Goal: Navigation & Orientation: Find specific page/section

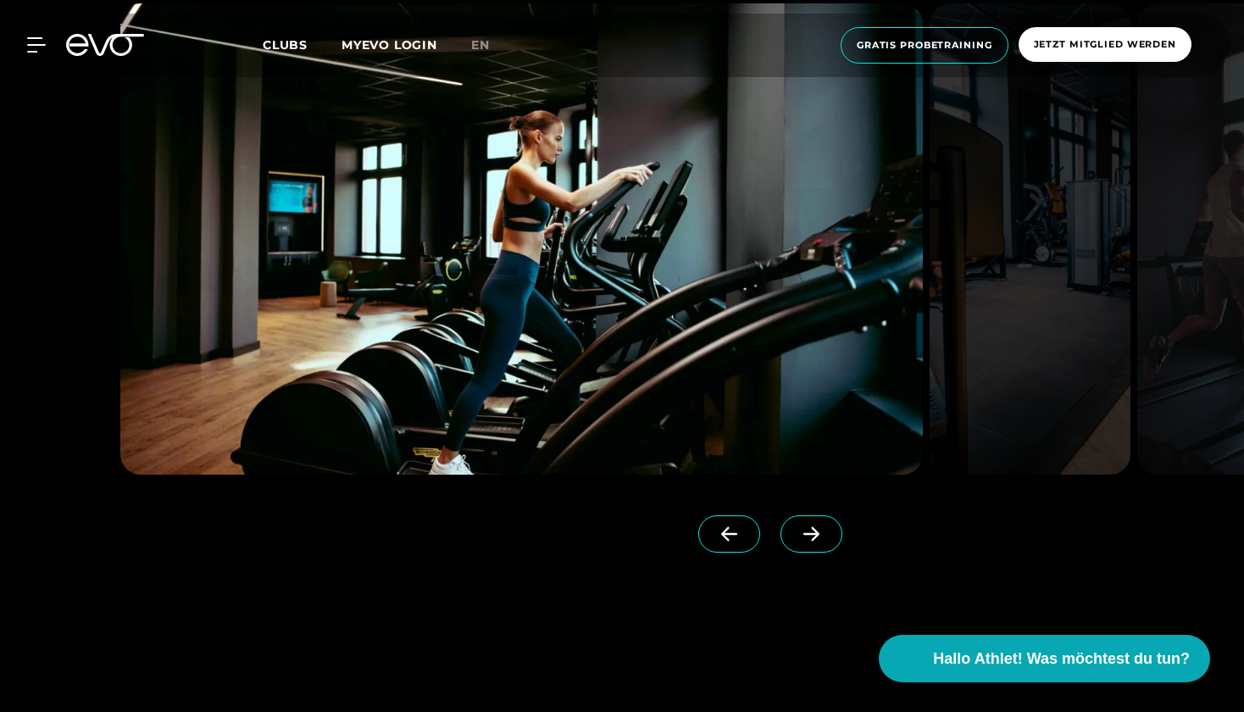
scroll to position [1692, 0]
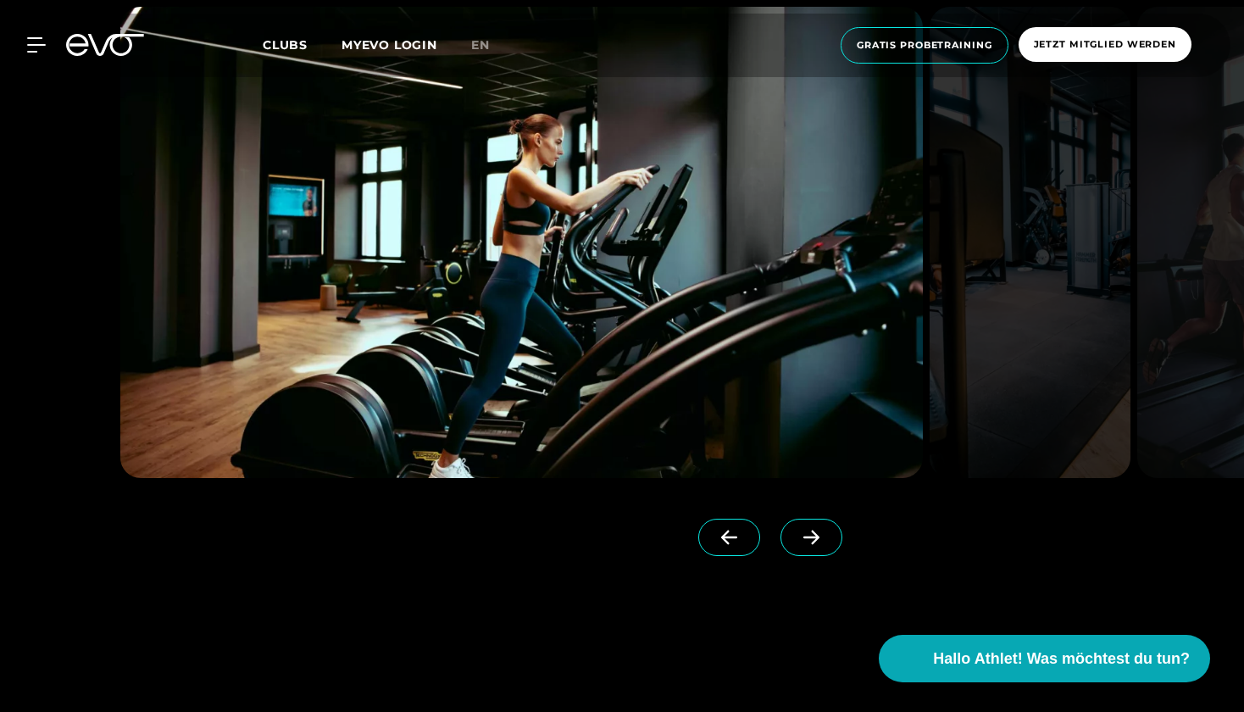
click at [621, 275] on img at bounding box center [521, 242] width 803 height 471
click at [792, 535] on span at bounding box center [812, 537] width 62 height 37
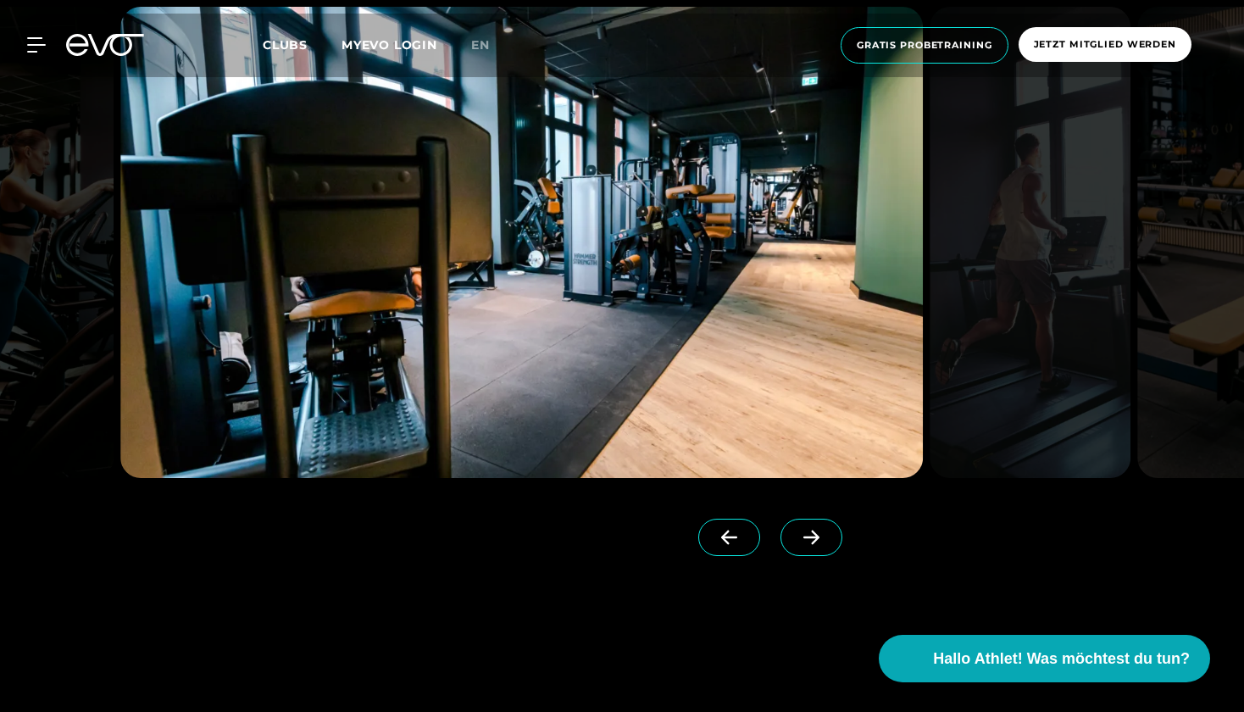
click at [792, 535] on span at bounding box center [812, 537] width 62 height 37
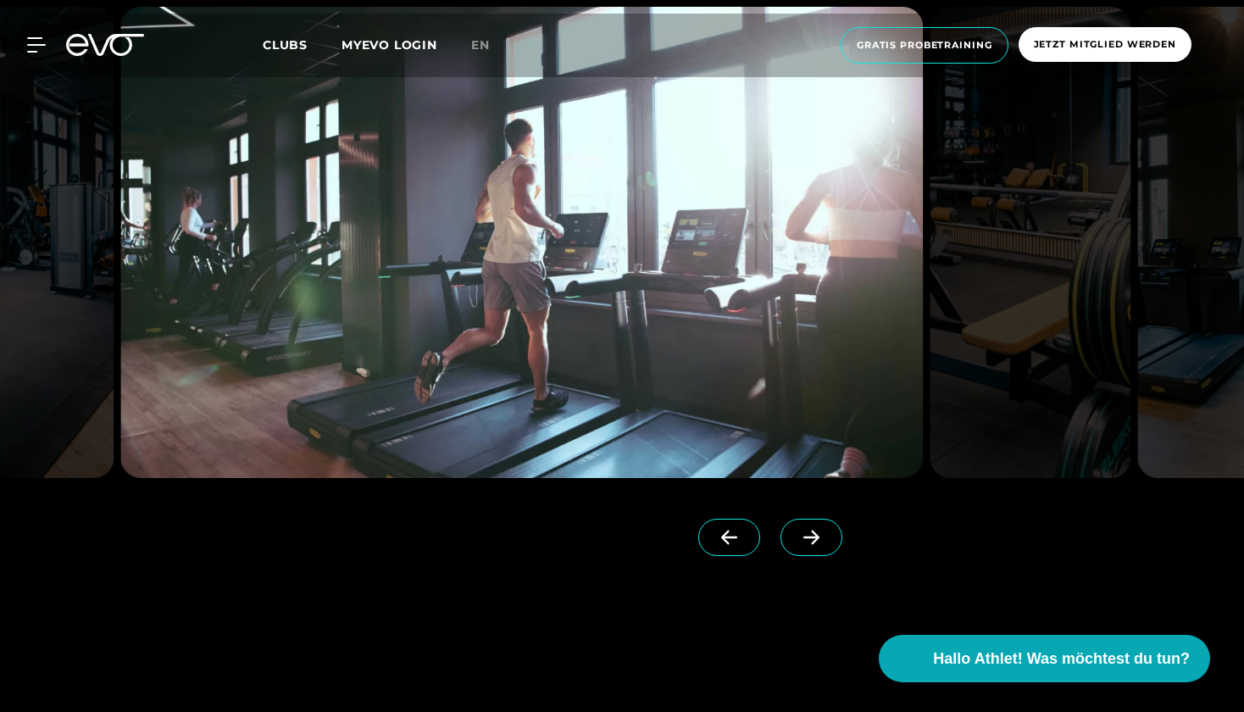
click at [792, 535] on span at bounding box center [812, 537] width 62 height 37
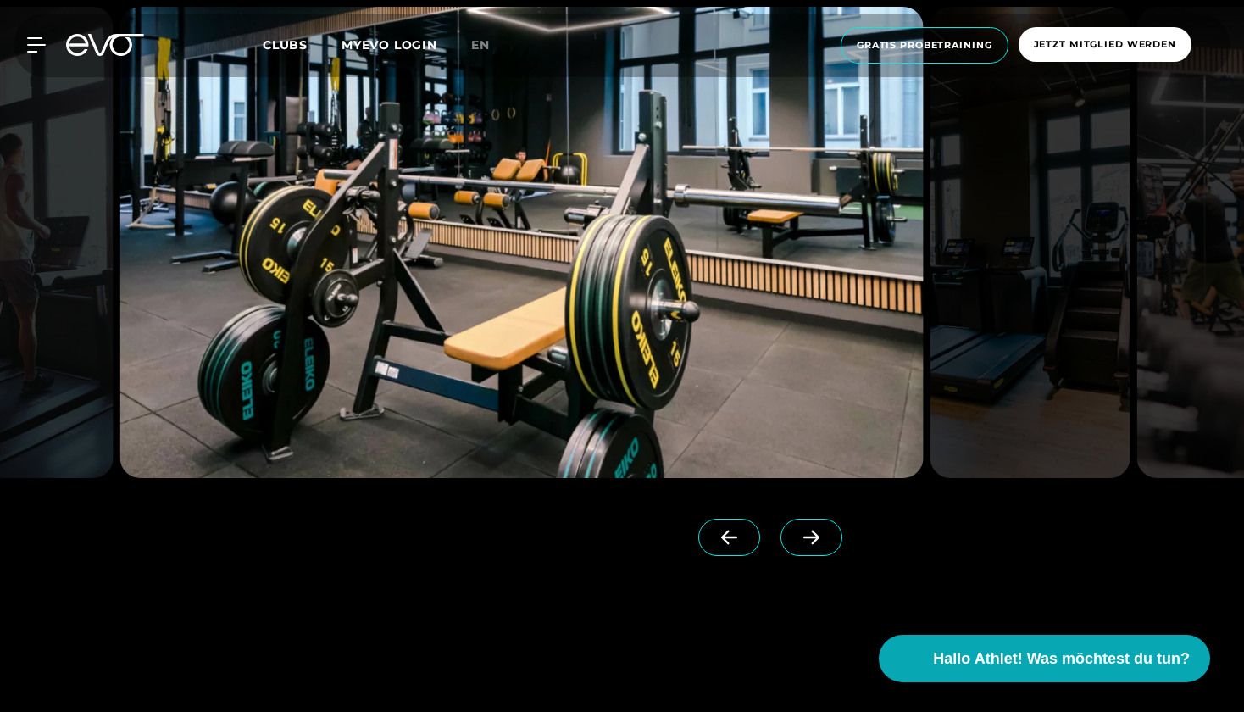
click at [792, 535] on span at bounding box center [812, 537] width 62 height 37
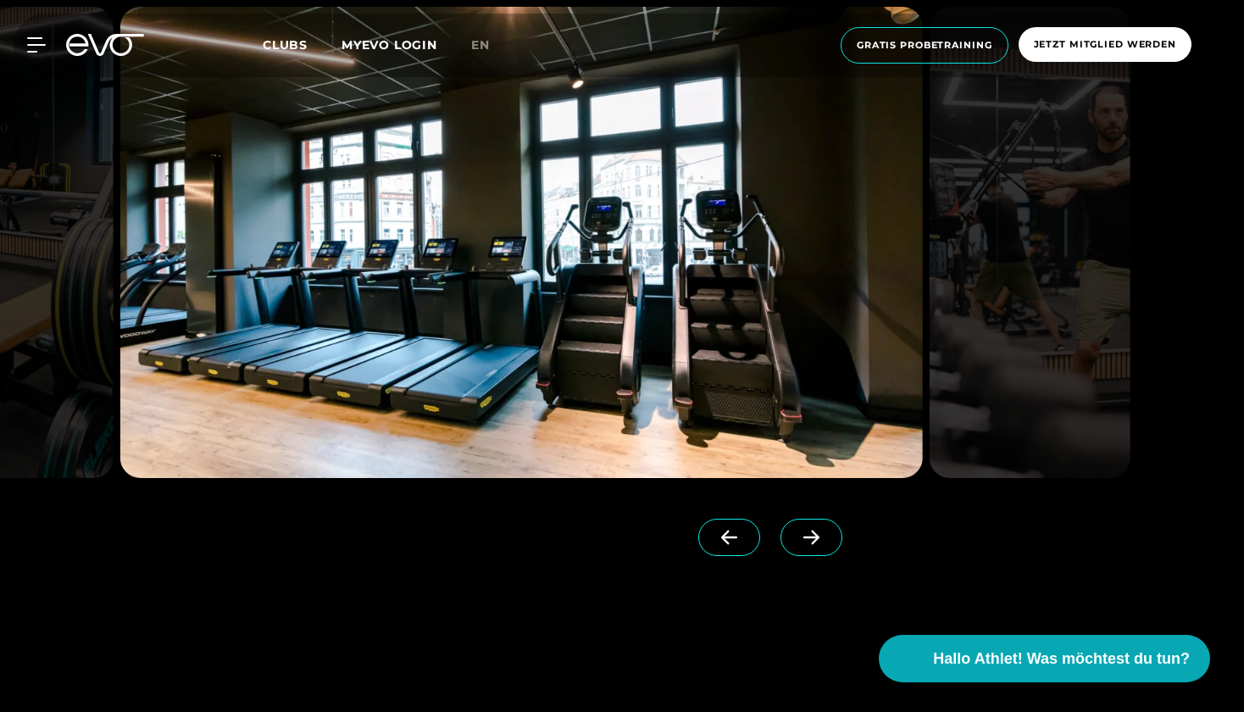
click at [792, 535] on span at bounding box center [812, 537] width 62 height 37
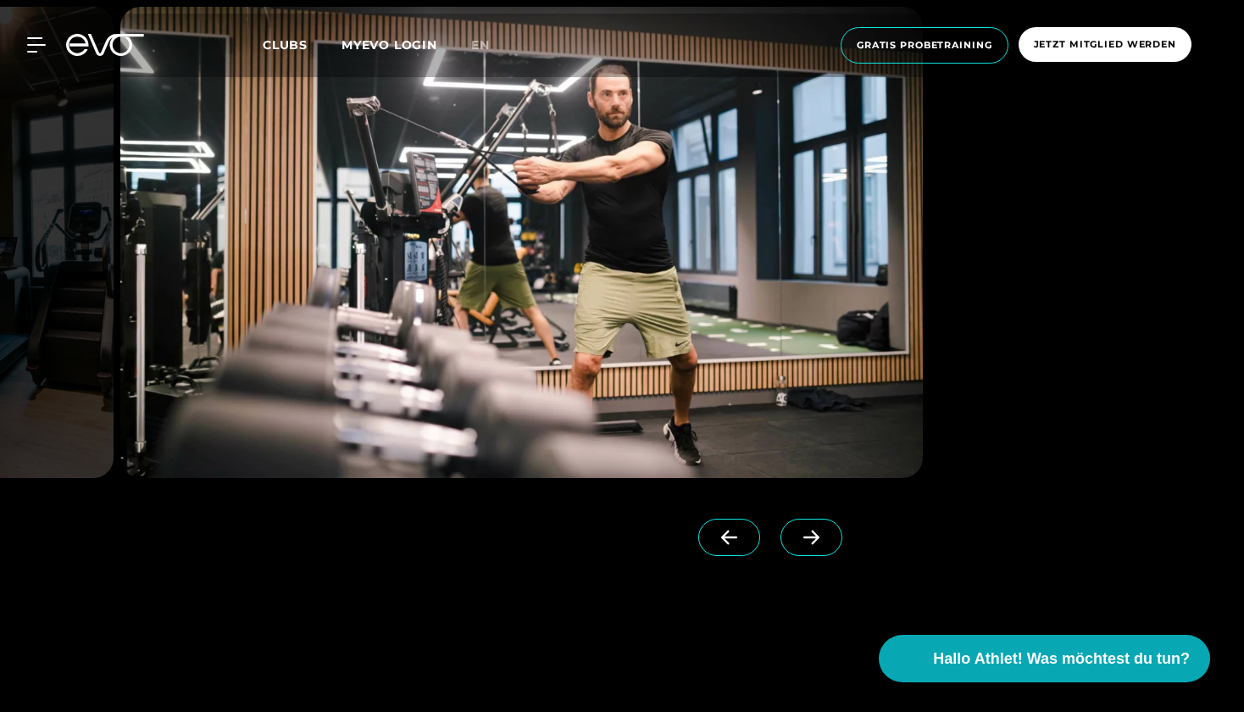
click at [792, 535] on span at bounding box center [812, 537] width 62 height 37
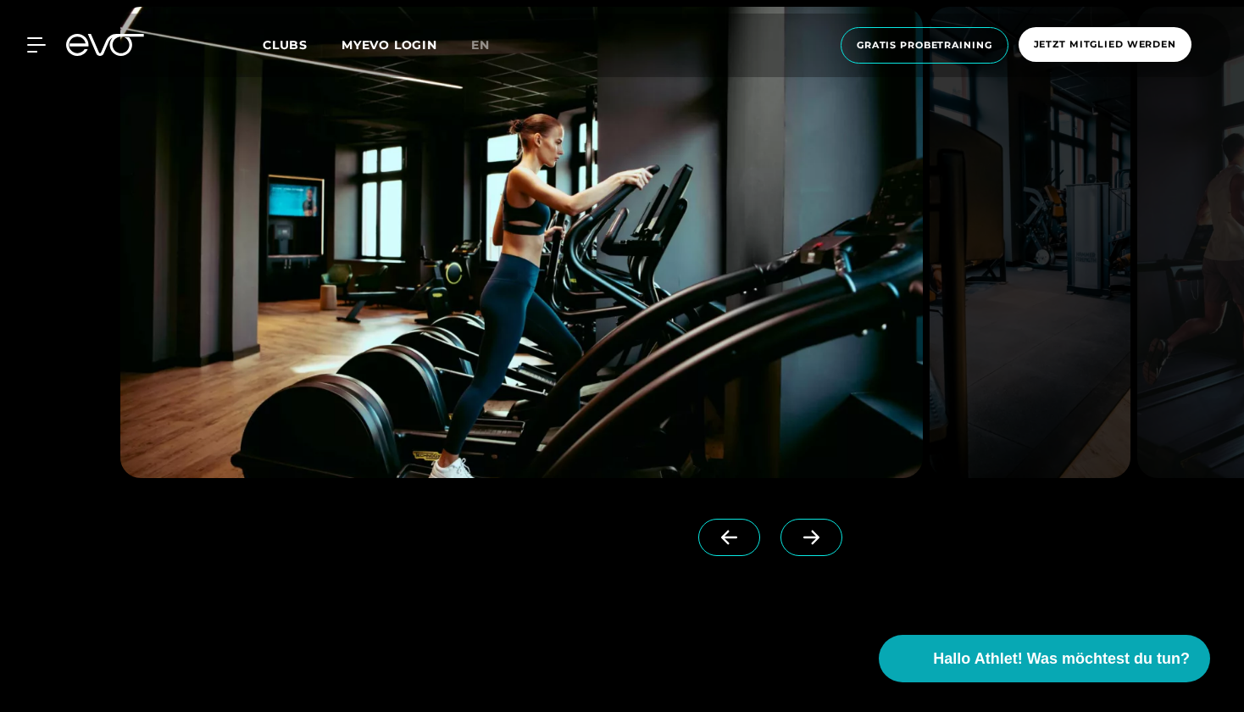
click at [792, 535] on span at bounding box center [812, 537] width 62 height 37
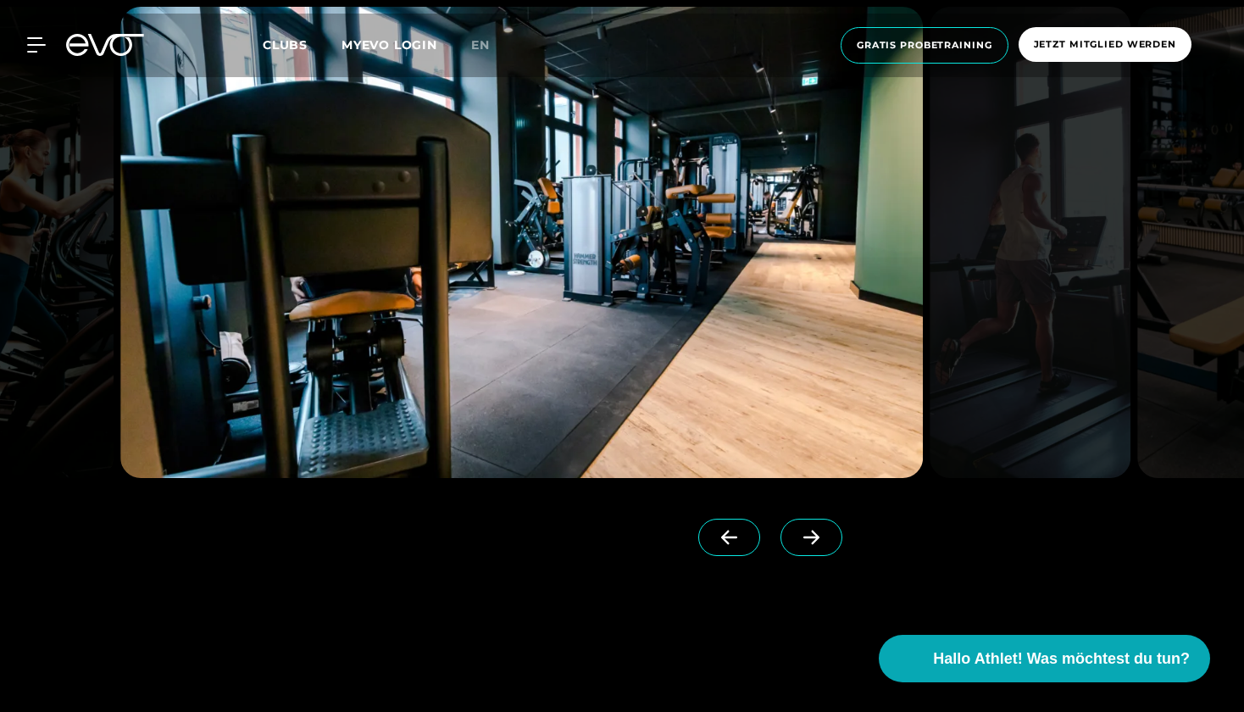
click at [792, 535] on span at bounding box center [812, 537] width 62 height 37
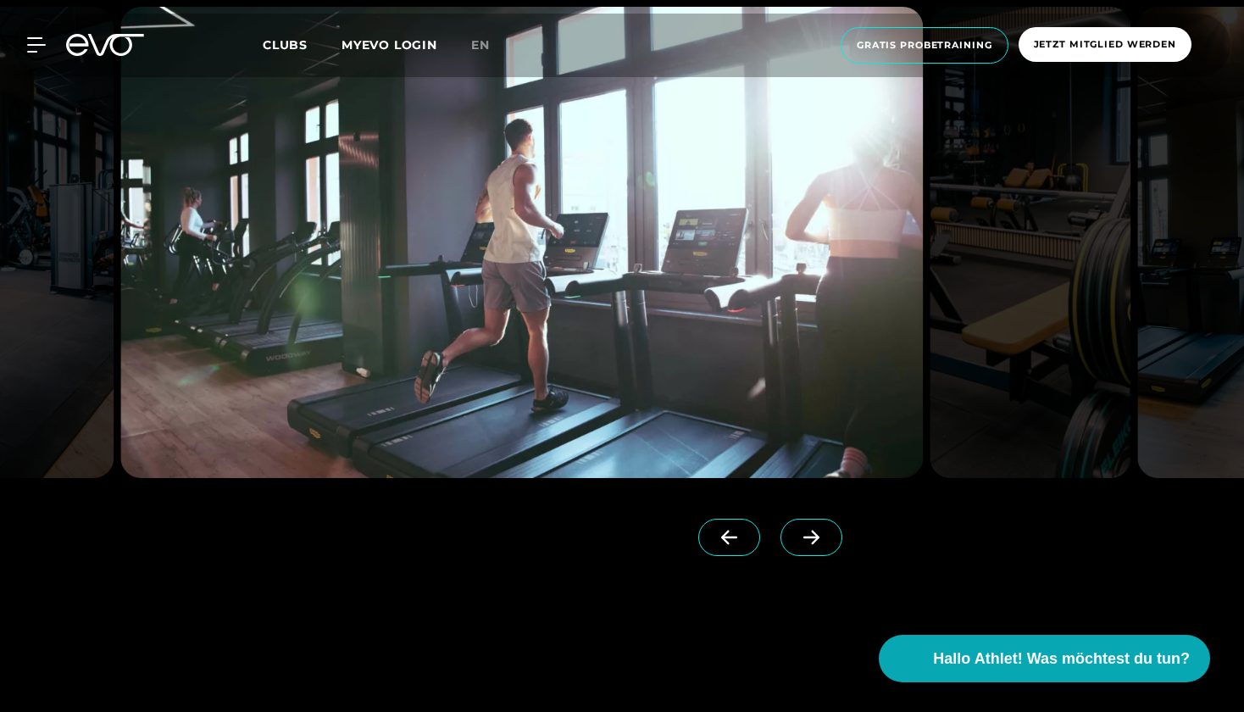
click at [792, 535] on span at bounding box center [812, 537] width 62 height 37
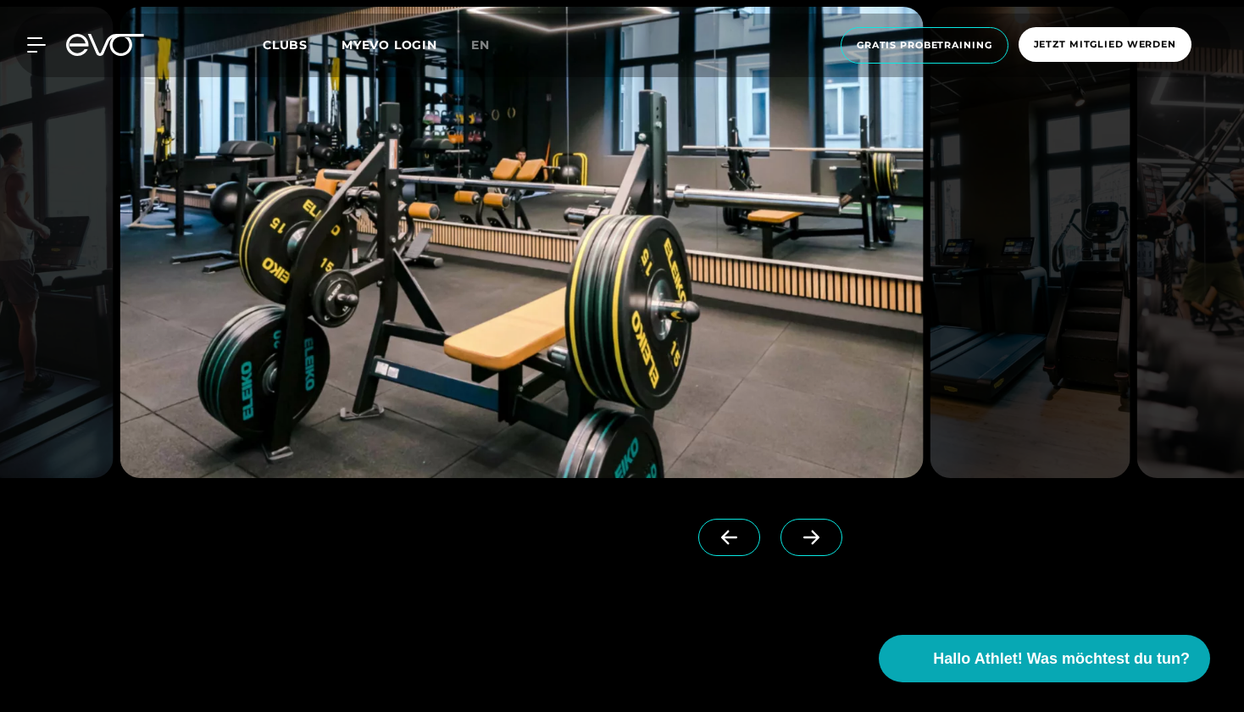
click at [792, 535] on span at bounding box center [812, 537] width 62 height 37
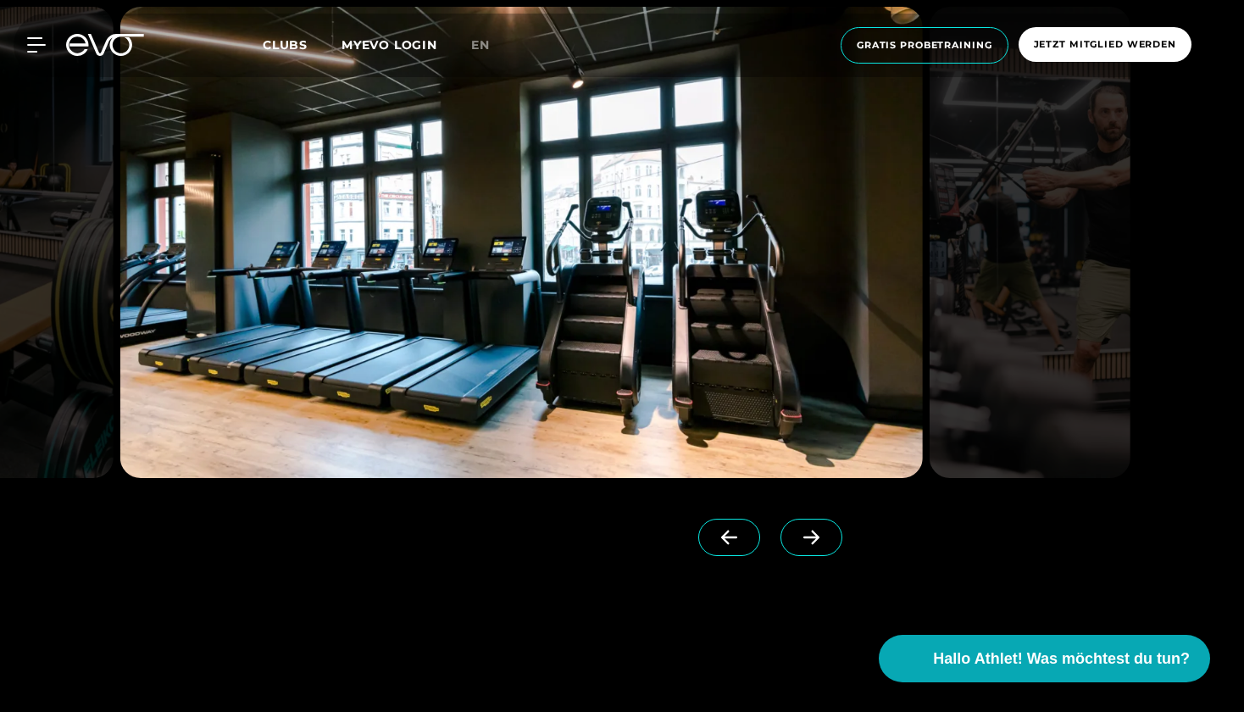
click at [792, 535] on span at bounding box center [812, 537] width 62 height 37
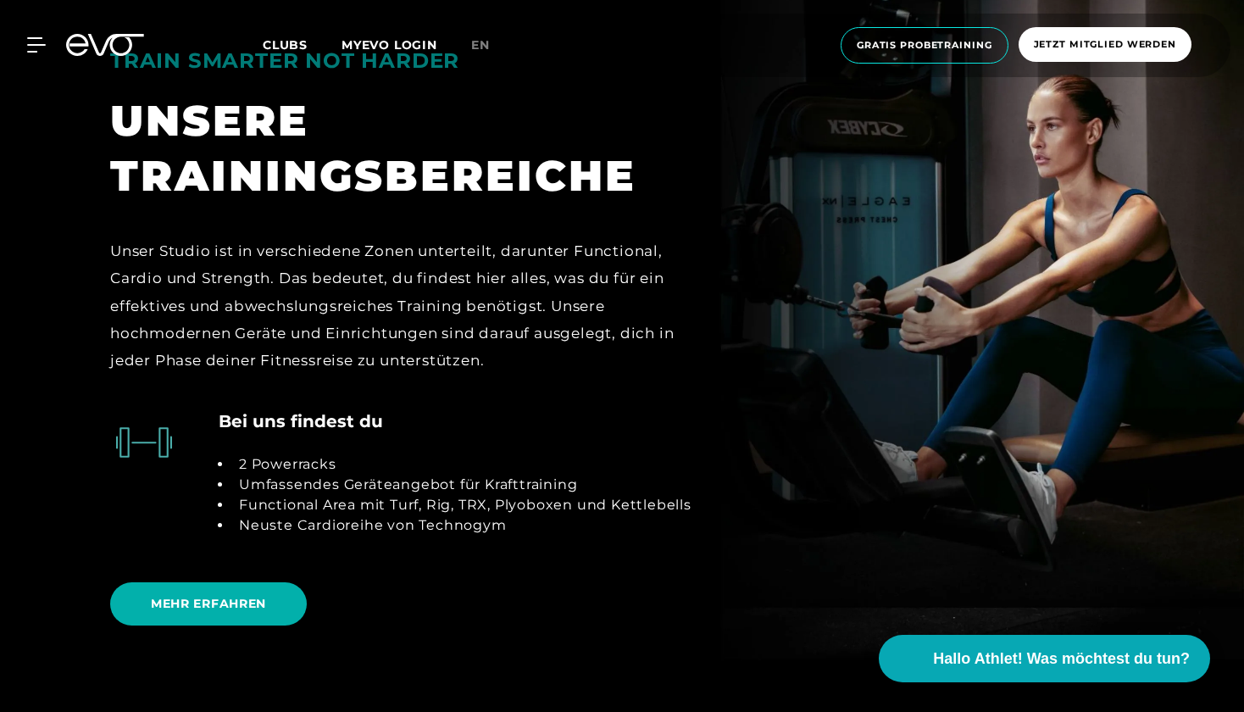
scroll to position [3525, 0]
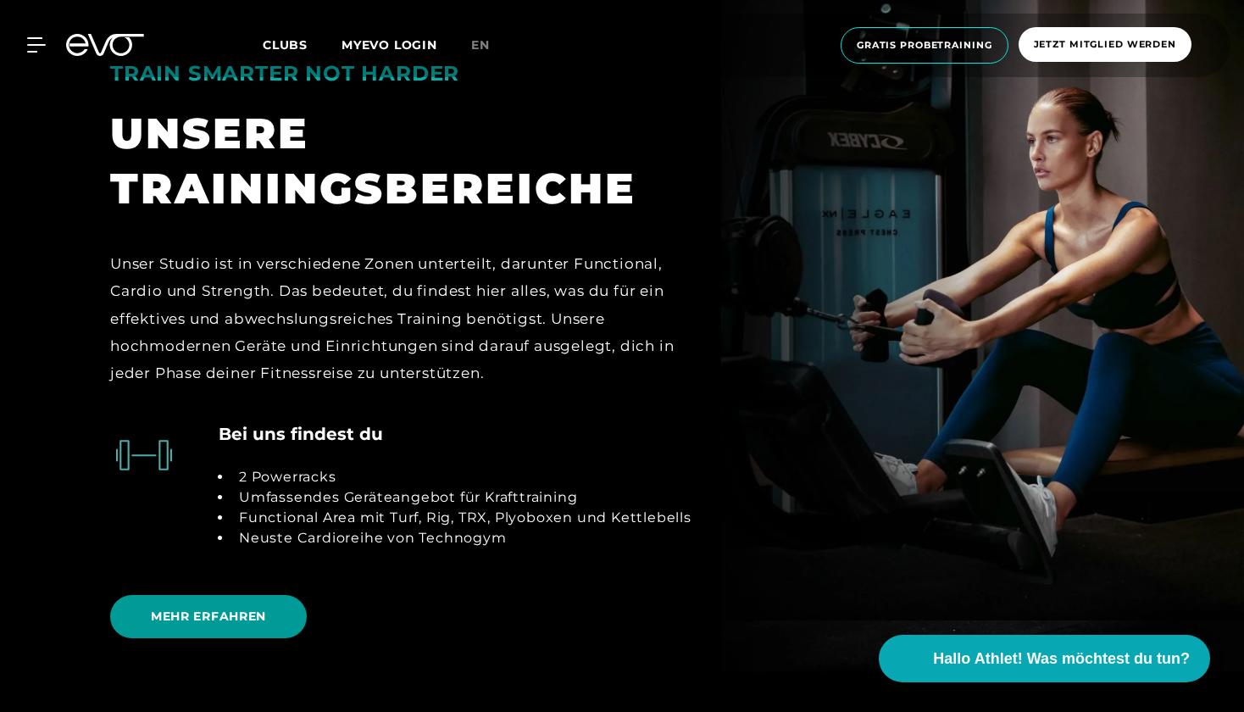
click at [273, 602] on span "MEHR ERFAHREN" at bounding box center [208, 616] width 197 height 43
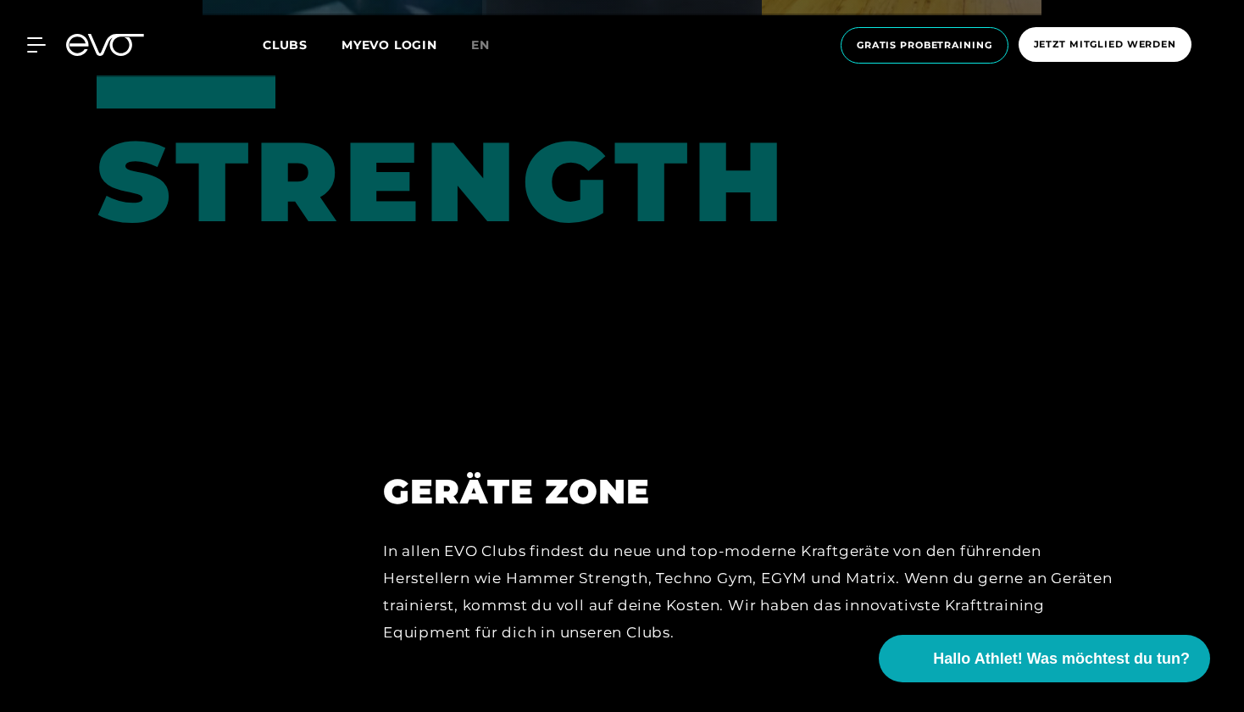
scroll to position [7106, 0]
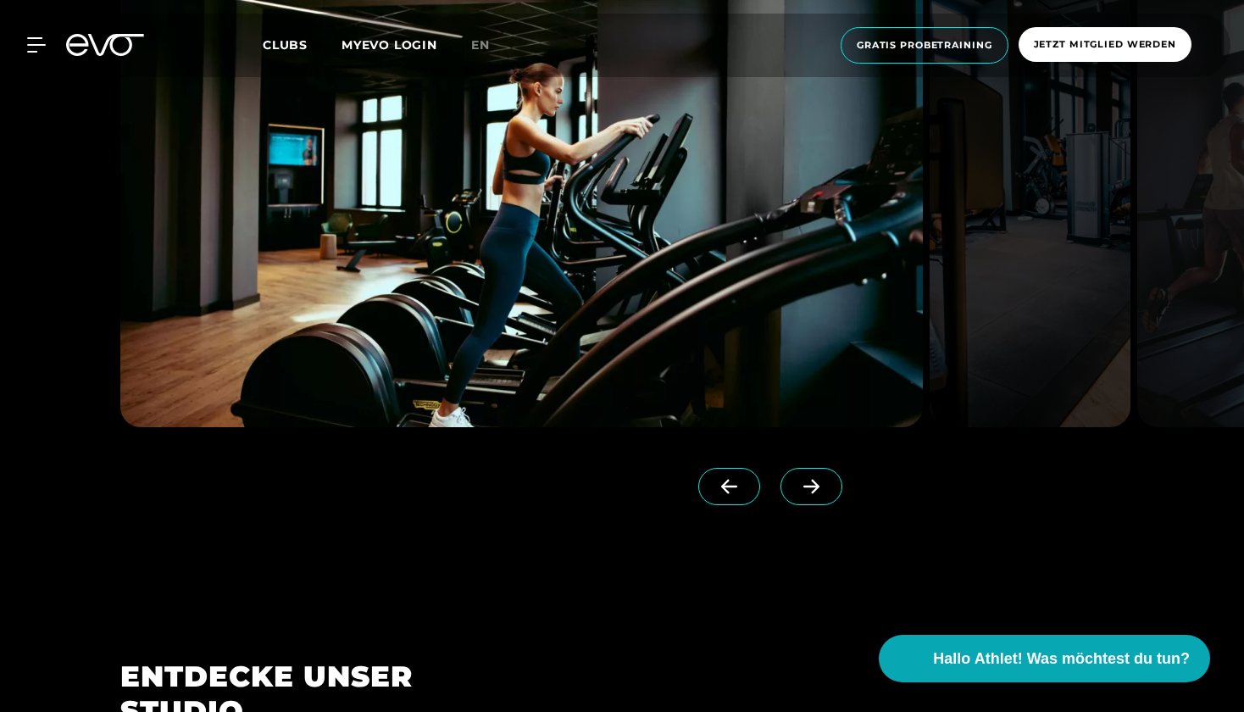
scroll to position [1781, 0]
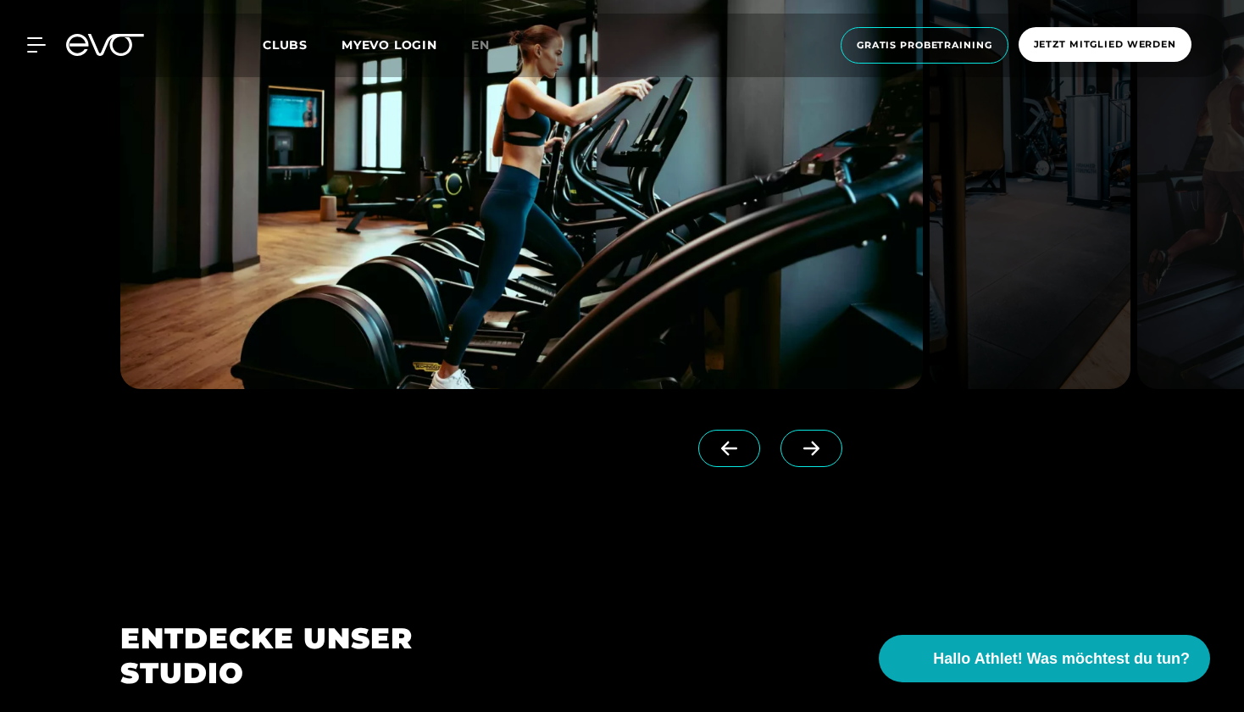
click at [793, 448] on span at bounding box center [812, 448] width 62 height 37
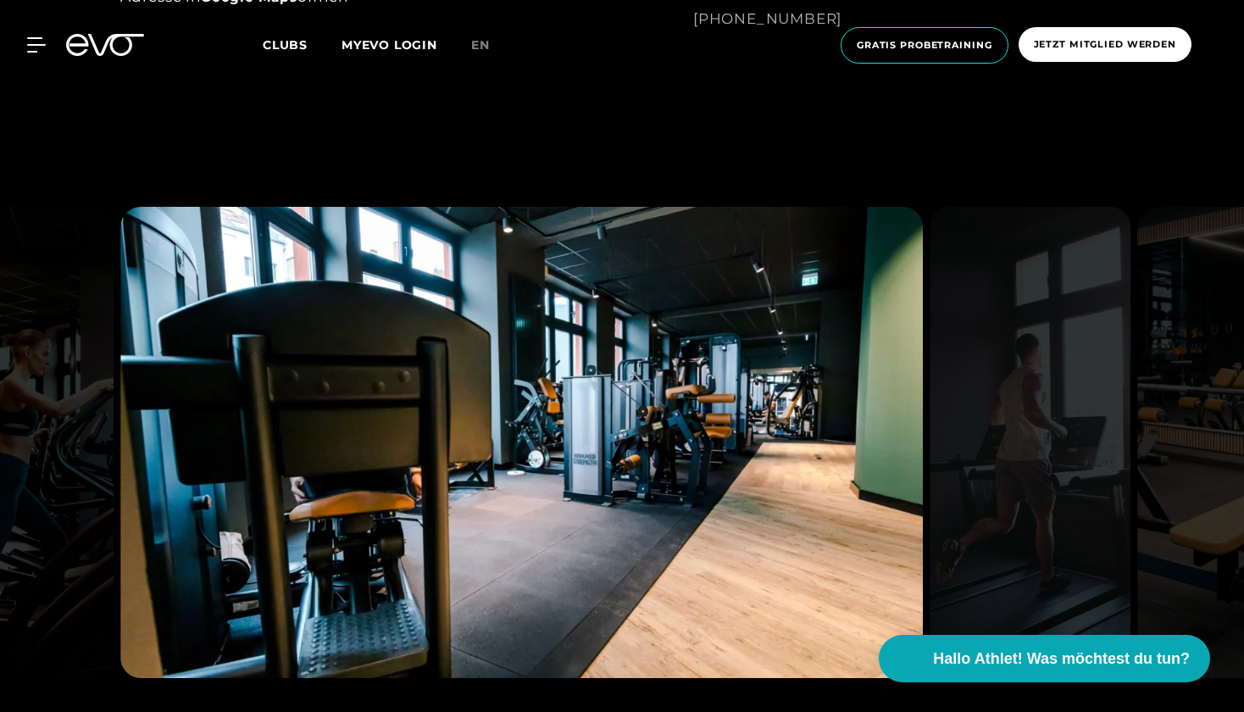
scroll to position [1482, 0]
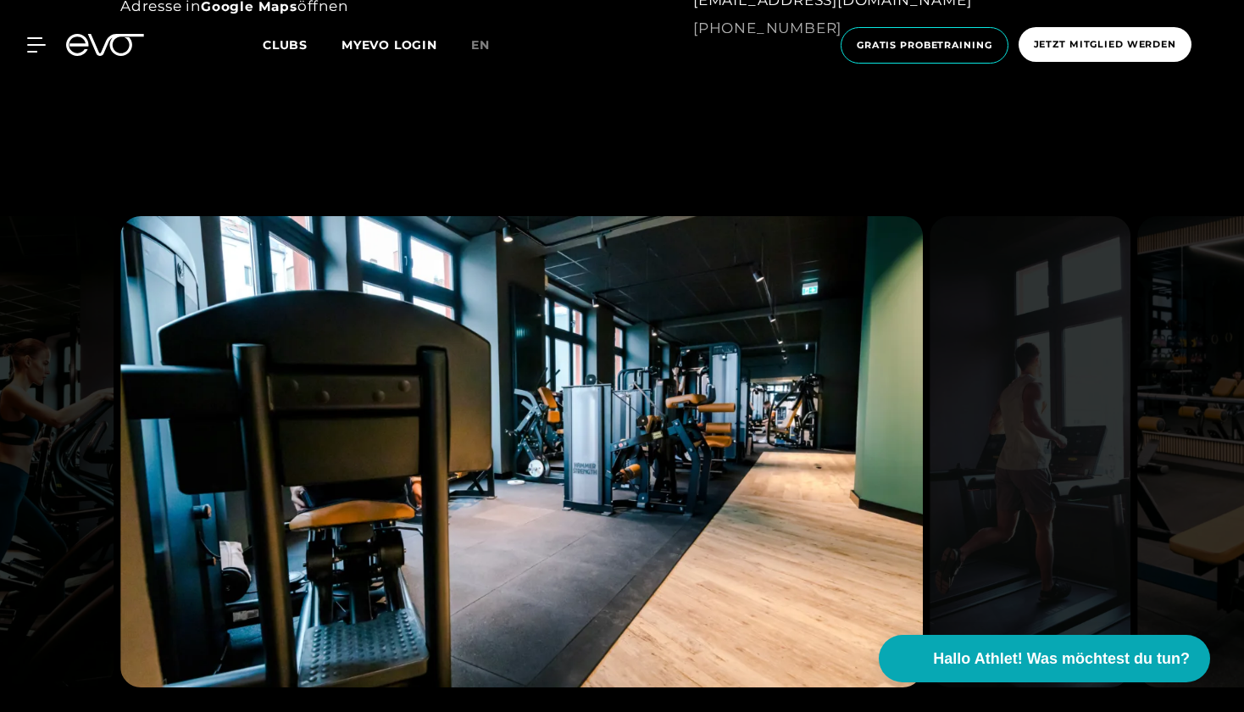
click at [1034, 454] on img at bounding box center [1030, 451] width 201 height 471
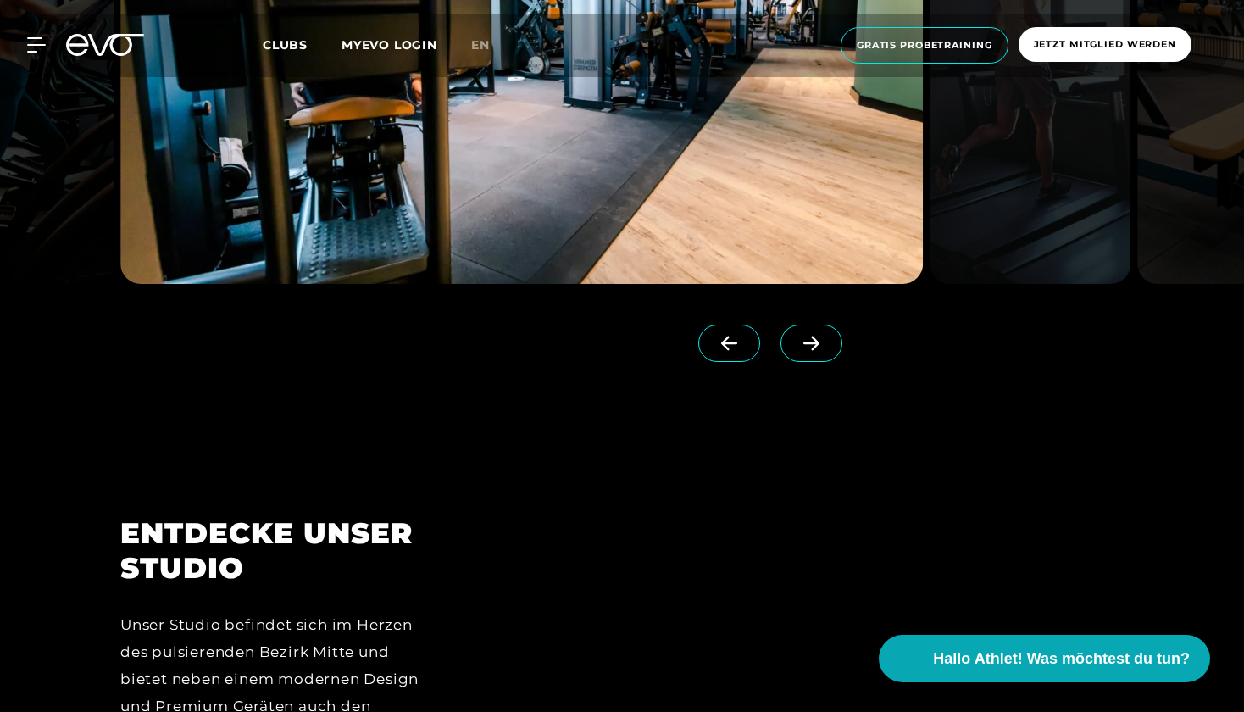
scroll to position [1904, 0]
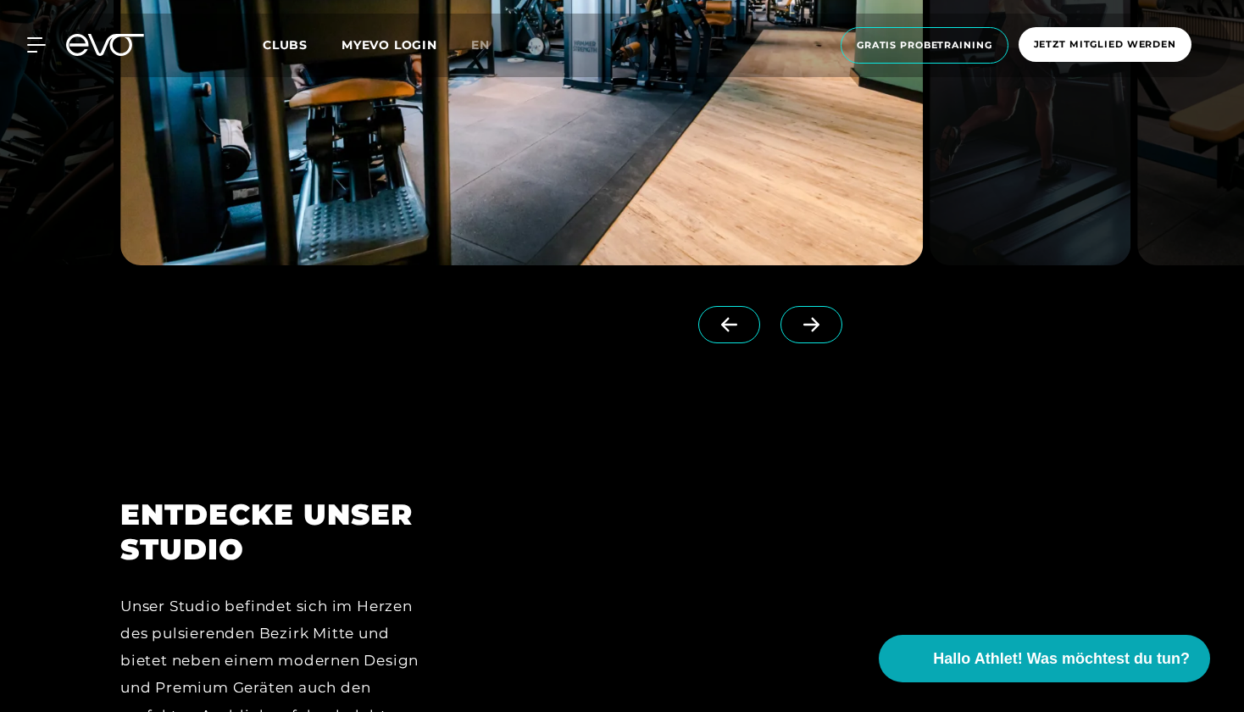
click at [820, 327] on icon at bounding box center [812, 324] width 30 height 15
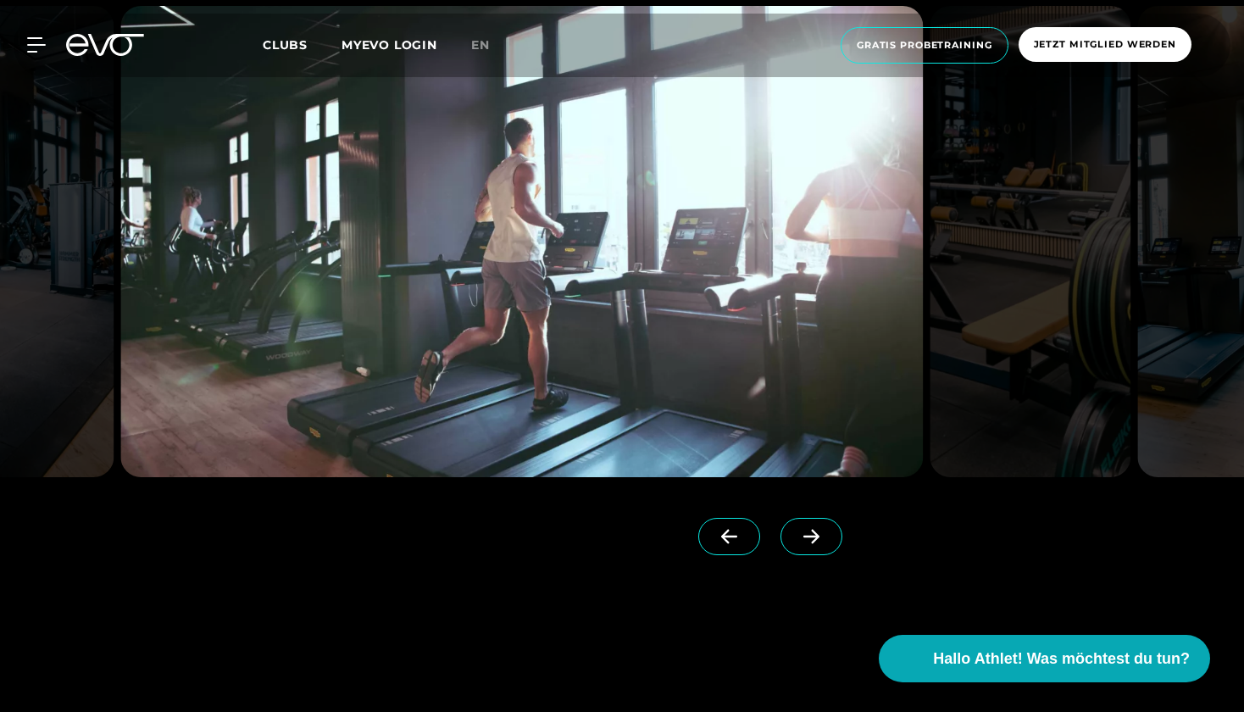
scroll to position [1682, 0]
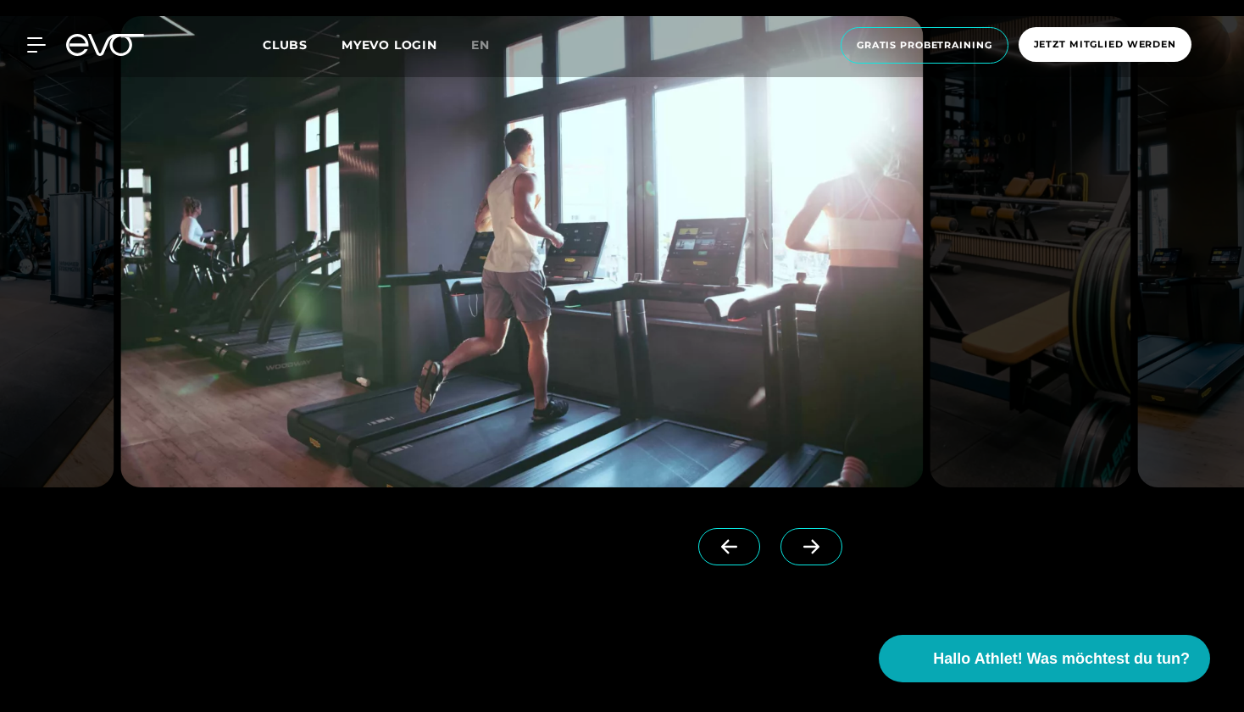
click at [830, 547] on span at bounding box center [812, 546] width 62 height 37
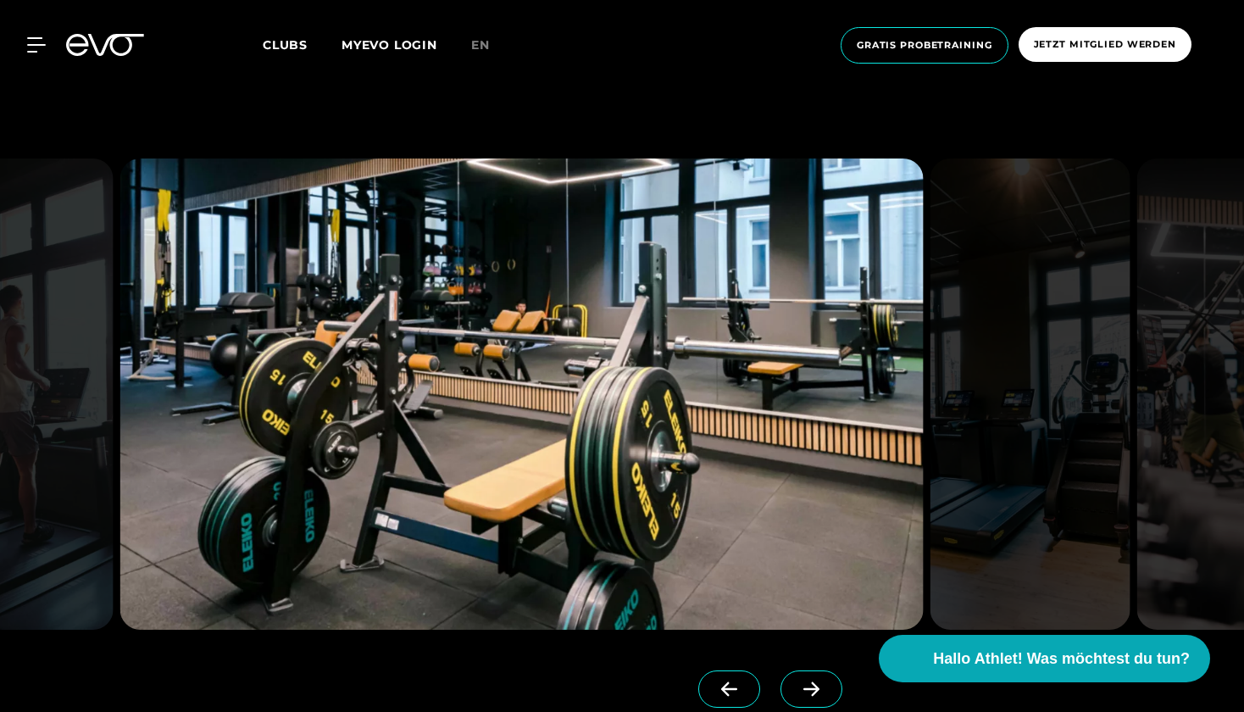
scroll to position [1532, 0]
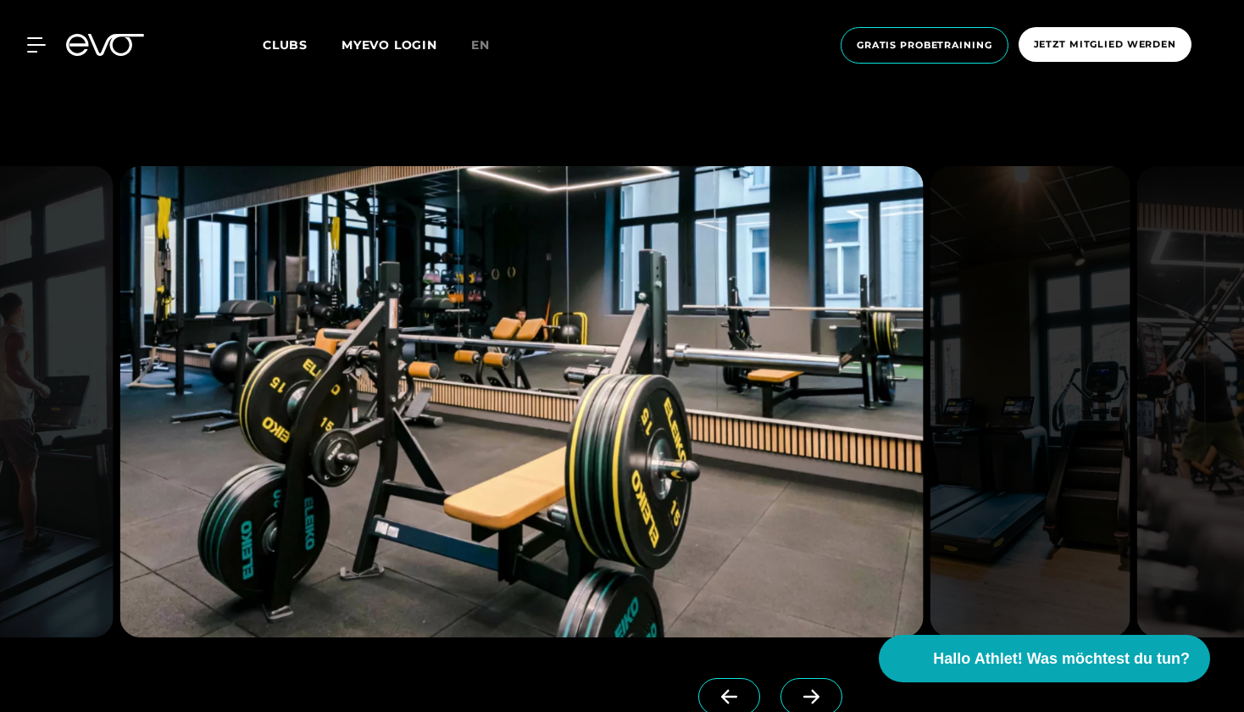
click at [807, 693] on icon at bounding box center [812, 696] width 30 height 15
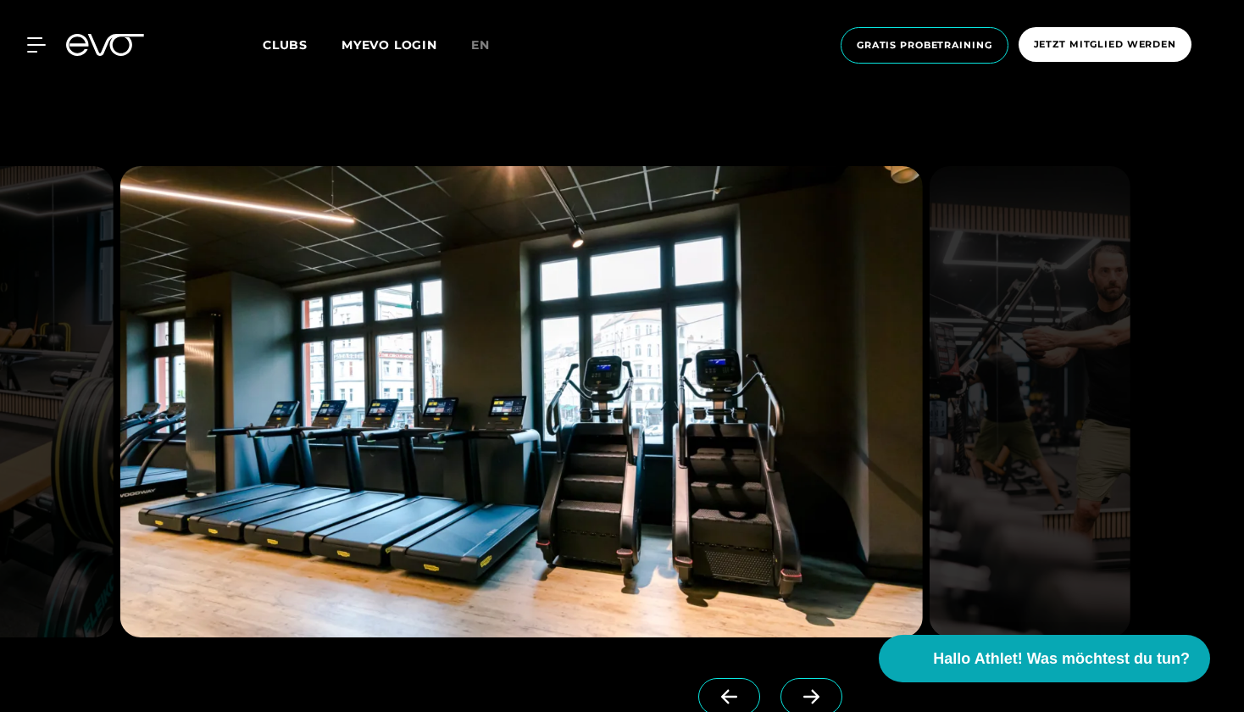
click at [817, 698] on icon at bounding box center [811, 697] width 16 height 14
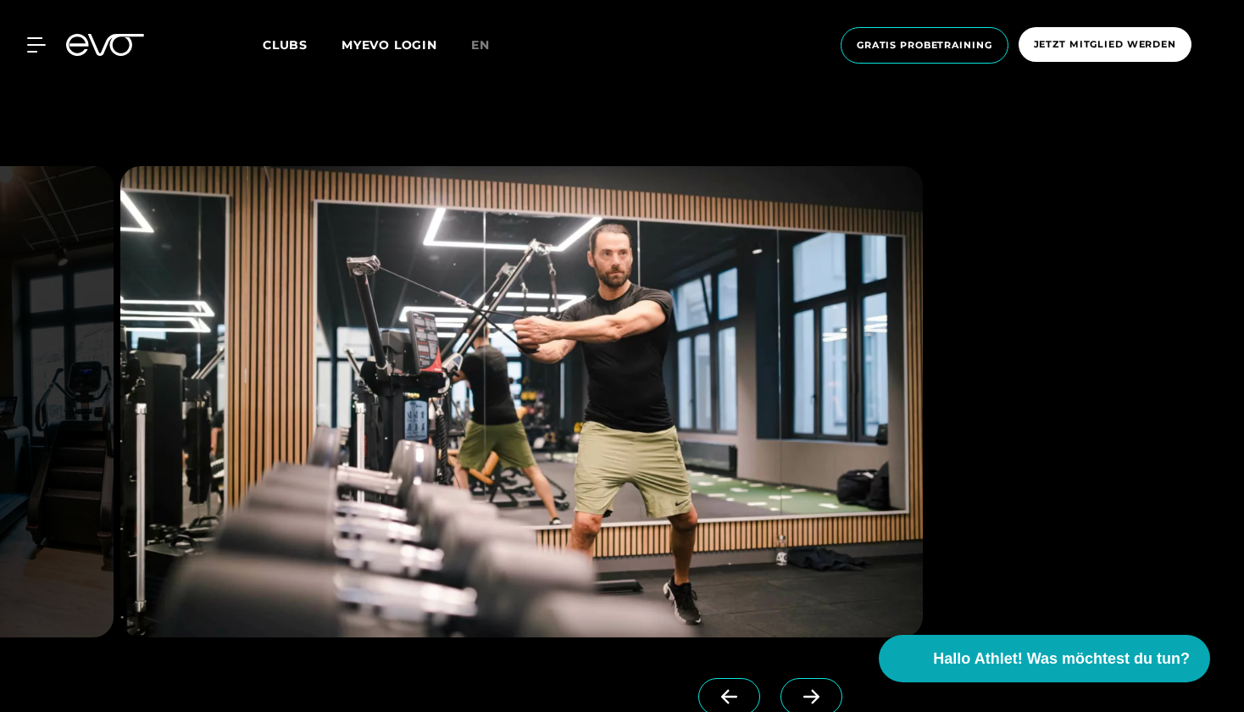
click at [813, 692] on icon at bounding box center [812, 696] width 30 height 15
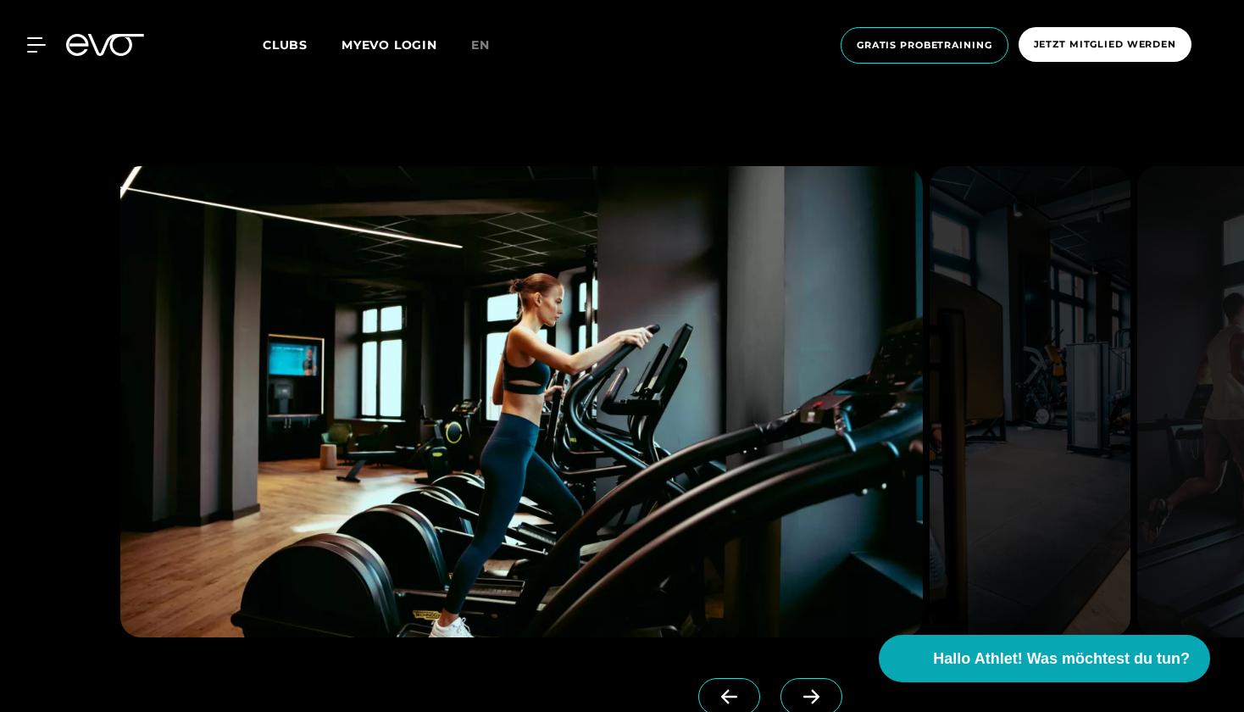
click at [813, 692] on icon at bounding box center [812, 696] width 30 height 15
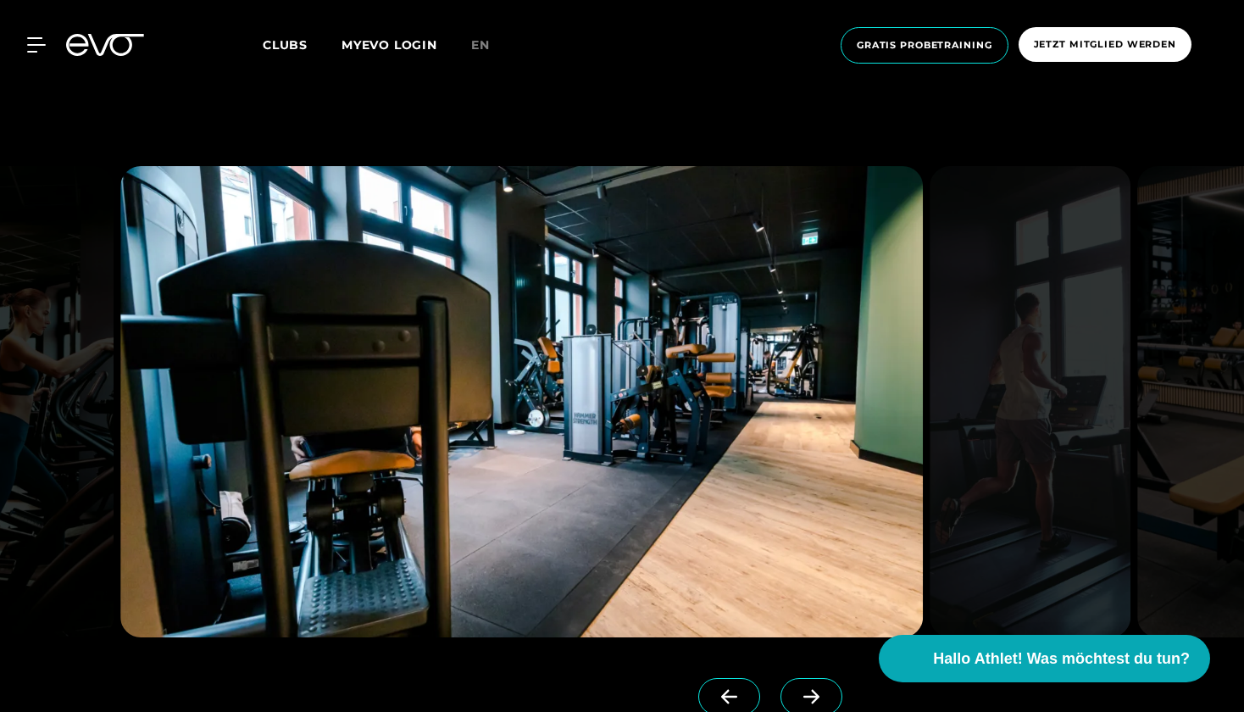
click at [813, 692] on icon at bounding box center [812, 696] width 30 height 15
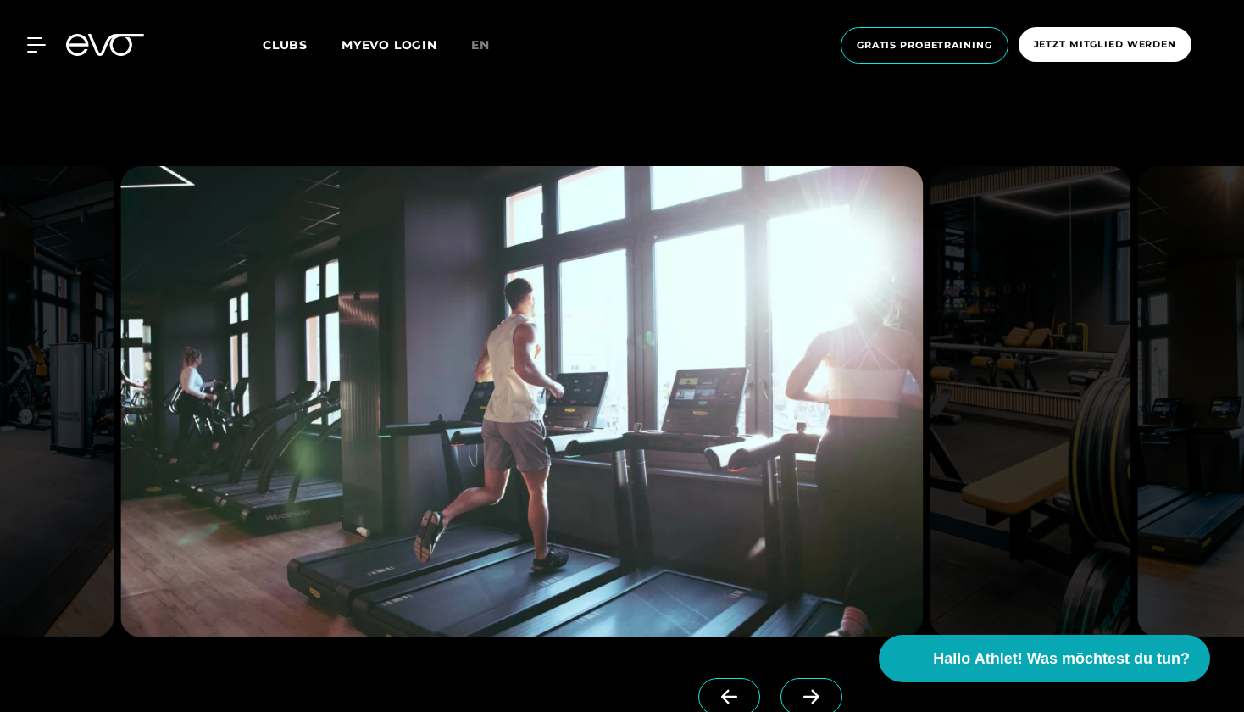
click at [813, 692] on icon at bounding box center [812, 696] width 30 height 15
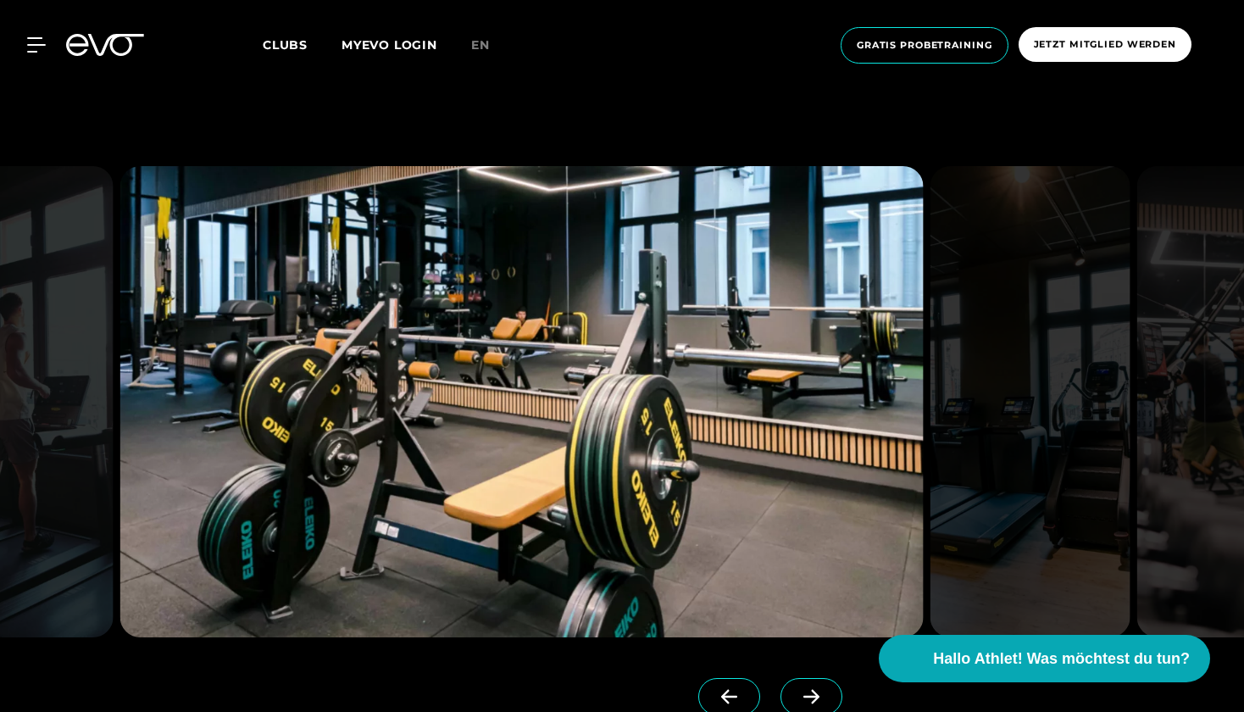
click at [813, 692] on icon at bounding box center [812, 696] width 30 height 15
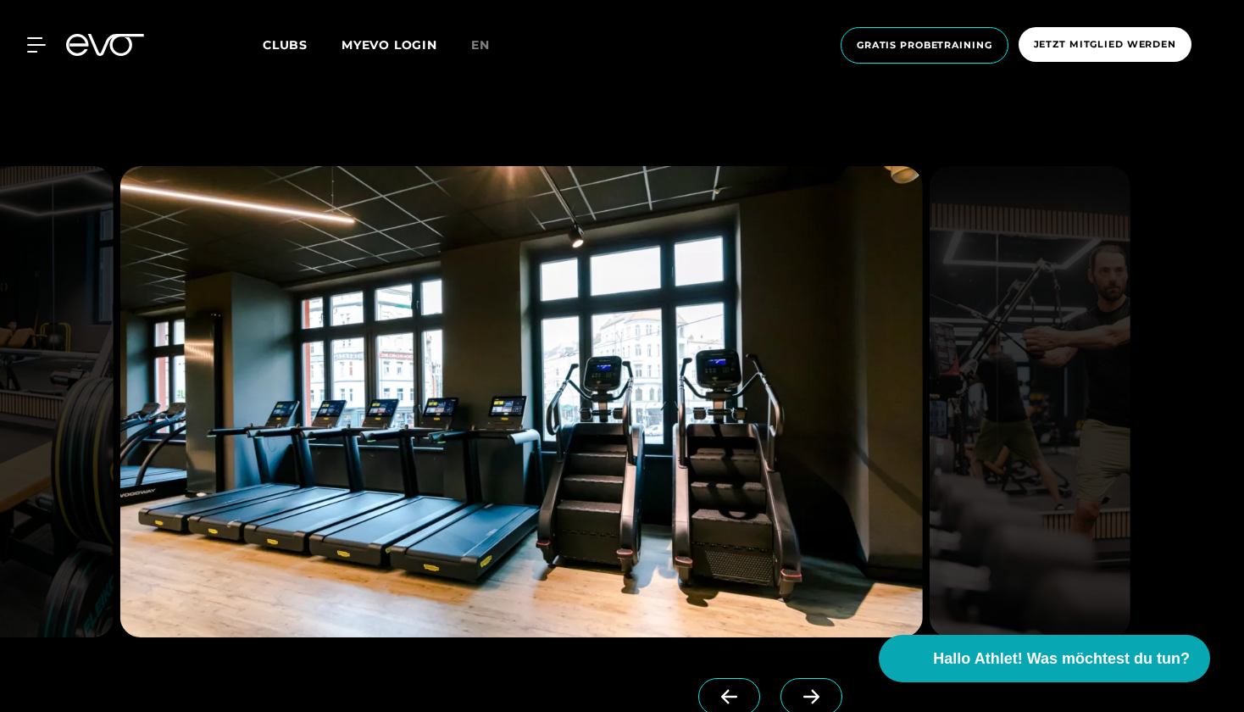
click at [813, 692] on icon at bounding box center [812, 696] width 30 height 15
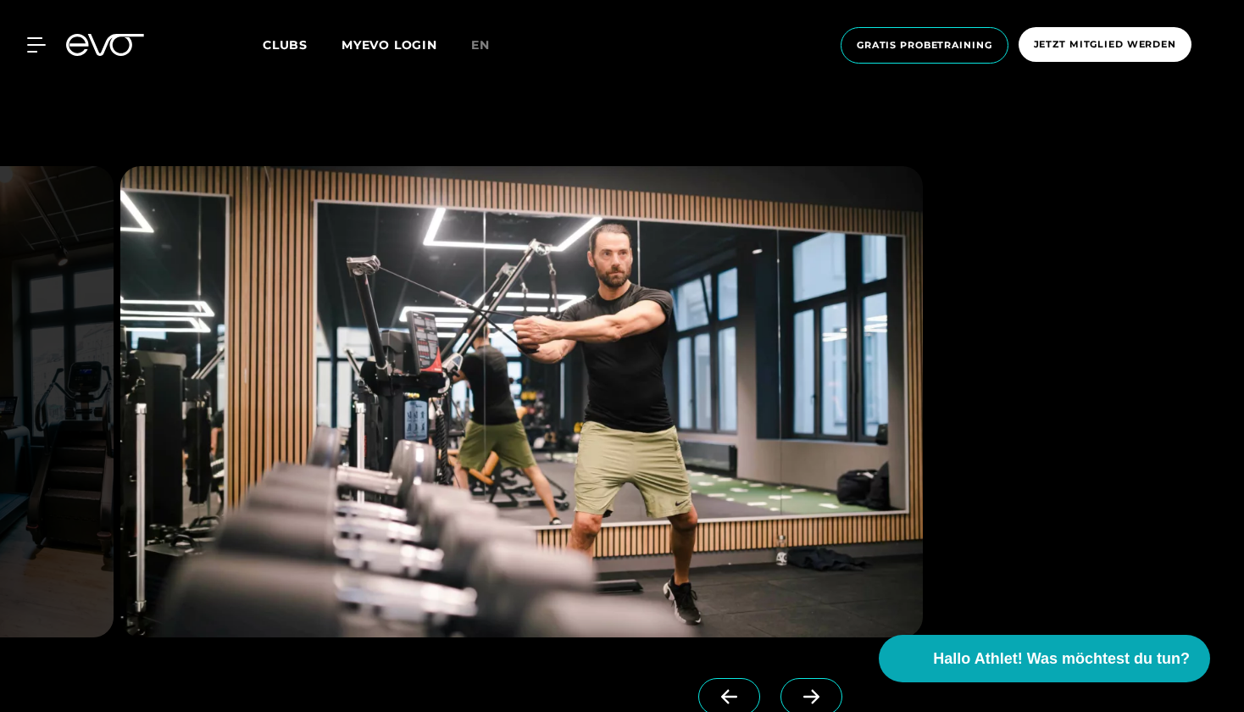
click at [294, 47] on span "Clubs" at bounding box center [285, 44] width 45 height 15
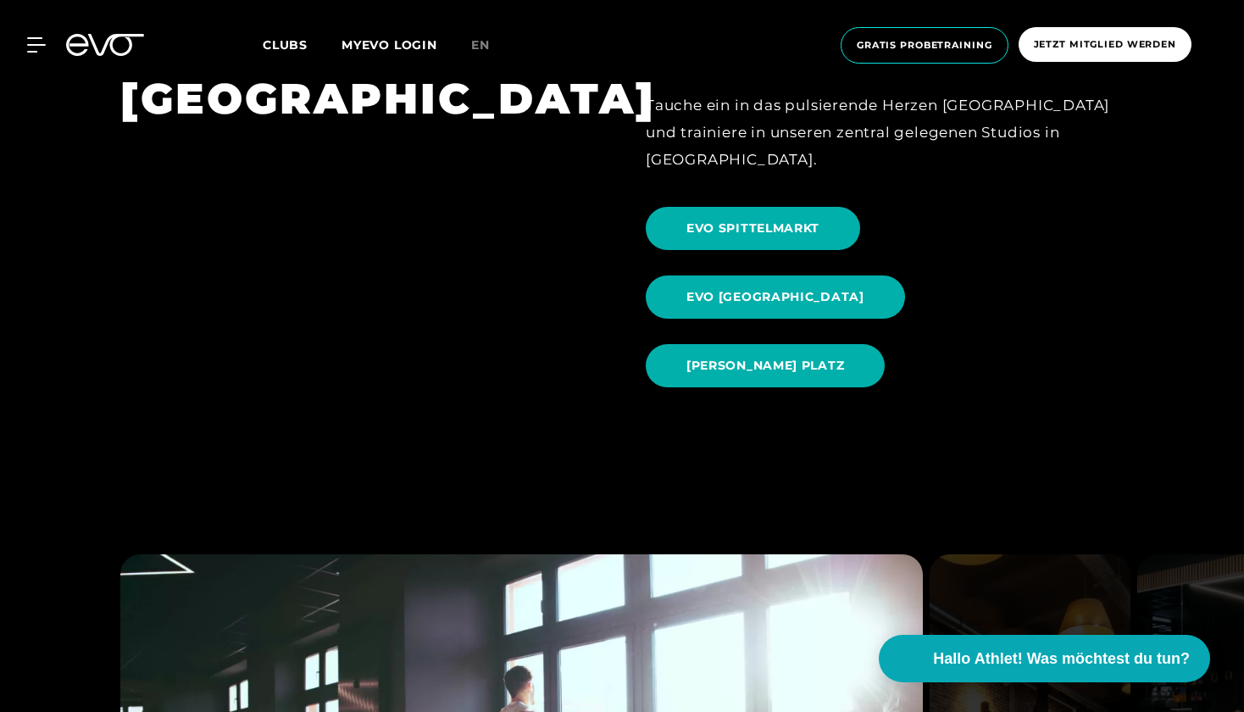
scroll to position [1831, 0]
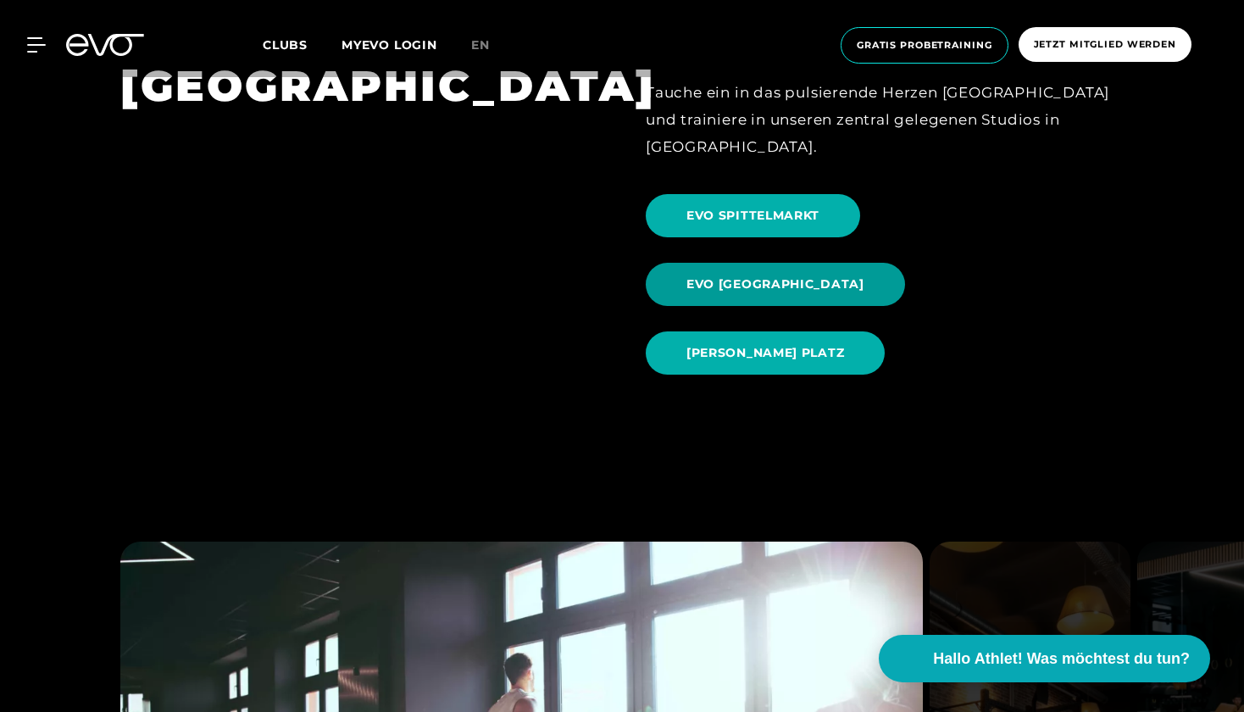
click at [864, 275] on span "EVO [GEOGRAPHIC_DATA]" at bounding box center [775, 284] width 178 height 18
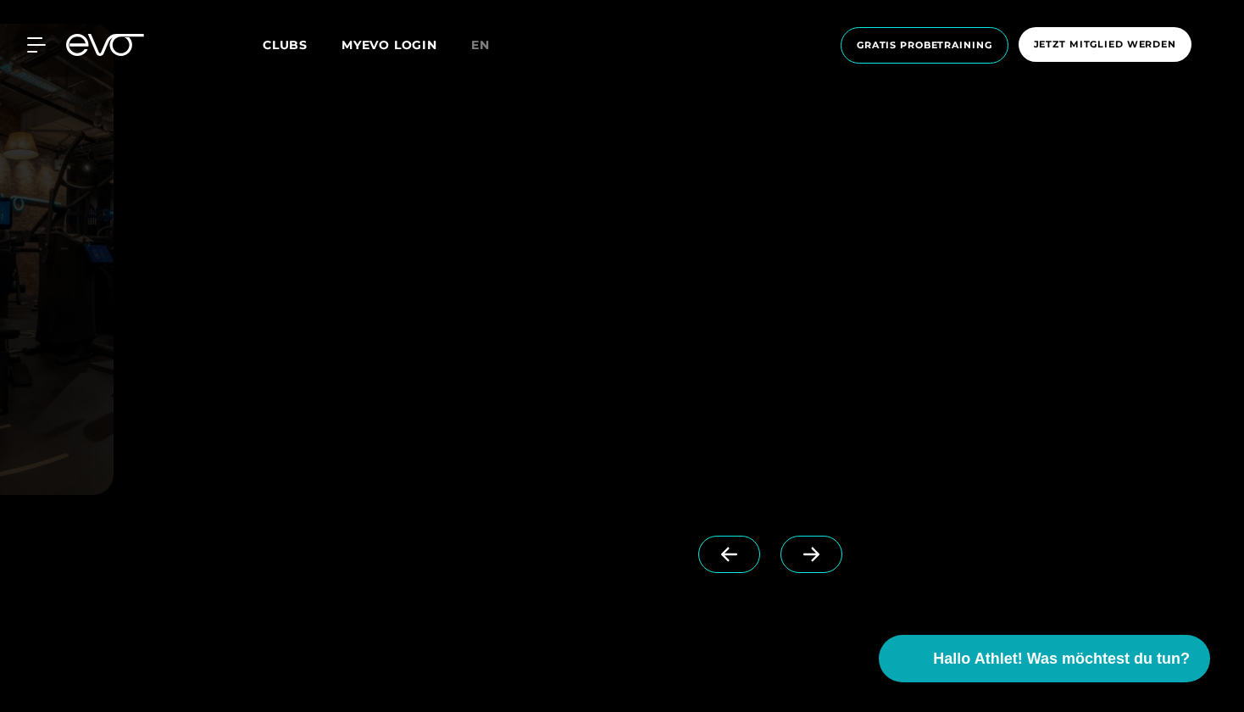
scroll to position [1663, 0]
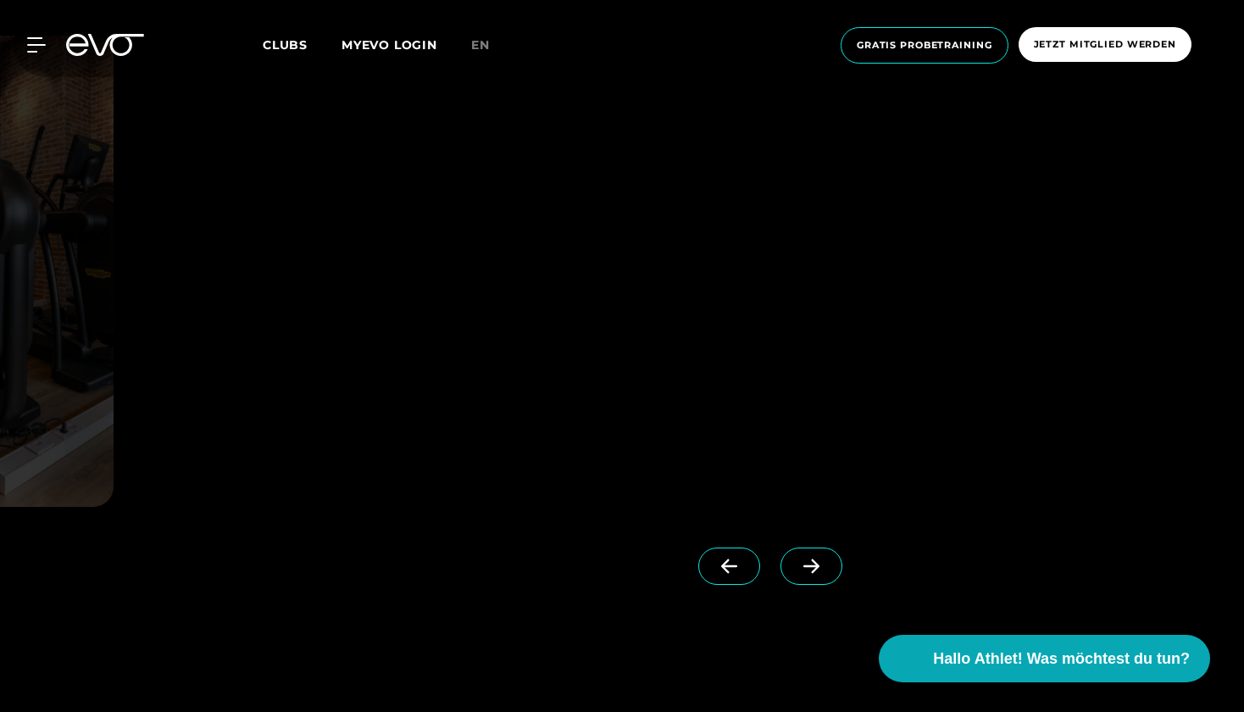
click at [830, 367] on div at bounding box center [621, 271] width 1003 height 471
click at [803, 564] on icon at bounding box center [812, 565] width 30 height 15
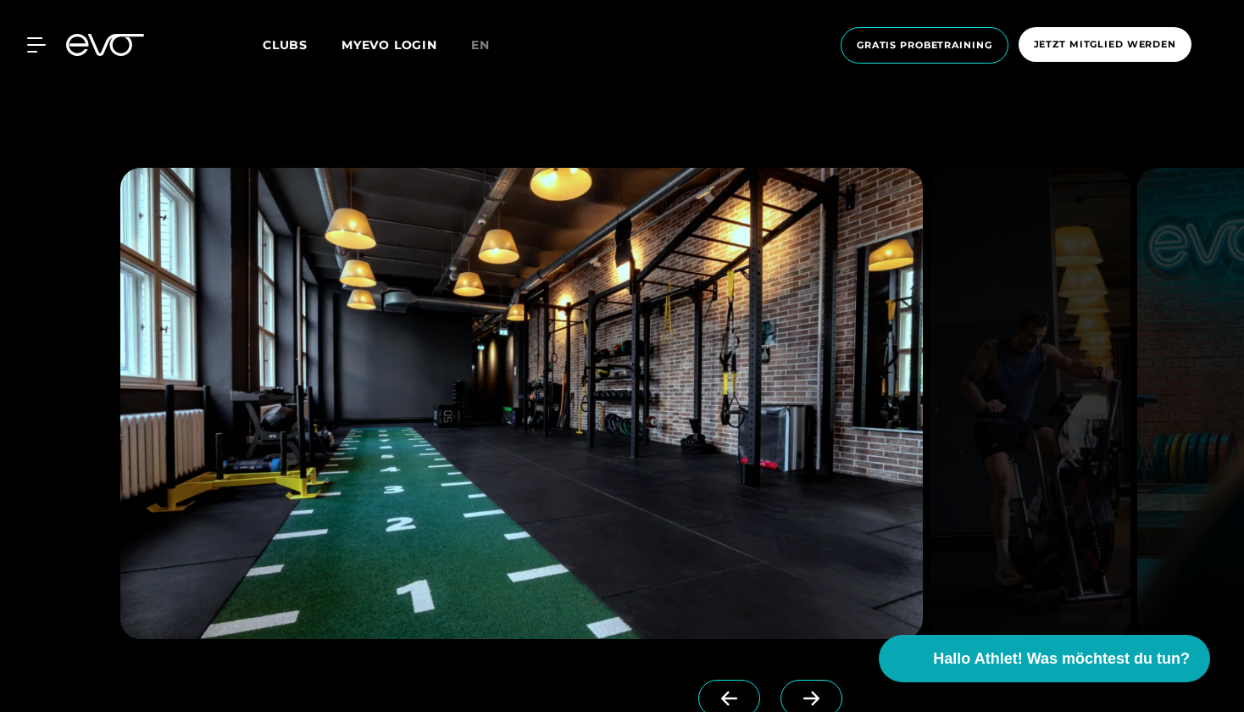
scroll to position [1519, 0]
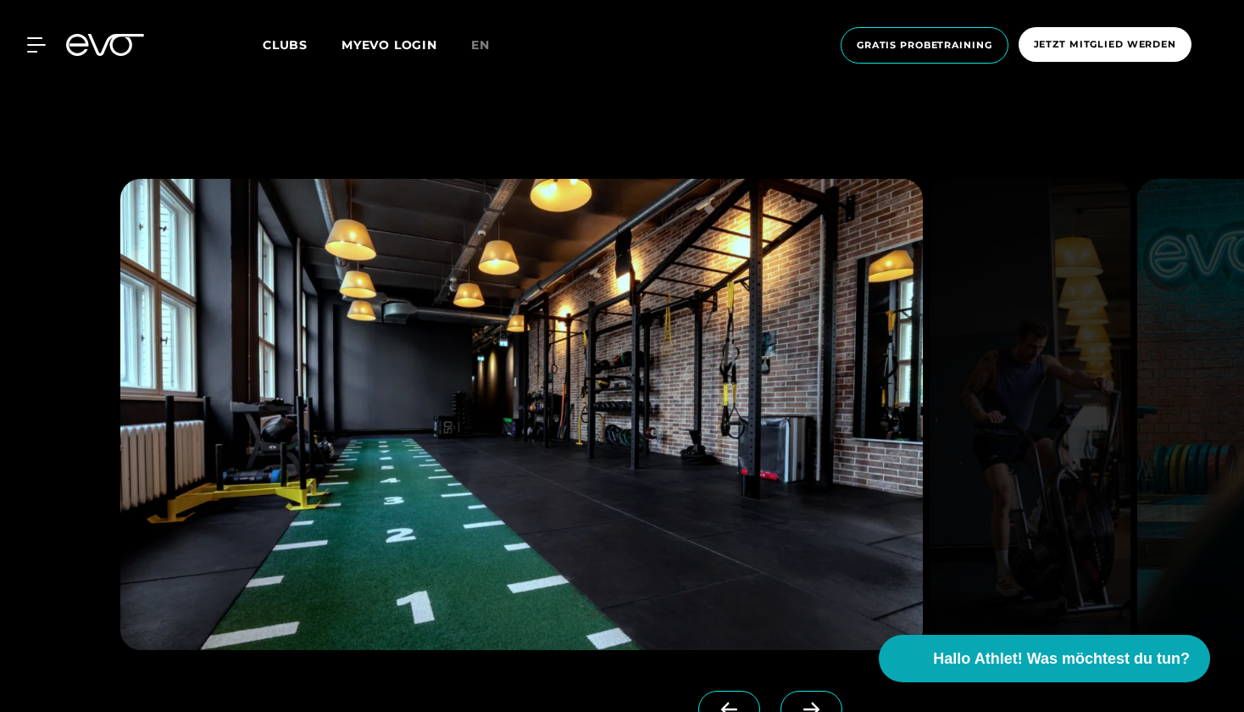
click at [803, 708] on icon at bounding box center [812, 709] width 30 height 15
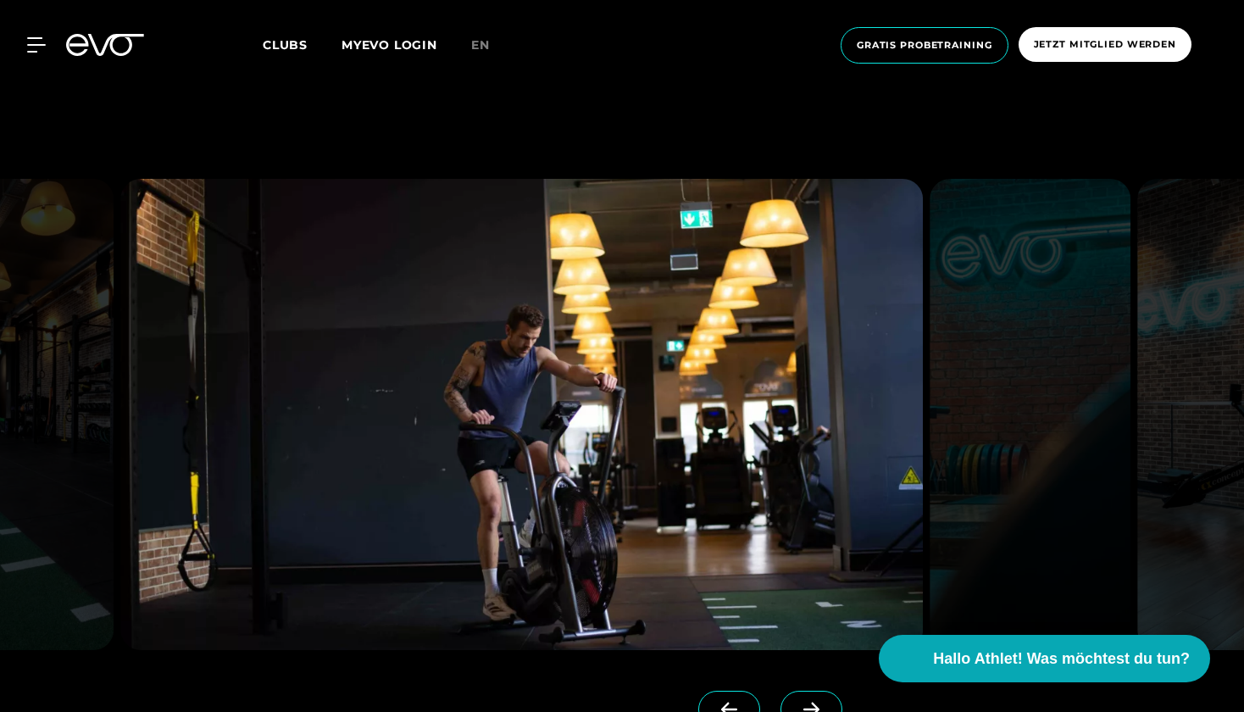
click at [803, 708] on icon at bounding box center [812, 709] width 30 height 15
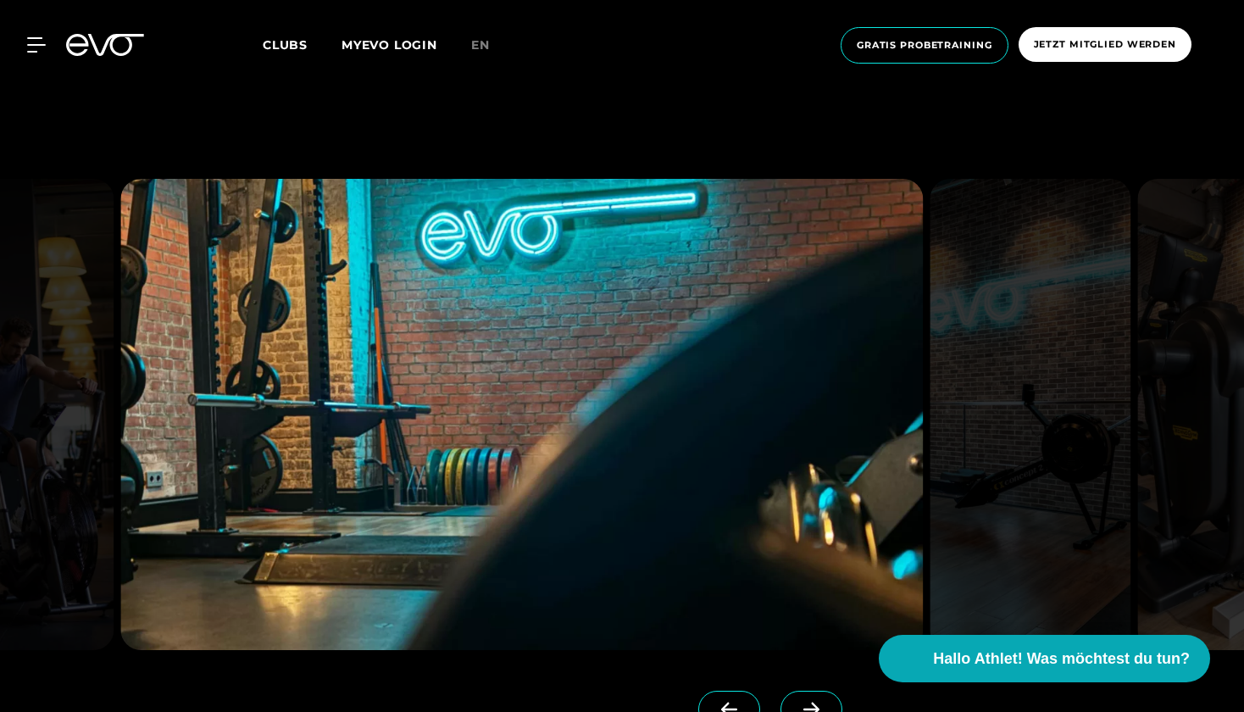
click at [803, 708] on icon at bounding box center [812, 709] width 30 height 15
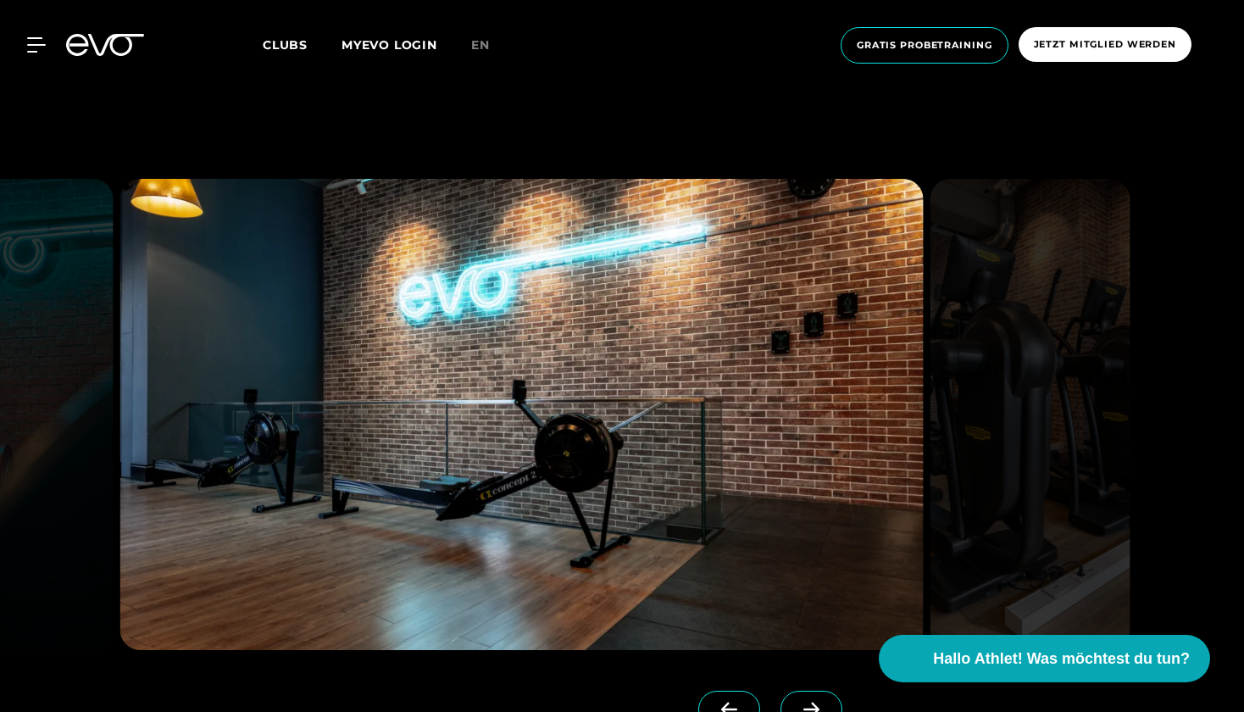
click at [803, 708] on icon at bounding box center [812, 709] width 30 height 15
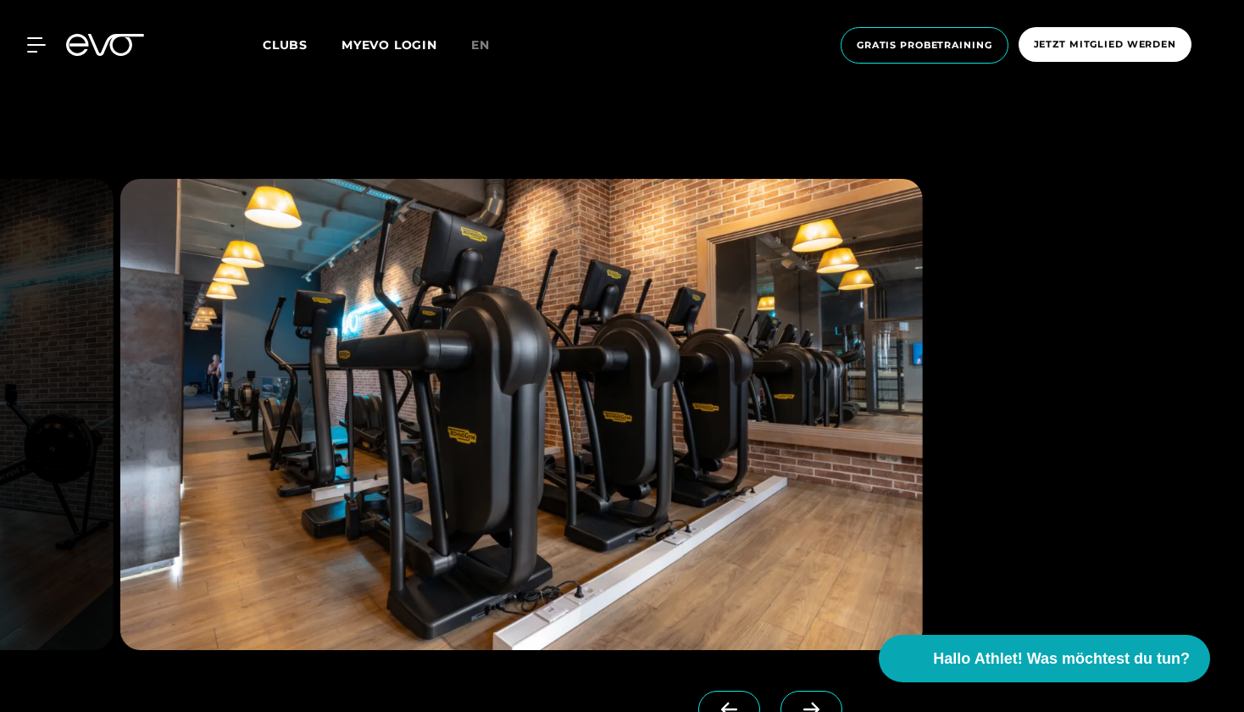
click at [803, 708] on icon at bounding box center [812, 709] width 30 height 15
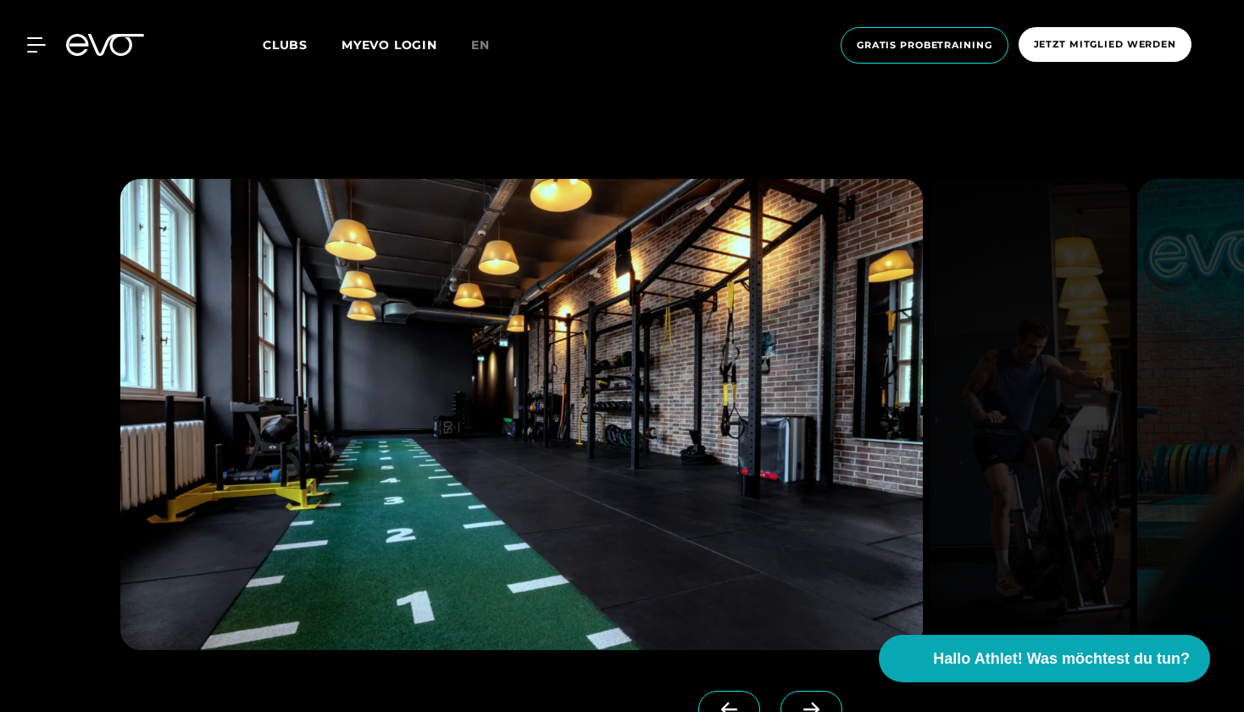
click at [803, 708] on icon at bounding box center [812, 709] width 30 height 15
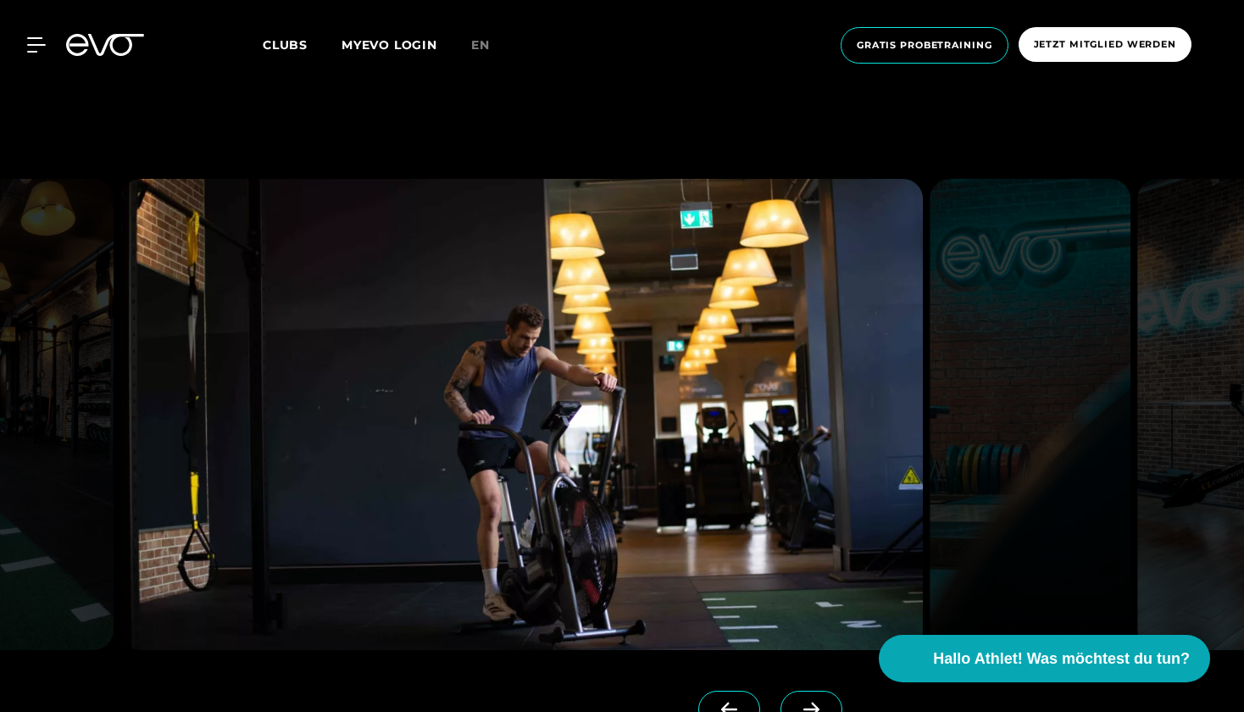
click at [803, 708] on icon at bounding box center [812, 709] width 30 height 15
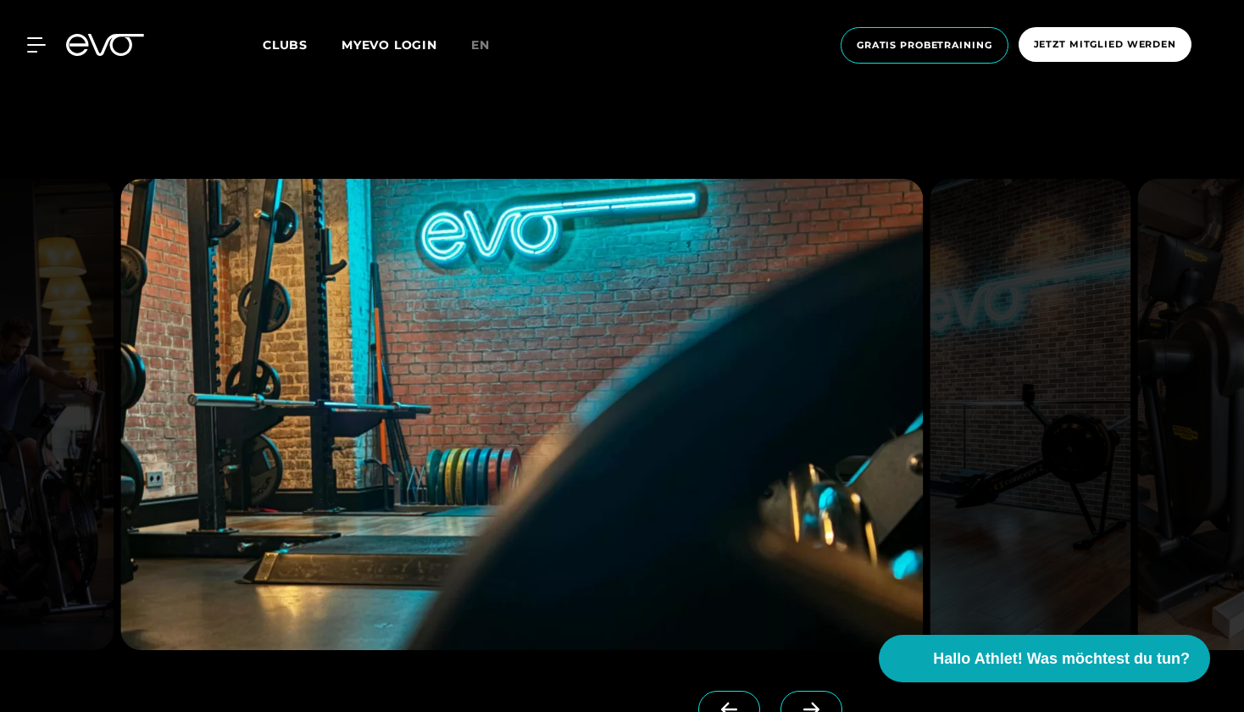
click at [803, 708] on icon at bounding box center [812, 709] width 30 height 15
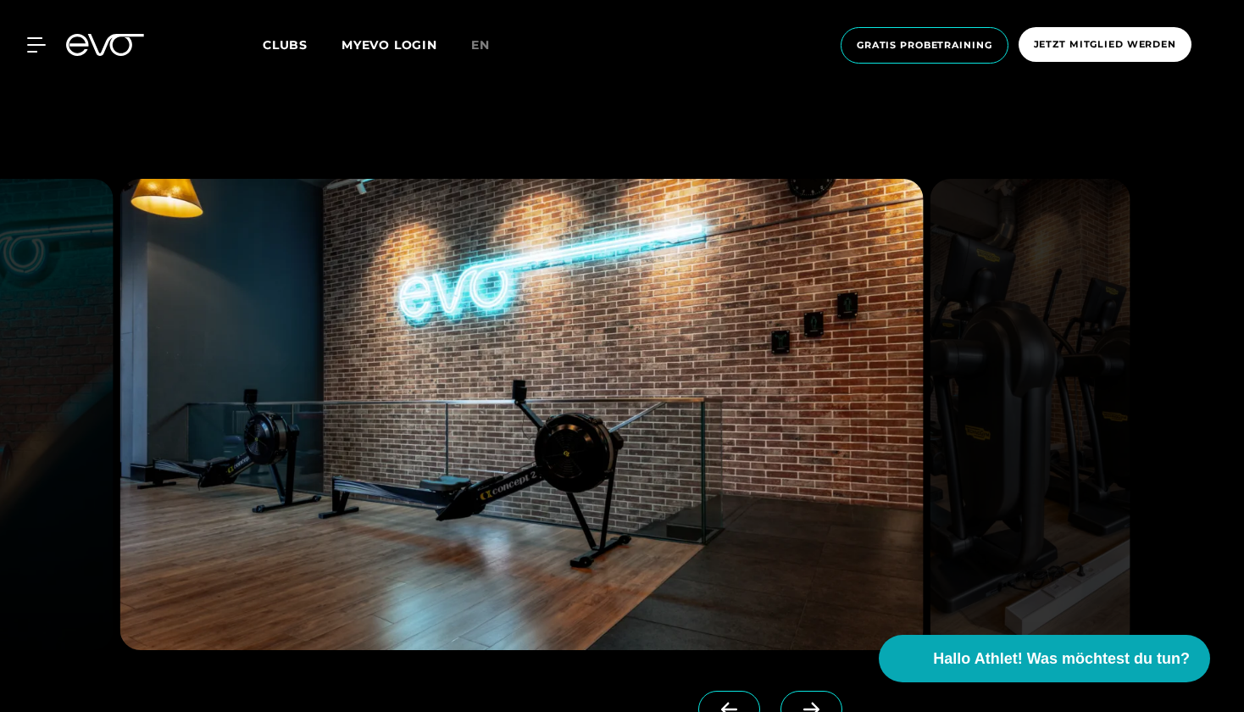
click at [803, 708] on icon at bounding box center [812, 709] width 30 height 15
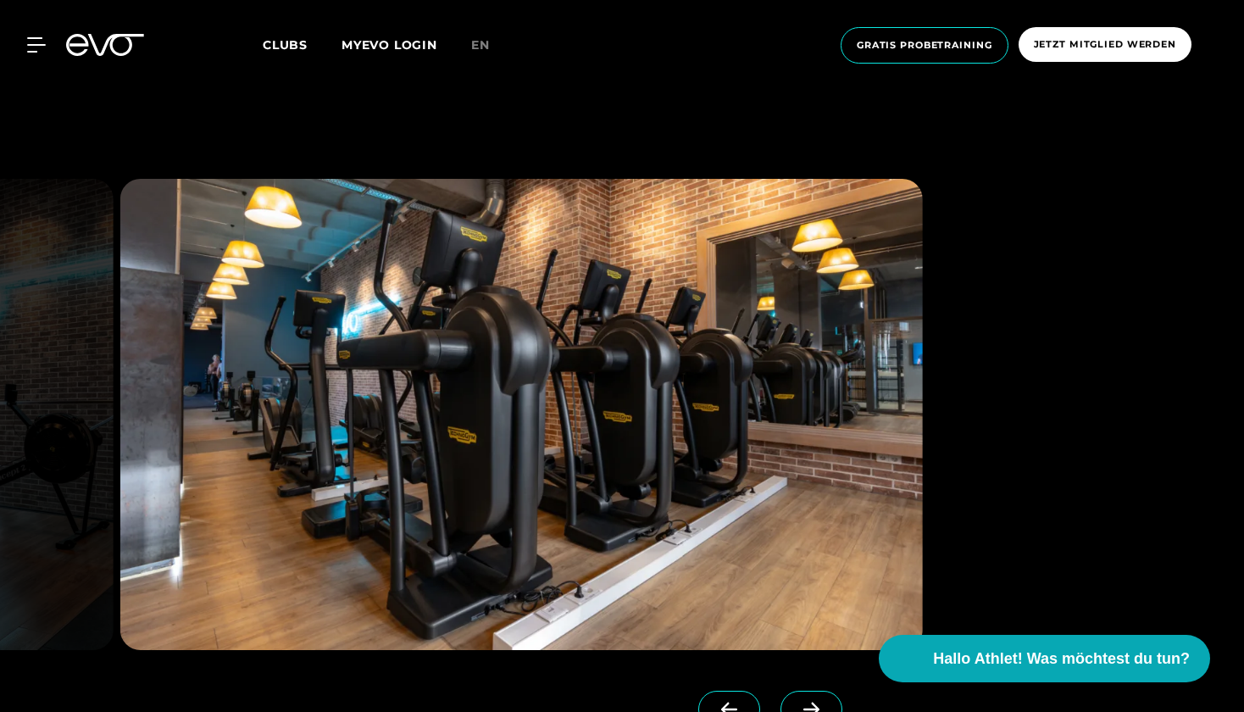
click at [803, 708] on icon at bounding box center [812, 709] width 30 height 15
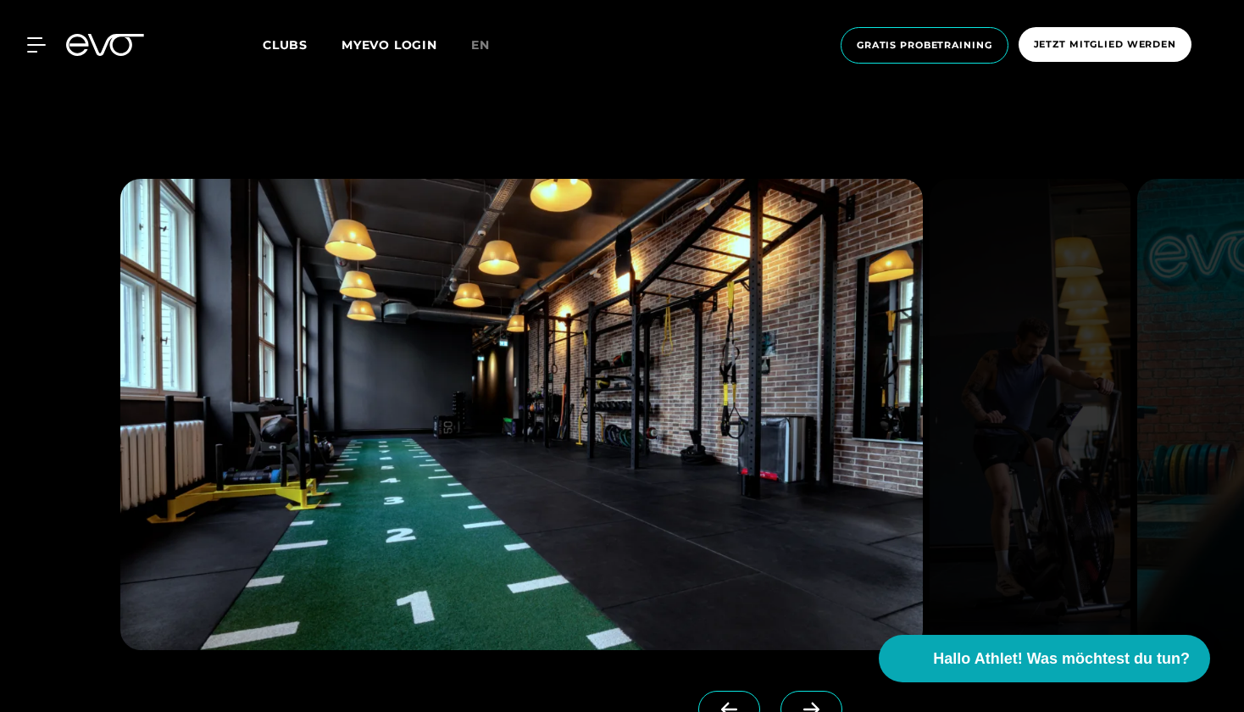
click at [803, 708] on icon at bounding box center [812, 709] width 30 height 15
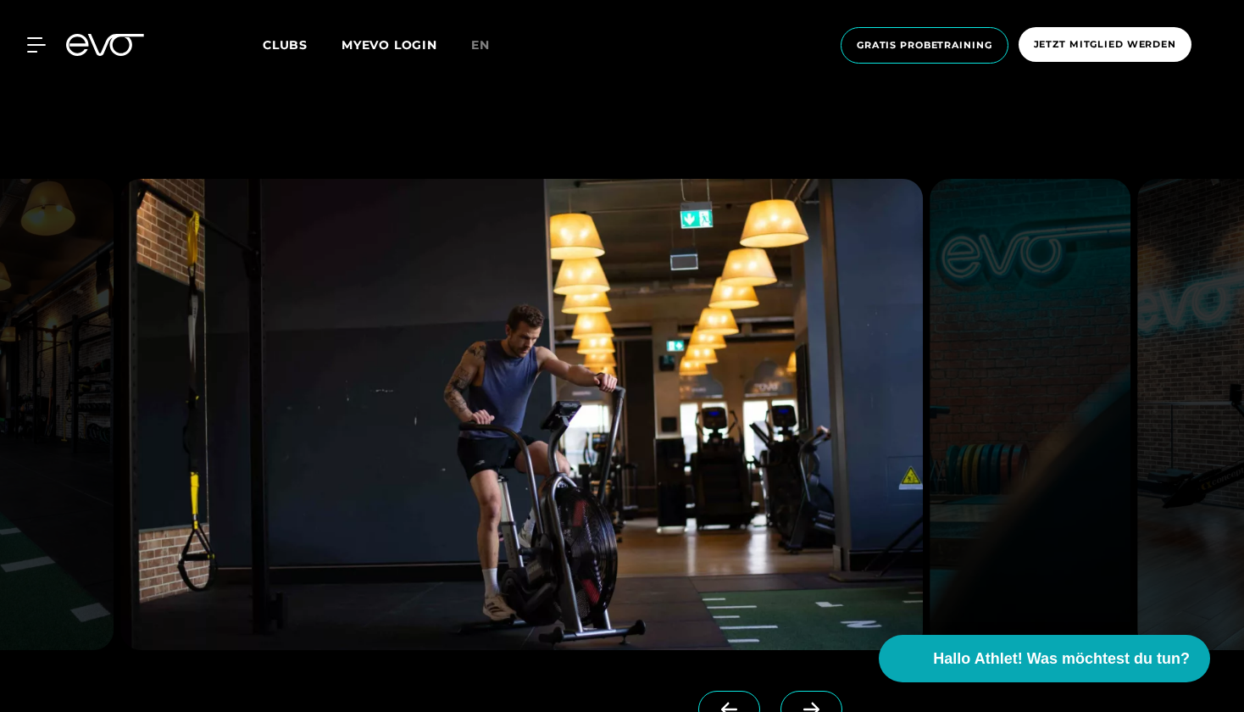
click at [803, 708] on icon at bounding box center [812, 709] width 30 height 15
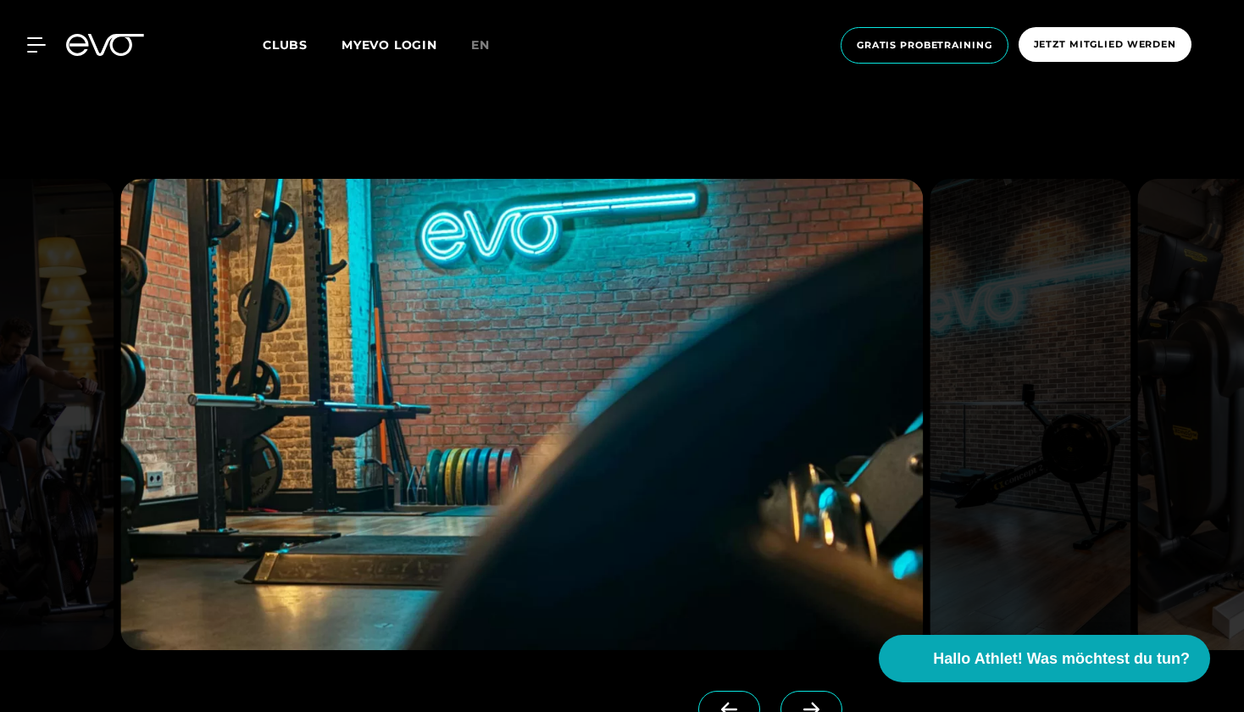
click at [803, 708] on icon at bounding box center [812, 709] width 30 height 15
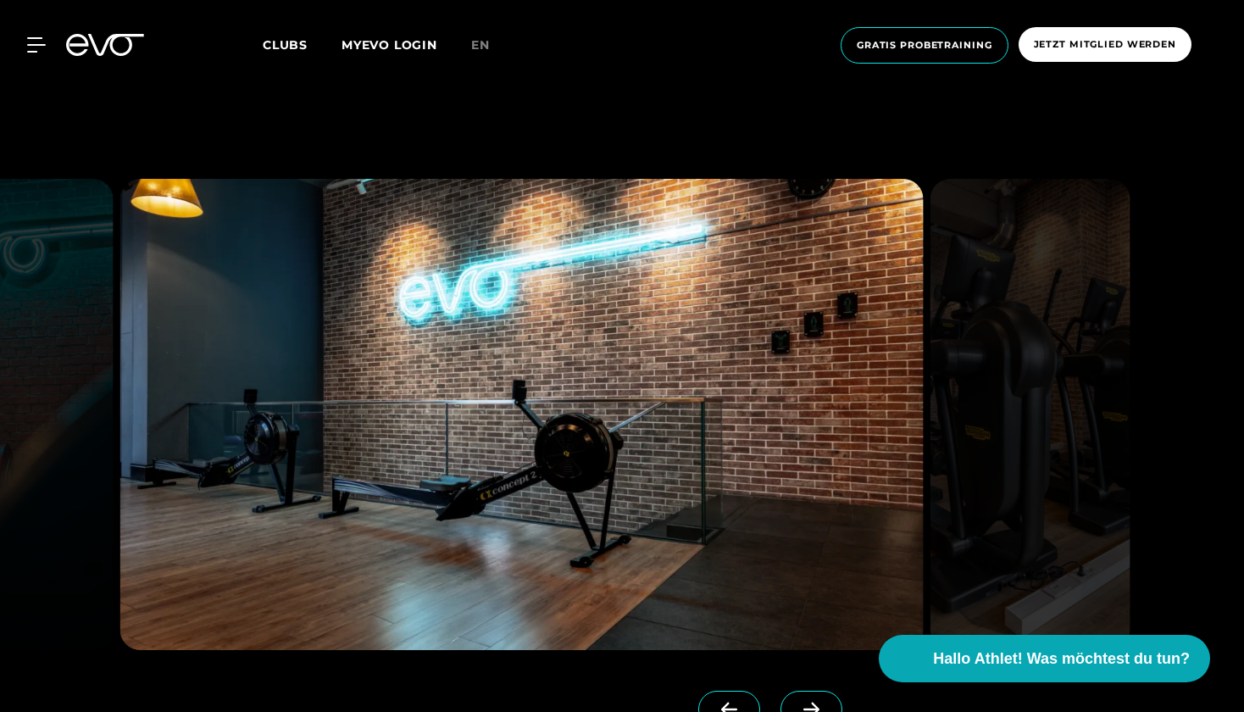
click at [803, 708] on icon at bounding box center [812, 709] width 30 height 15
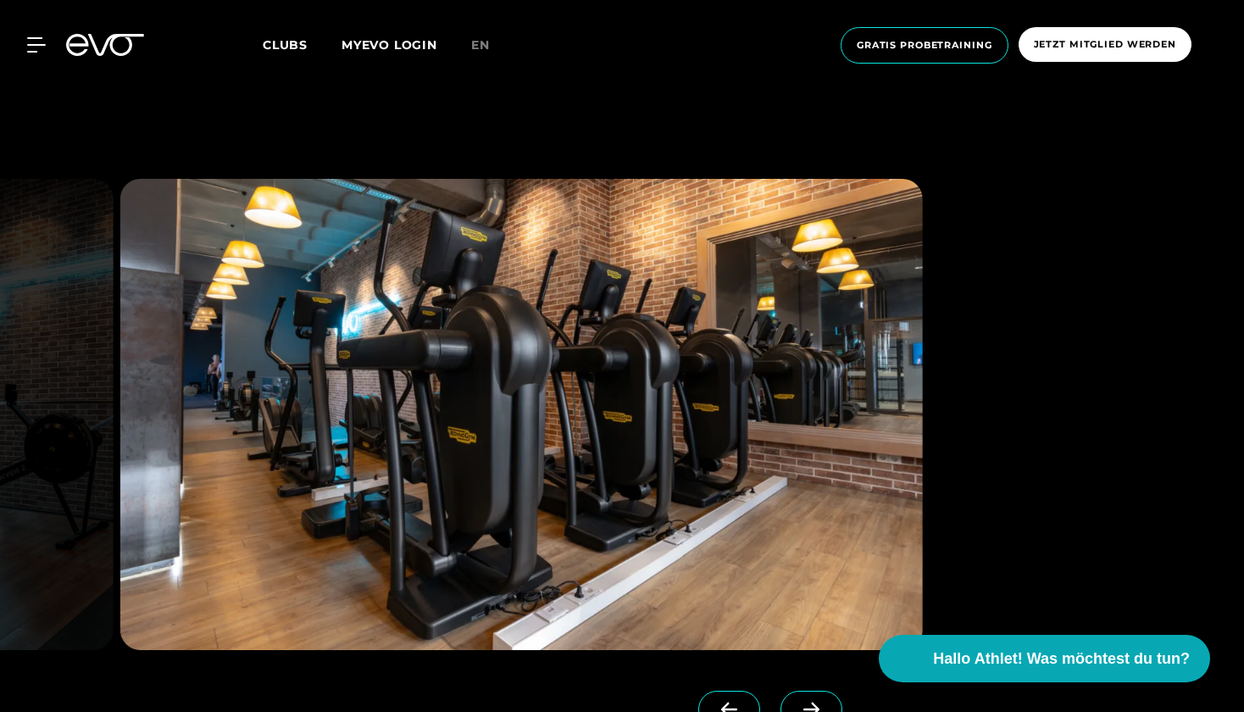
click at [803, 708] on icon at bounding box center [812, 709] width 30 height 15
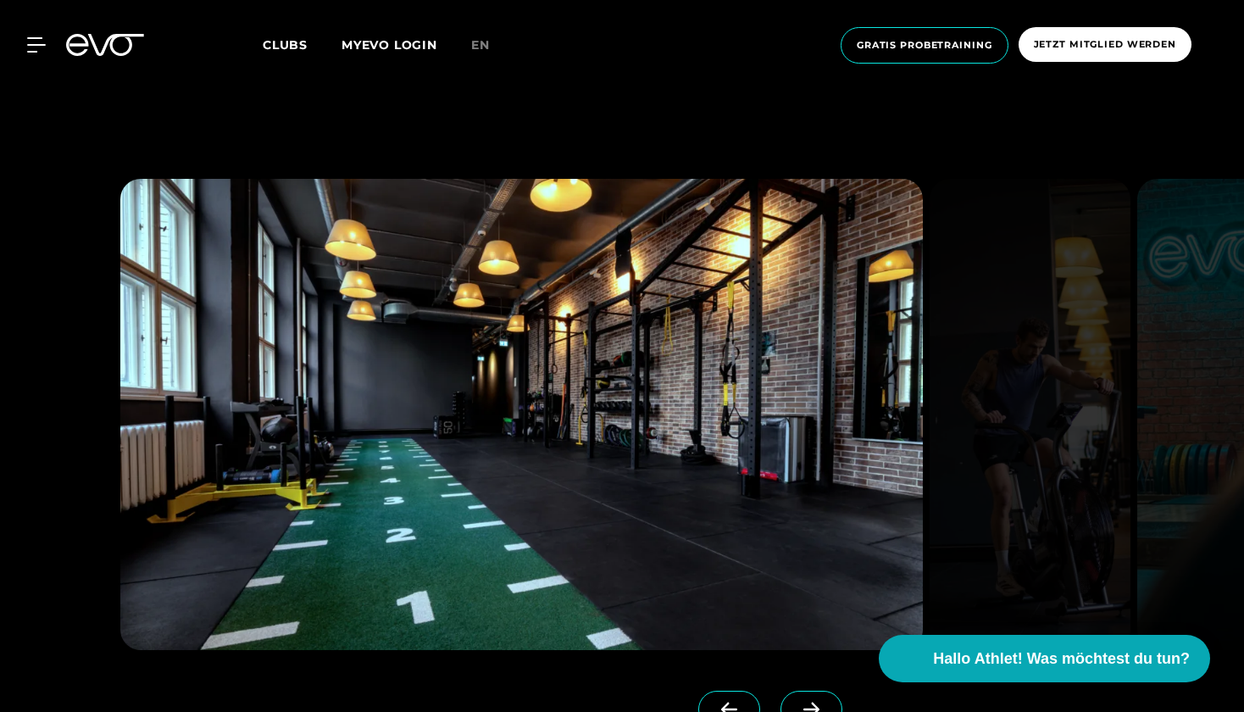
click at [803, 708] on icon at bounding box center [812, 709] width 30 height 15
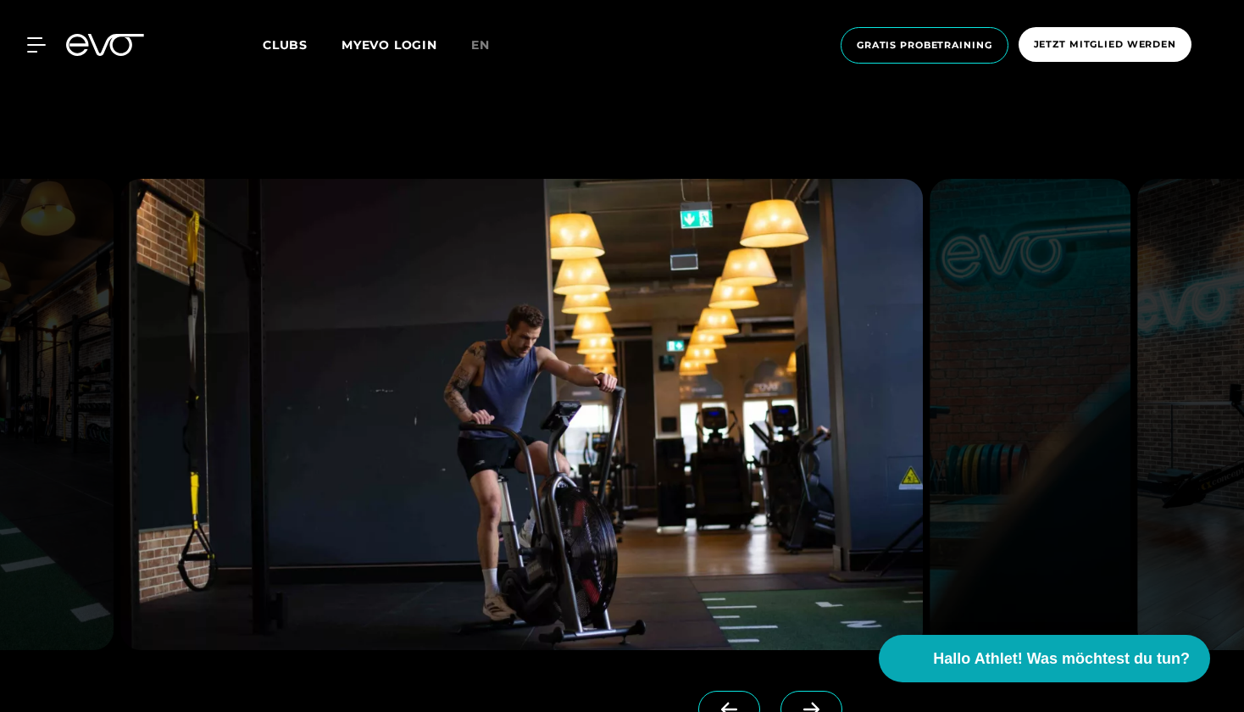
click at [803, 708] on icon at bounding box center [812, 709] width 30 height 15
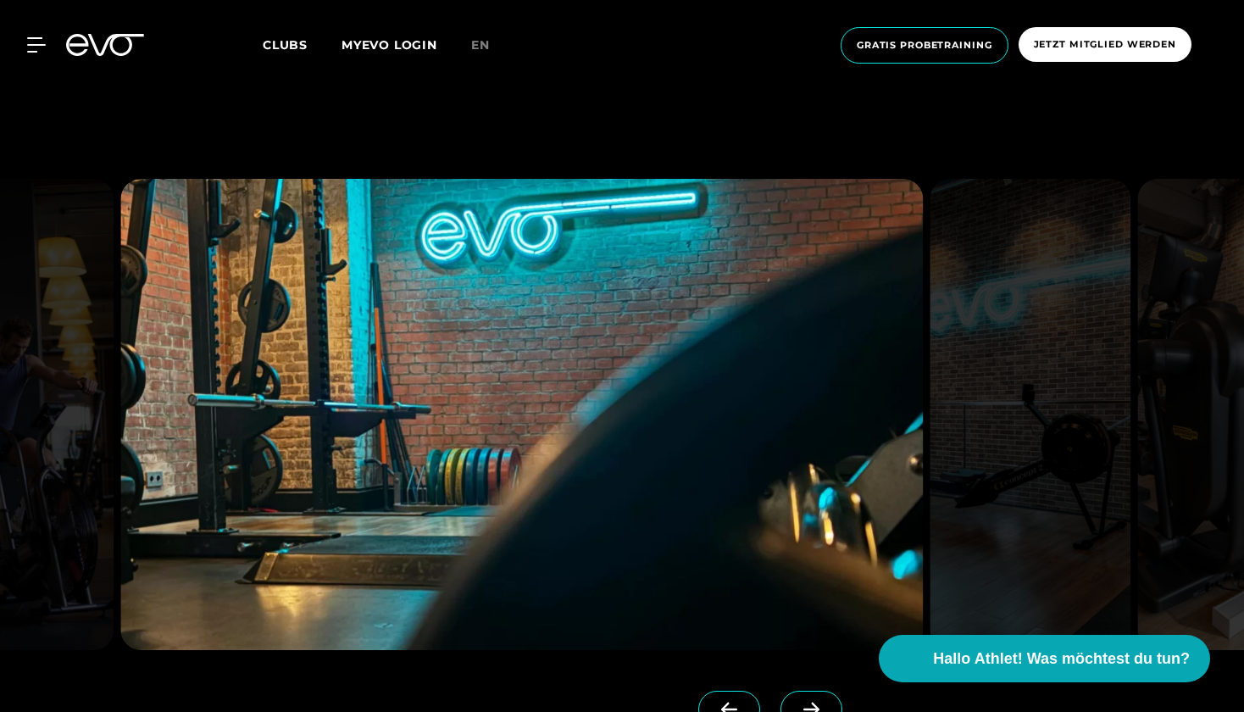
click at [803, 708] on icon at bounding box center [812, 709] width 30 height 15
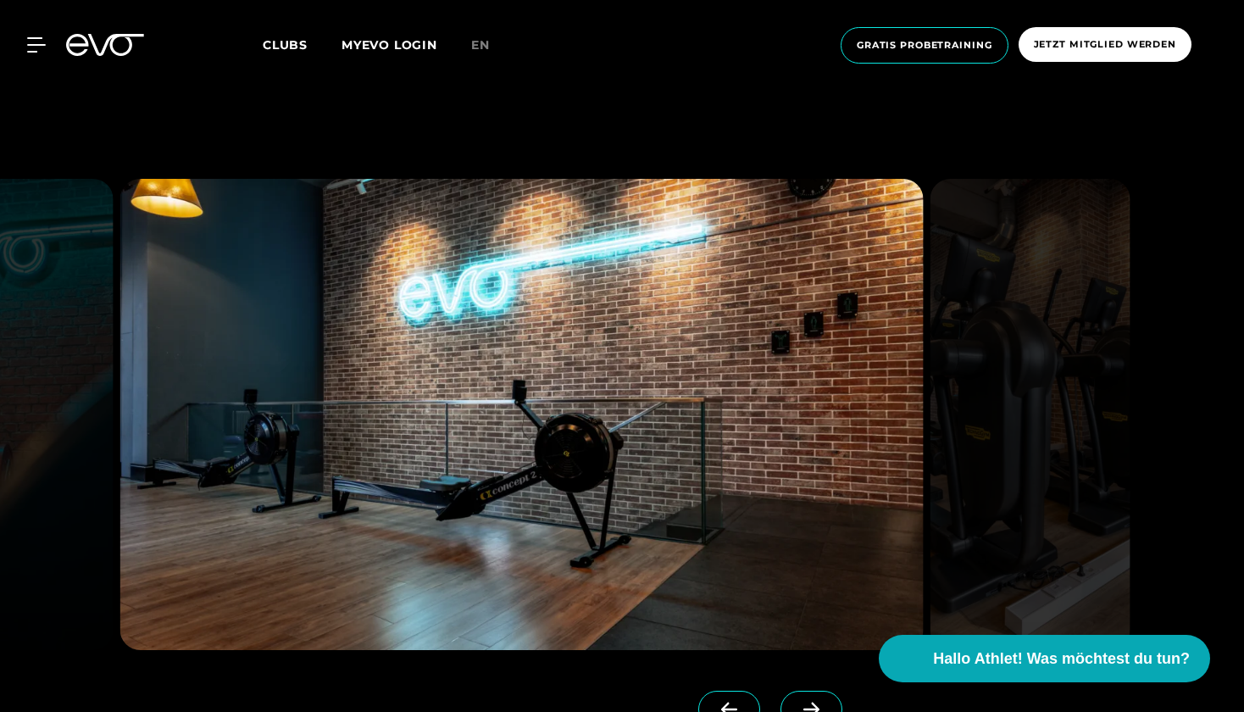
click at [803, 708] on icon at bounding box center [812, 709] width 30 height 15
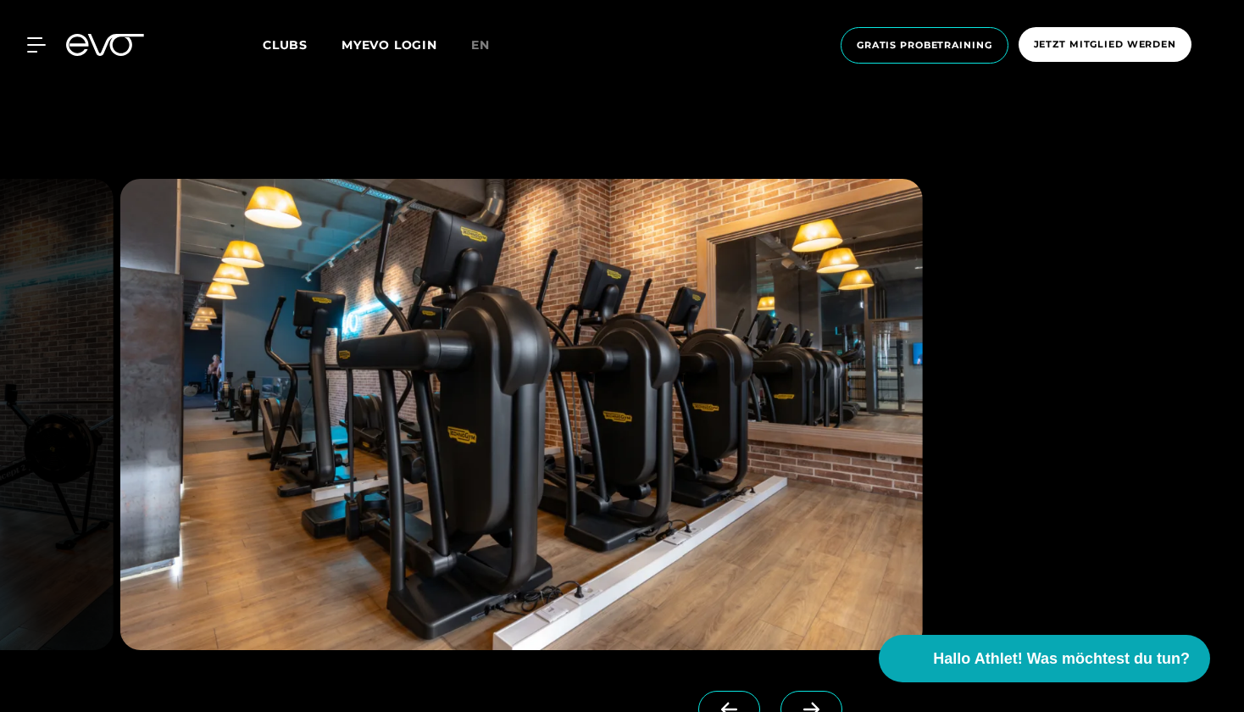
click at [803, 708] on icon at bounding box center [812, 709] width 30 height 15
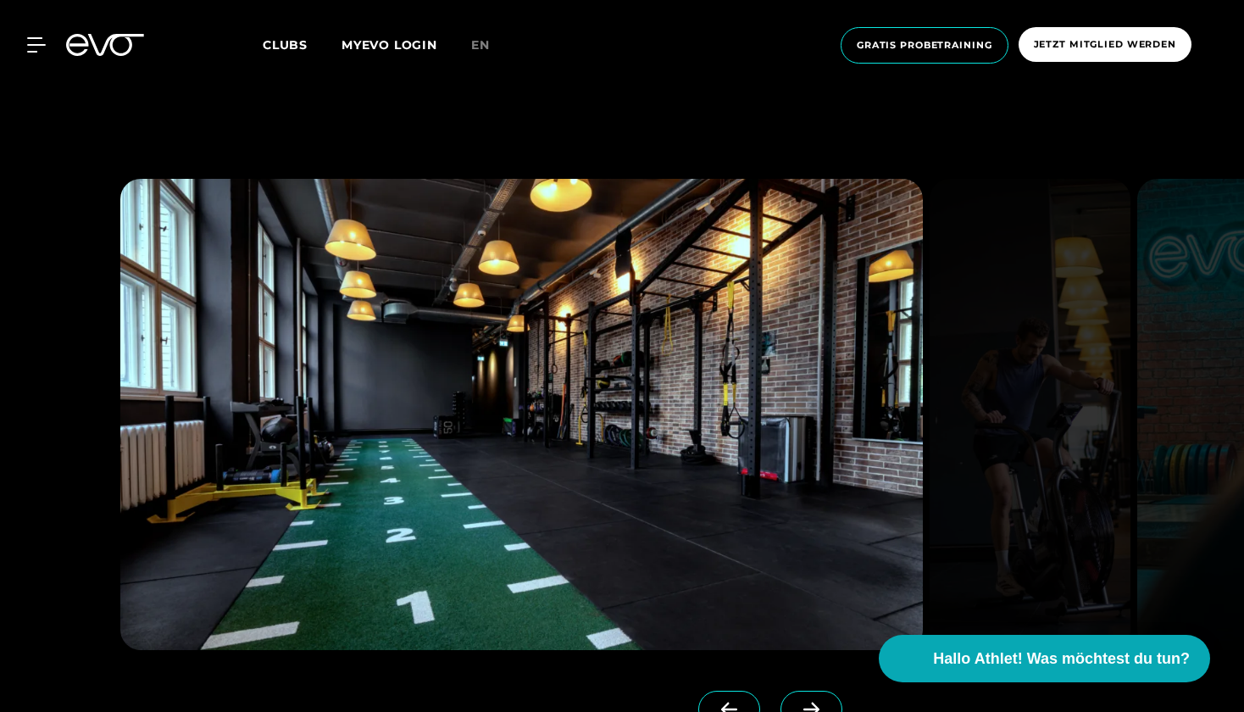
click at [694, 78] on div "MyEVO Login Über EVO Mitgliedschaften Probetraining TAGESPASS EVO Studios [GEOG…" at bounding box center [622, 45] width 1244 height 91
click at [1140, 203] on img at bounding box center [1237, 414] width 201 height 471
click at [297, 44] on span "Clubs" at bounding box center [285, 44] width 45 height 15
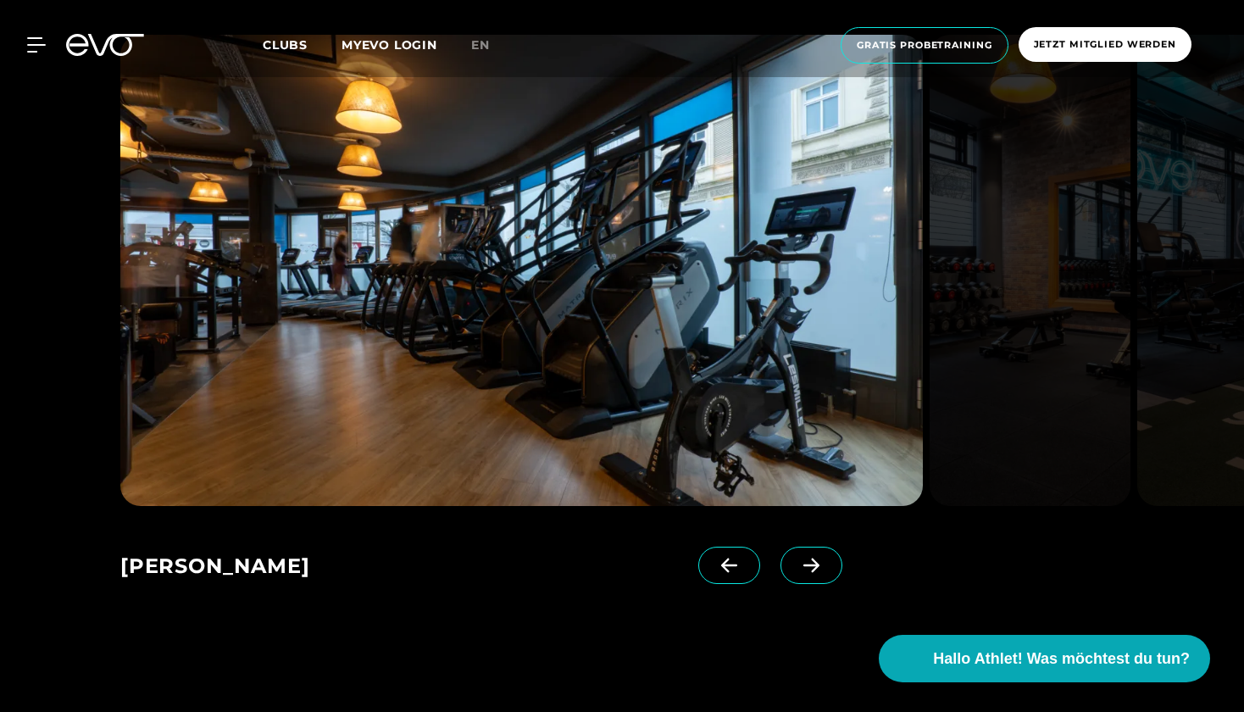
scroll to position [1147, 0]
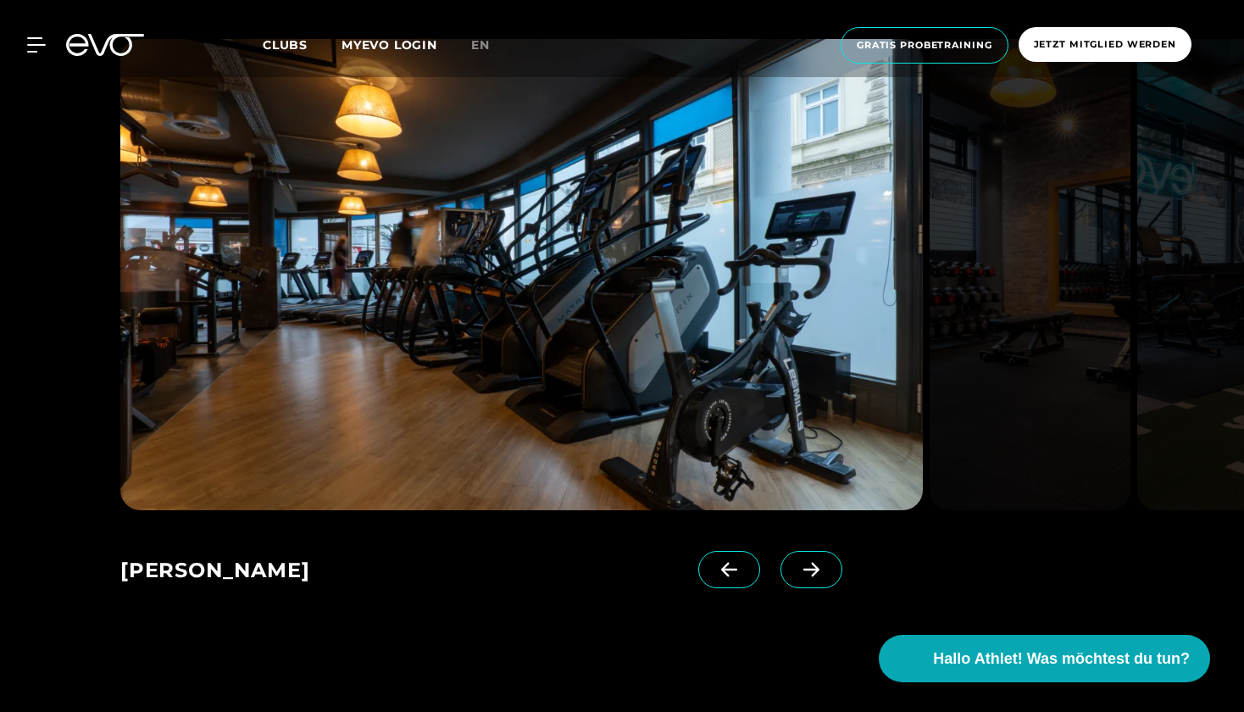
click at [823, 559] on span at bounding box center [812, 569] width 62 height 37
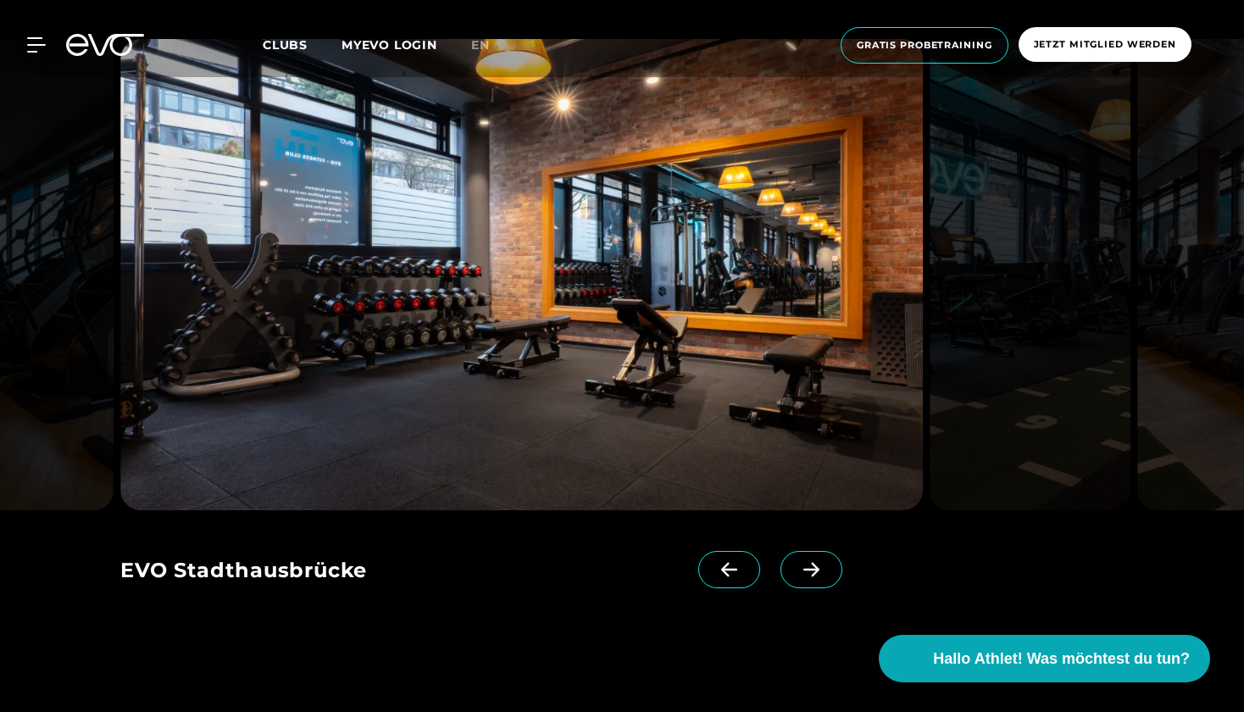
click at [823, 559] on span at bounding box center [812, 569] width 62 height 37
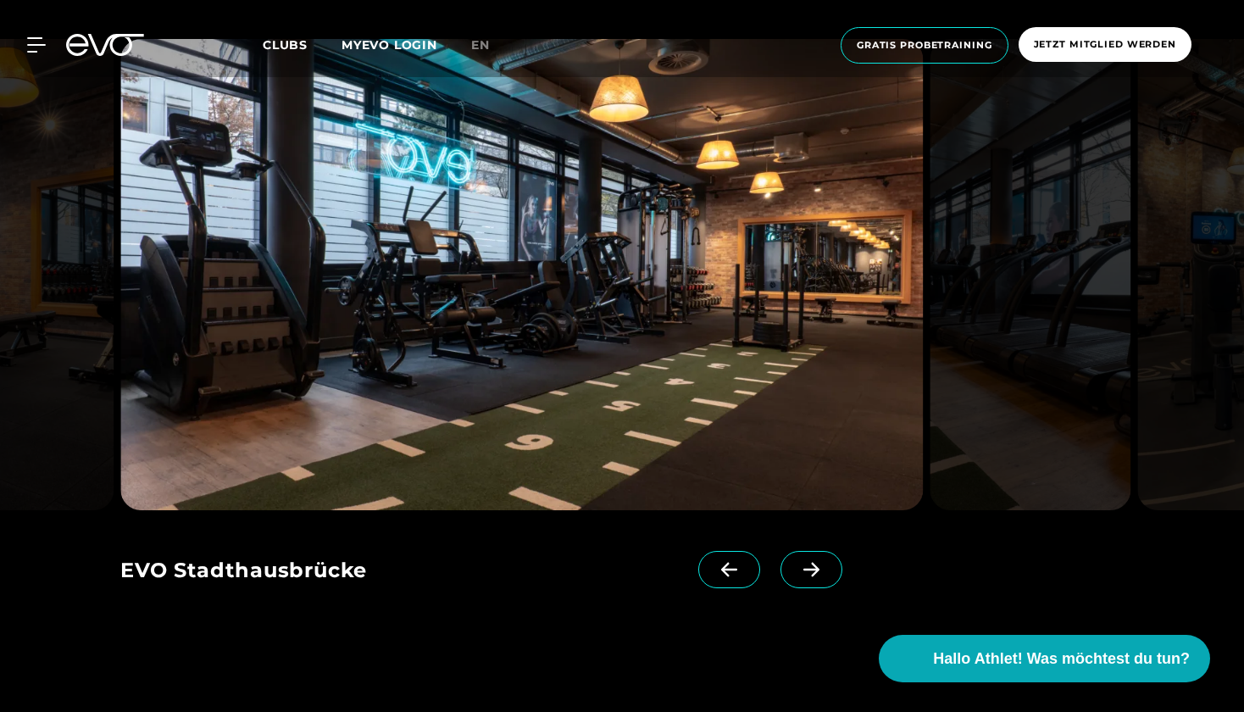
click at [745, 551] on link at bounding box center [732, 585] width 69 height 68
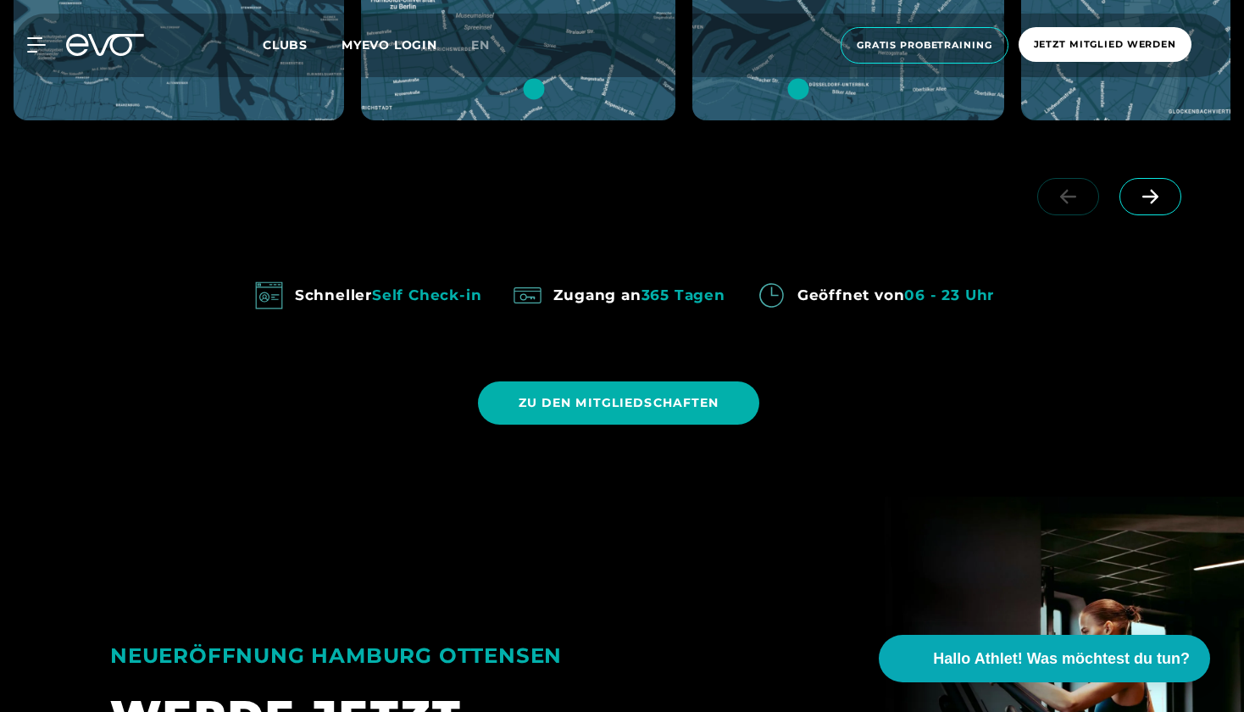
scroll to position [1400, 0]
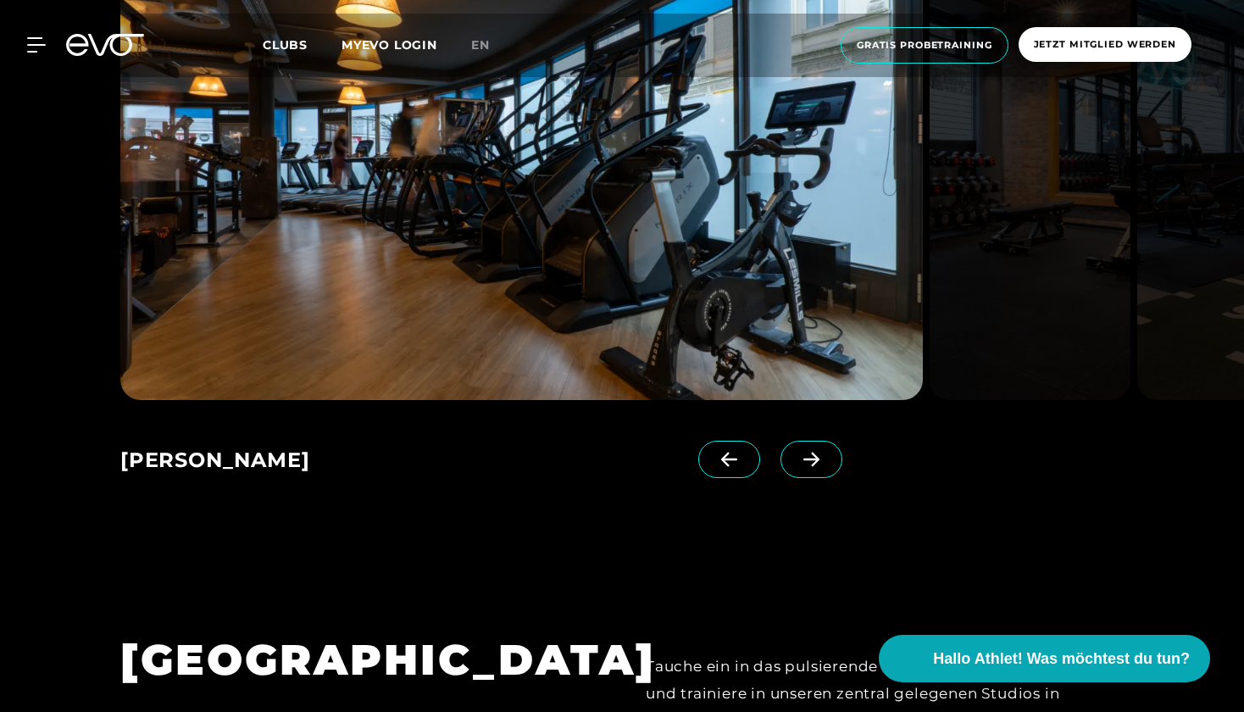
scroll to position [1121, 0]
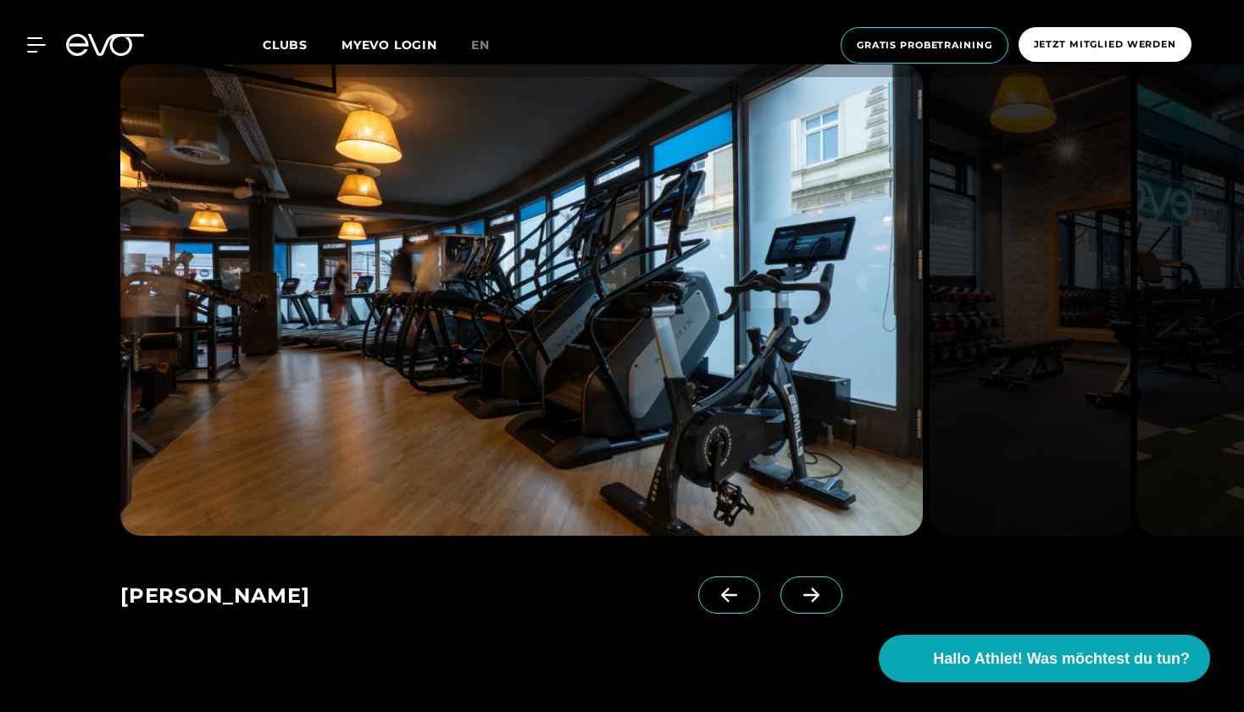
click at [805, 596] on icon at bounding box center [812, 594] width 30 height 15
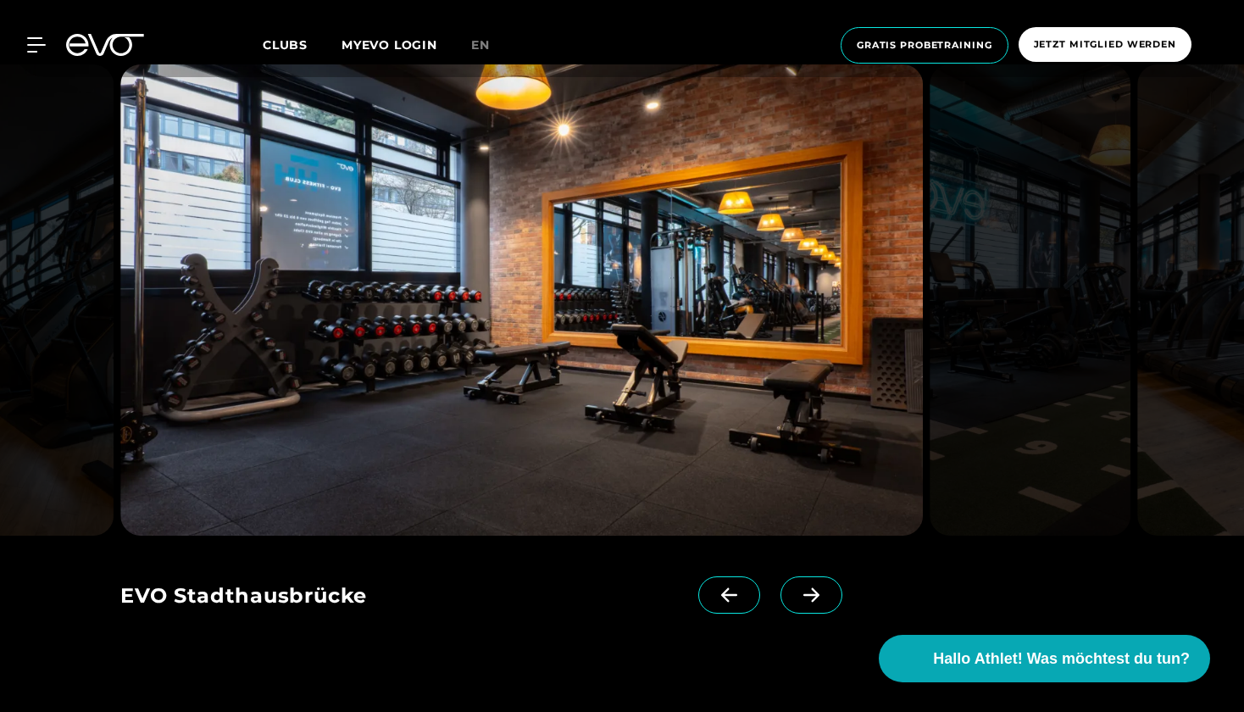
click at [805, 596] on icon at bounding box center [812, 594] width 30 height 15
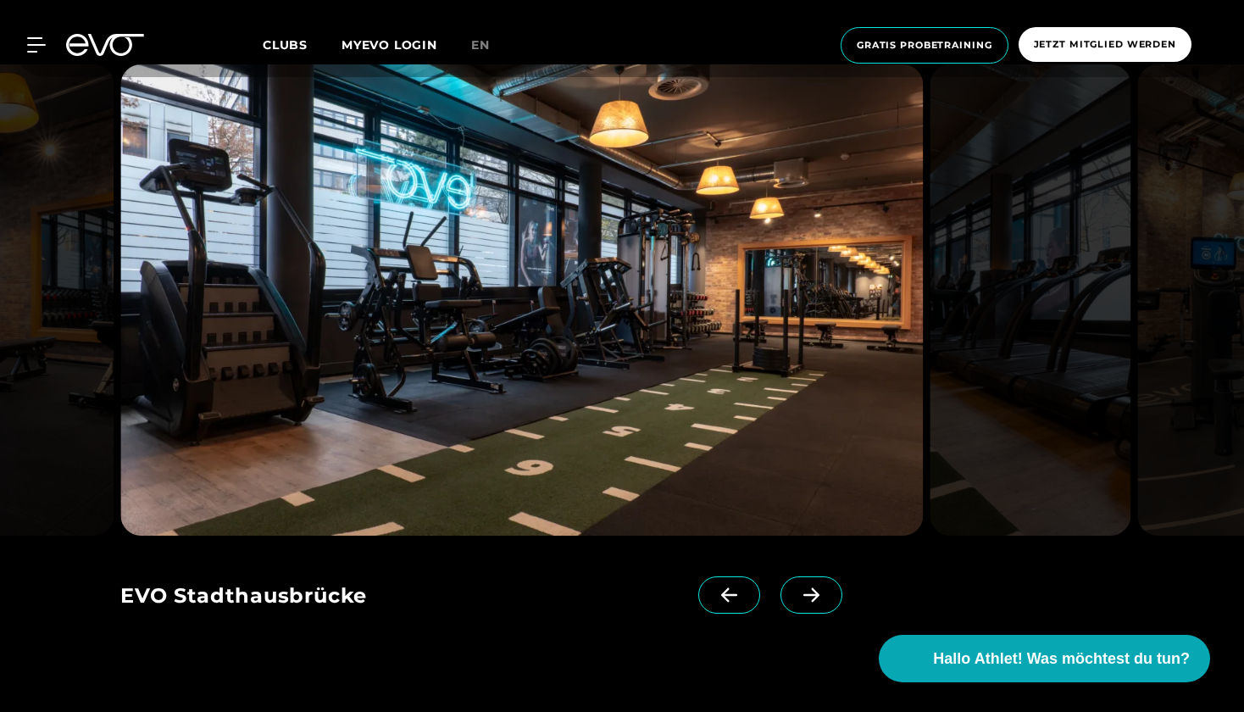
click at [805, 596] on icon at bounding box center [812, 594] width 30 height 15
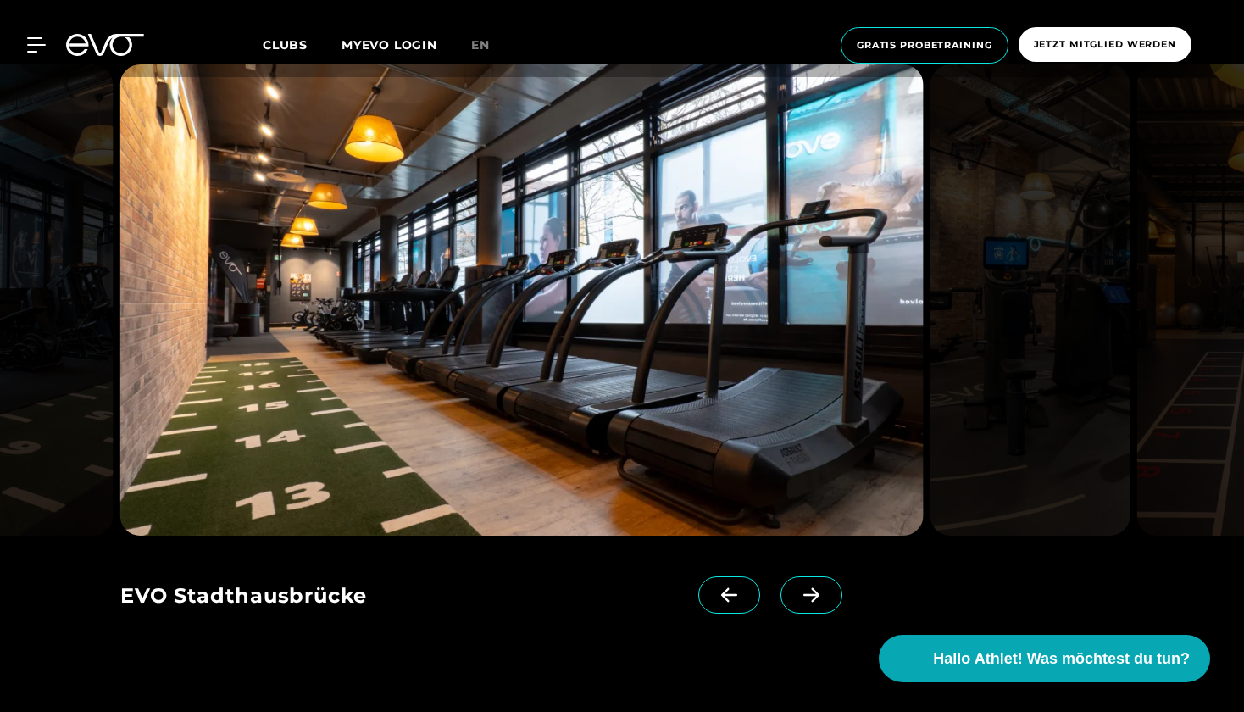
click at [805, 596] on icon at bounding box center [812, 594] width 30 height 15
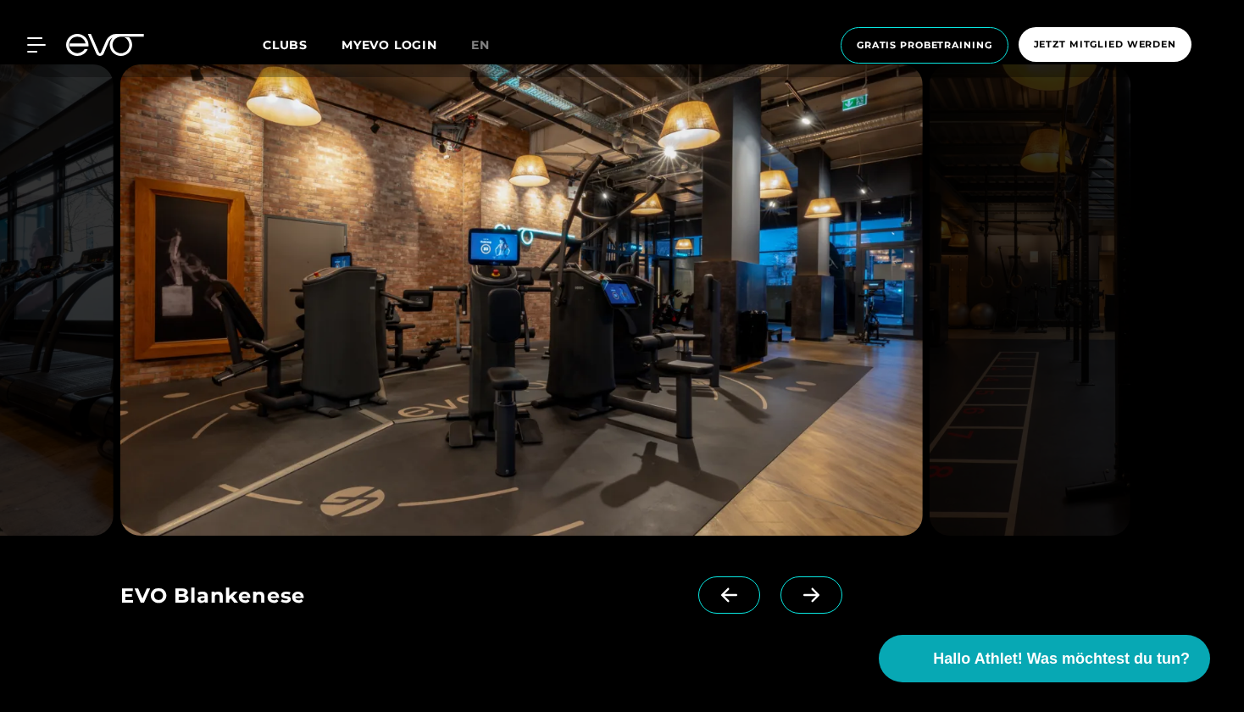
click at [805, 596] on icon at bounding box center [812, 594] width 30 height 15
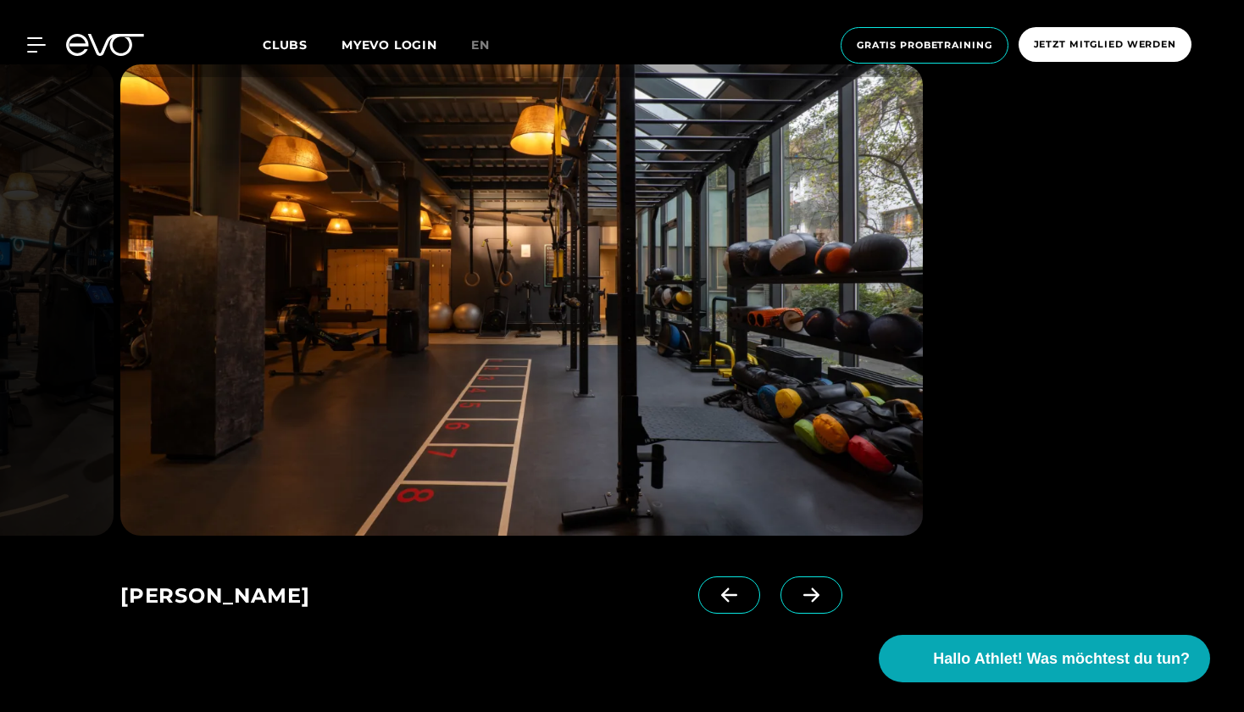
click at [804, 592] on icon at bounding box center [812, 594] width 30 height 15
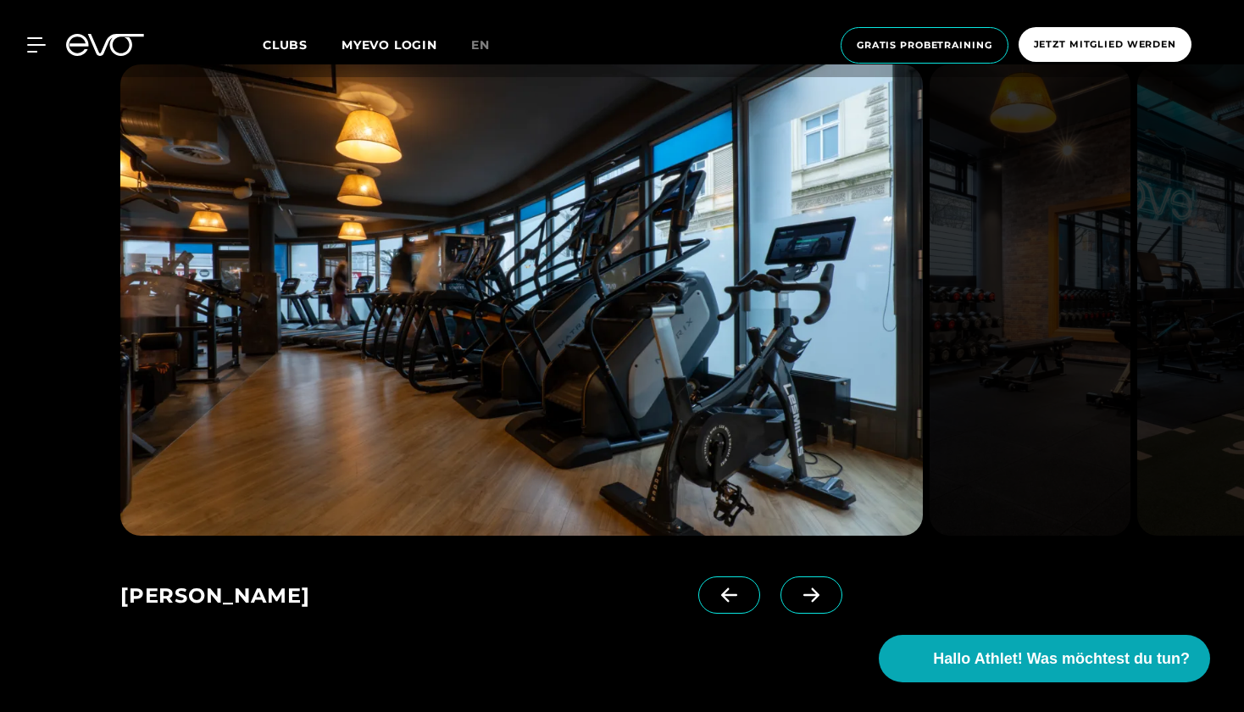
click at [804, 592] on icon at bounding box center [812, 594] width 30 height 15
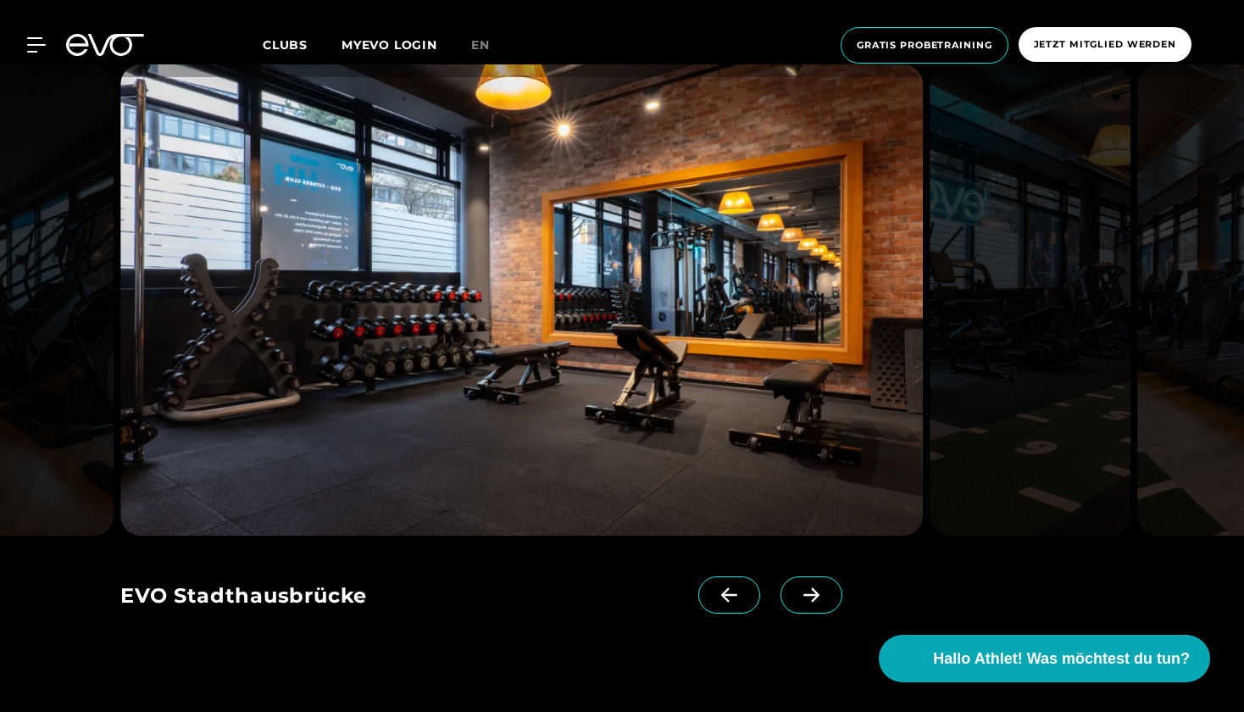
click at [804, 592] on icon at bounding box center [812, 594] width 30 height 15
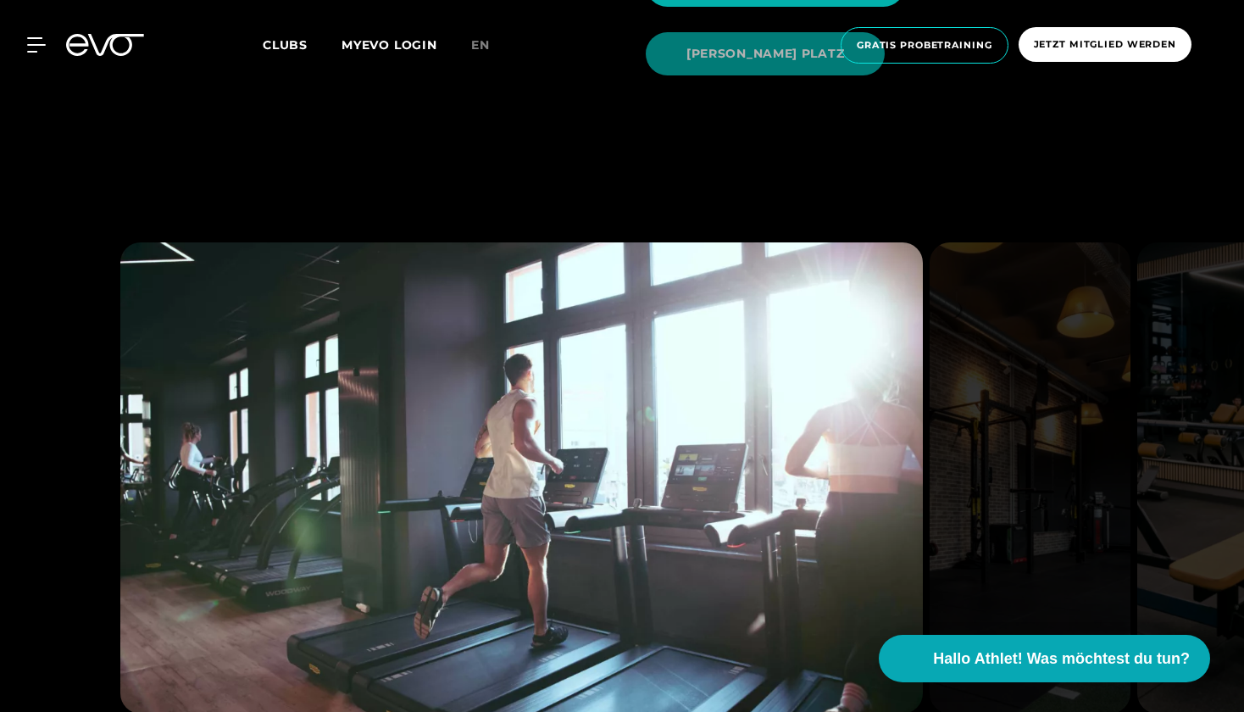
scroll to position [2131, 0]
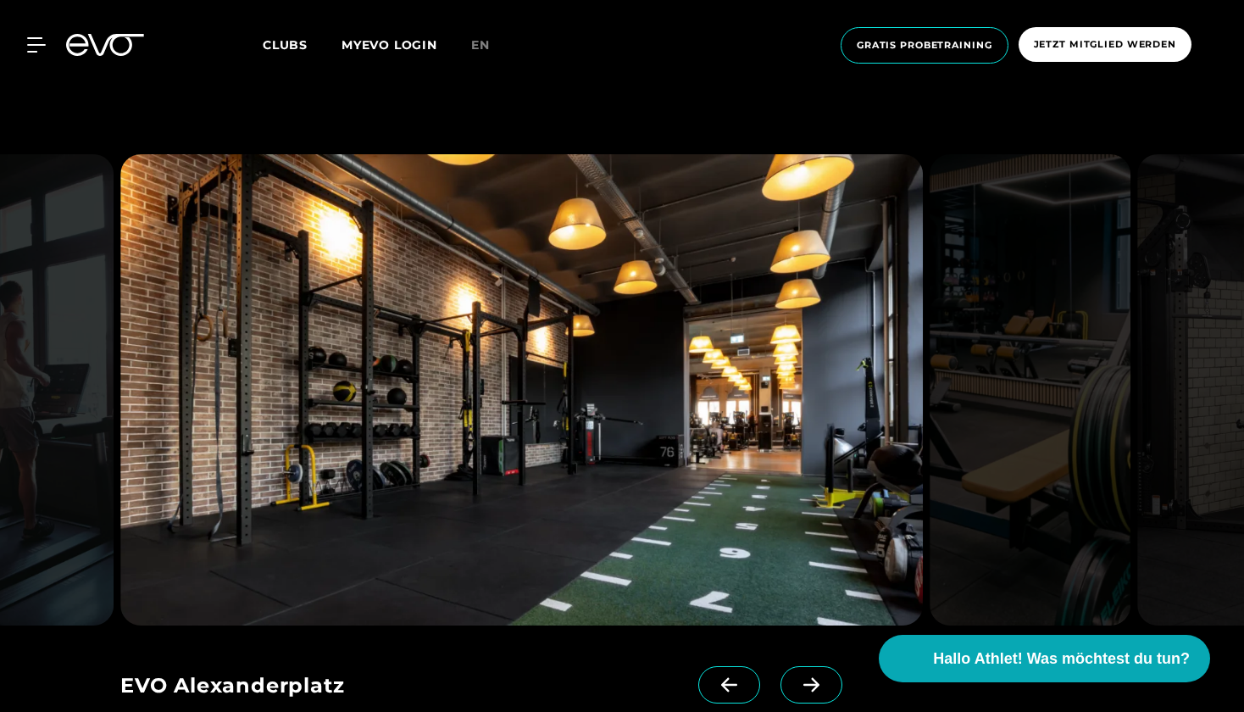
scroll to position [2226, 0]
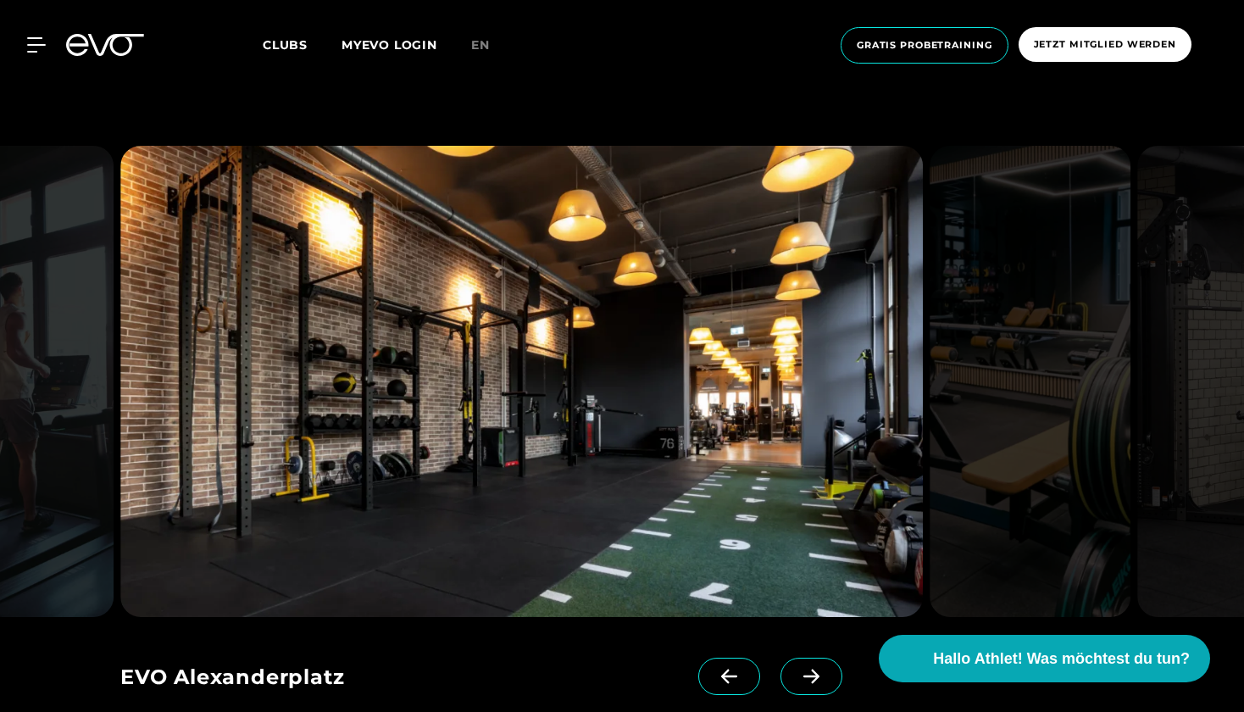
click at [802, 669] on icon at bounding box center [812, 676] width 30 height 15
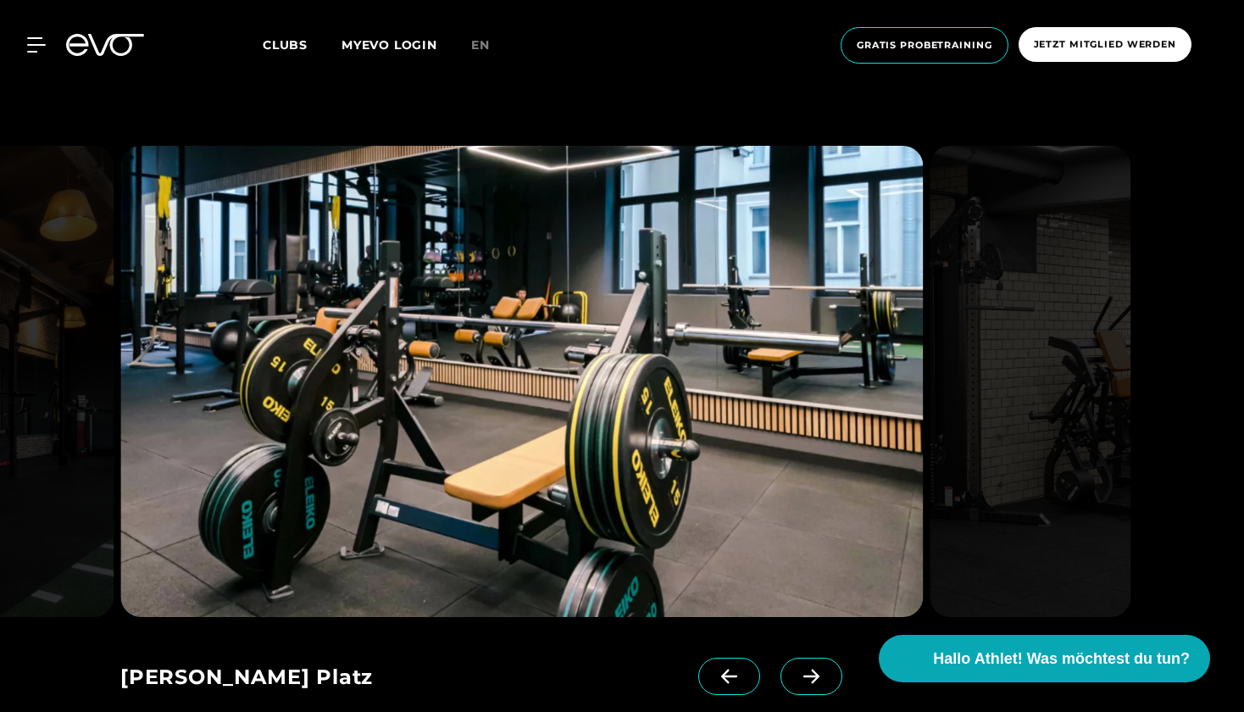
click at [802, 669] on icon at bounding box center [812, 676] width 30 height 15
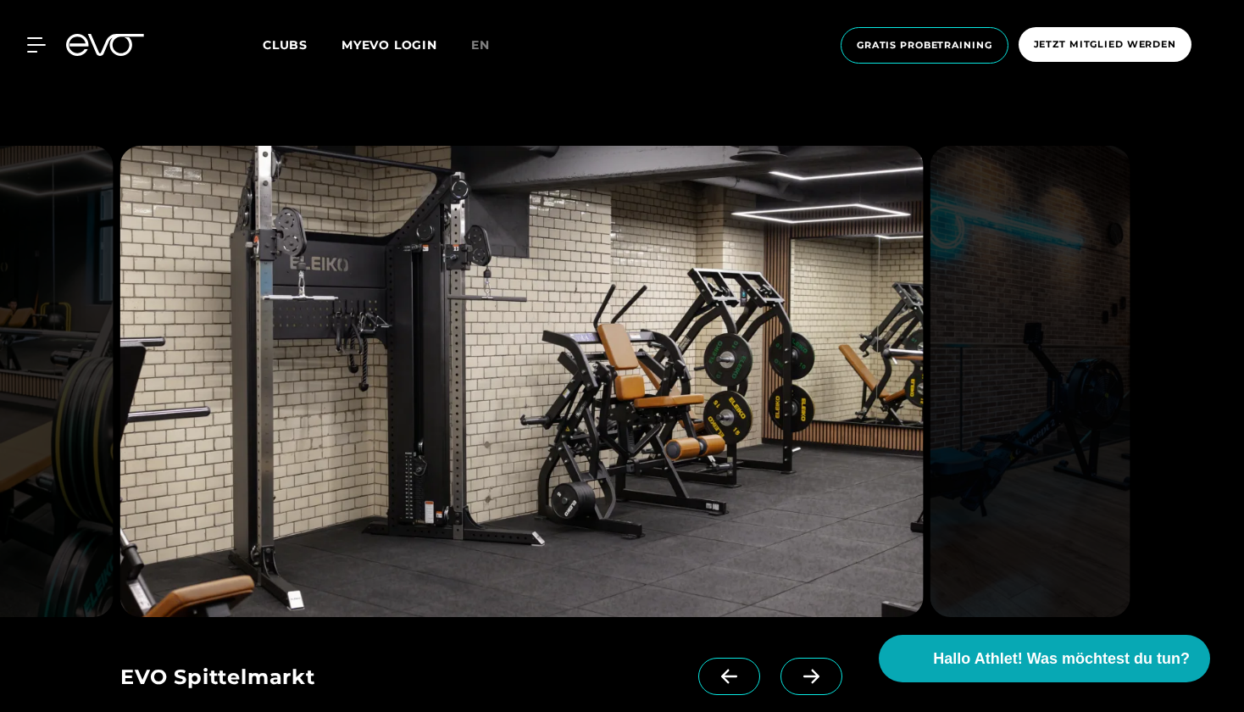
click at [802, 669] on icon at bounding box center [812, 676] width 30 height 15
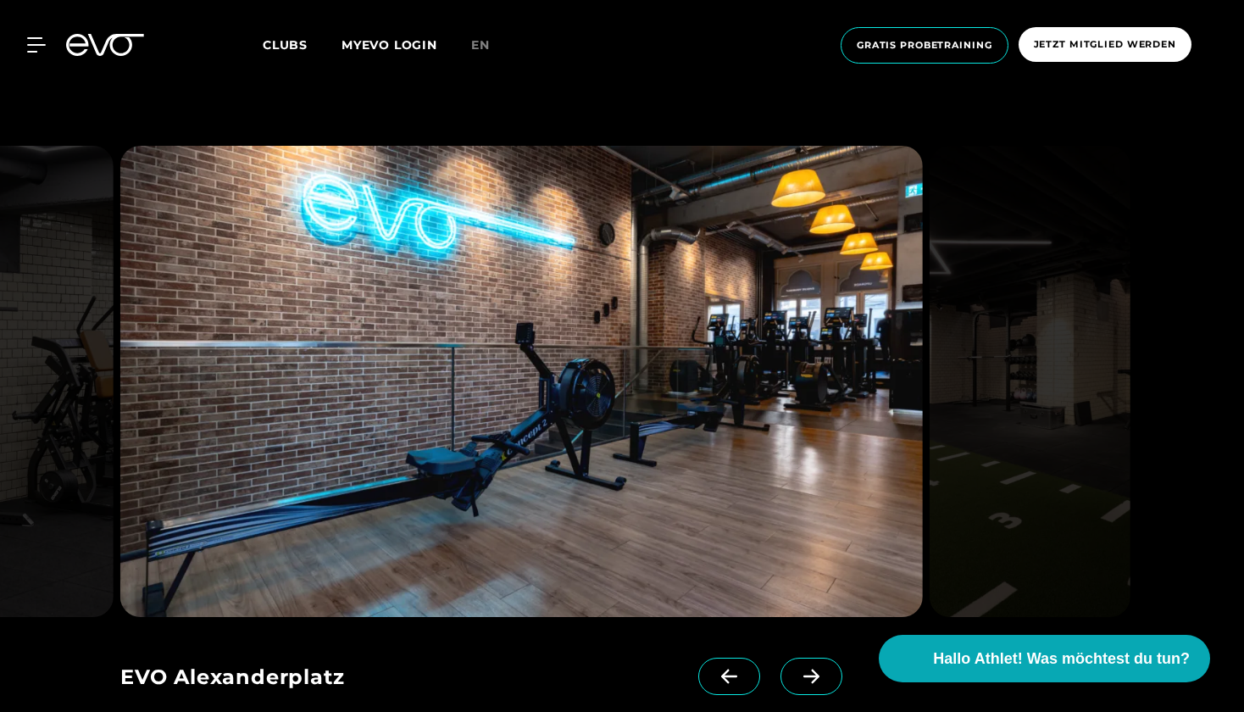
click at [802, 669] on icon at bounding box center [812, 676] width 30 height 15
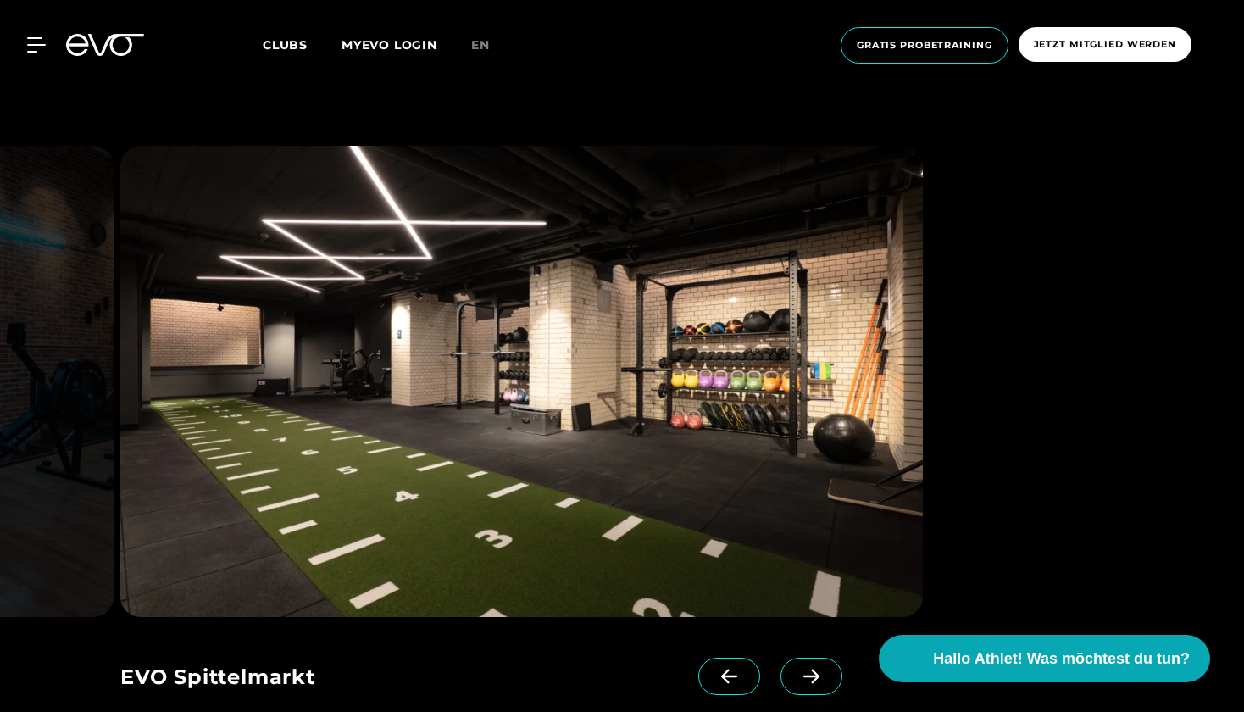
click at [802, 669] on icon at bounding box center [812, 676] width 30 height 15
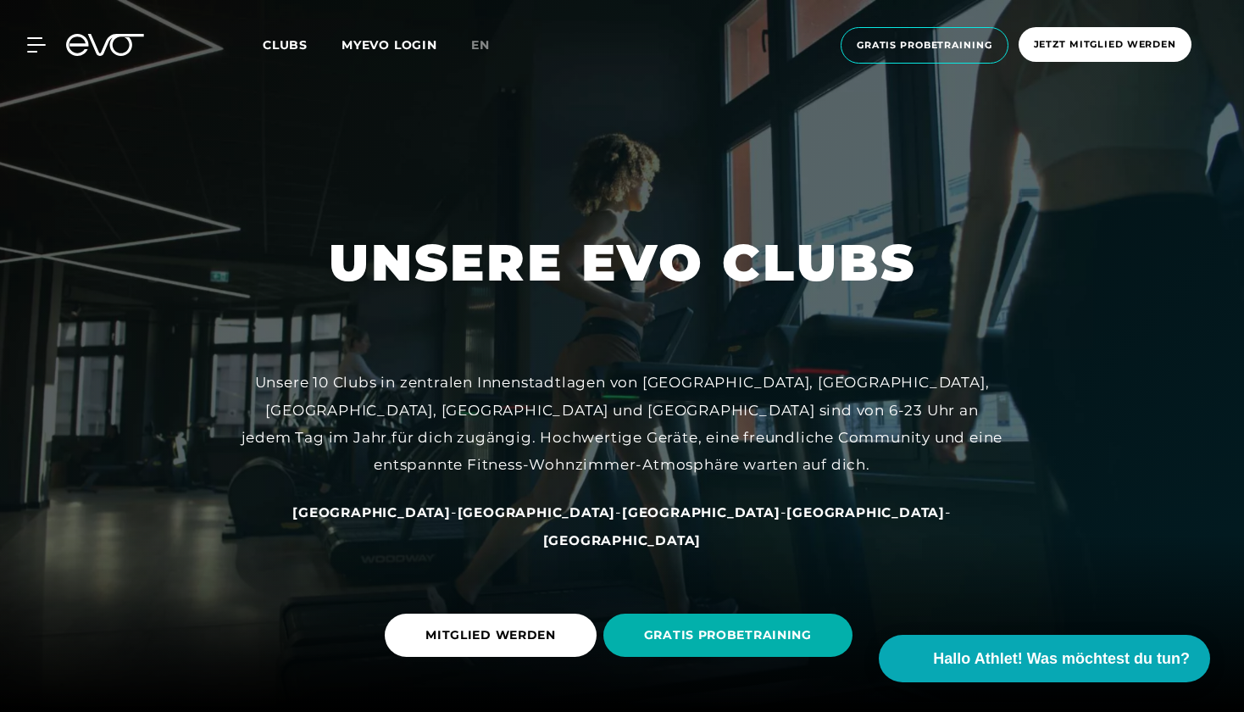
scroll to position [0, 0]
click at [431, 45] on link "MYEVO LOGIN" at bounding box center [390, 44] width 96 height 15
click at [42, 49] on icon at bounding box center [39, 44] width 25 height 15
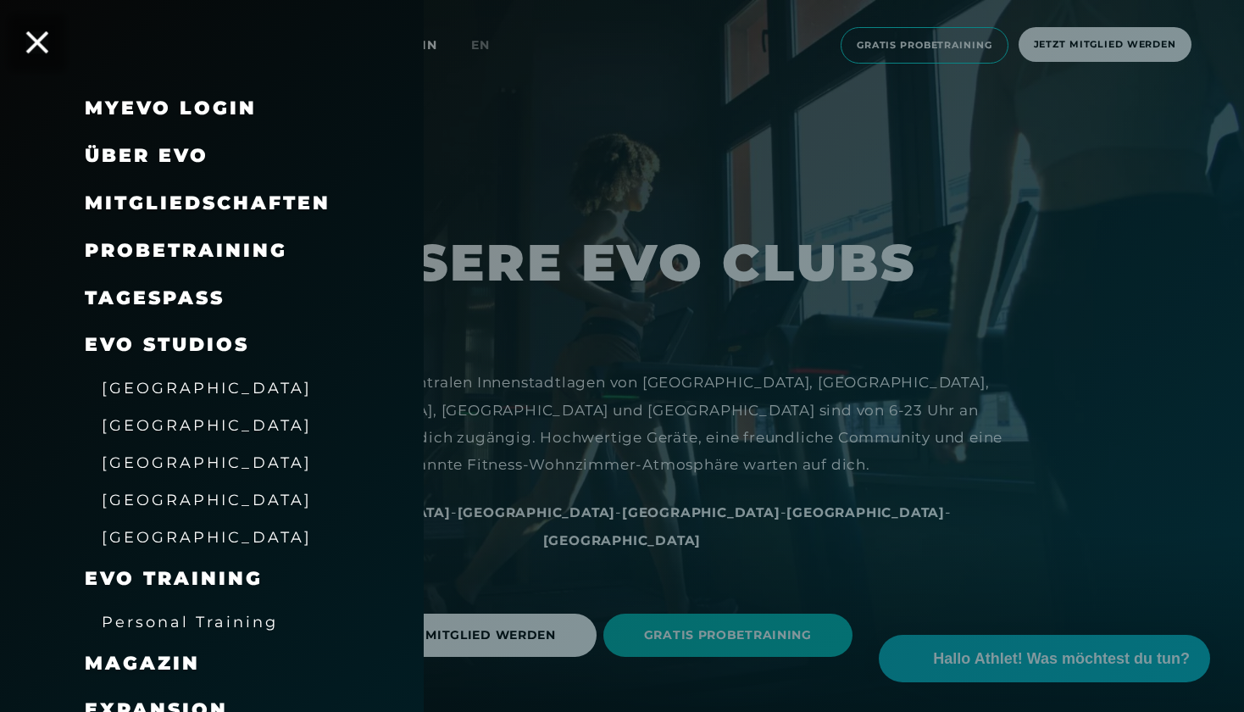
click at [42, 49] on icon at bounding box center [37, 42] width 22 height 22
